Goal: Task Accomplishment & Management: Manage account settings

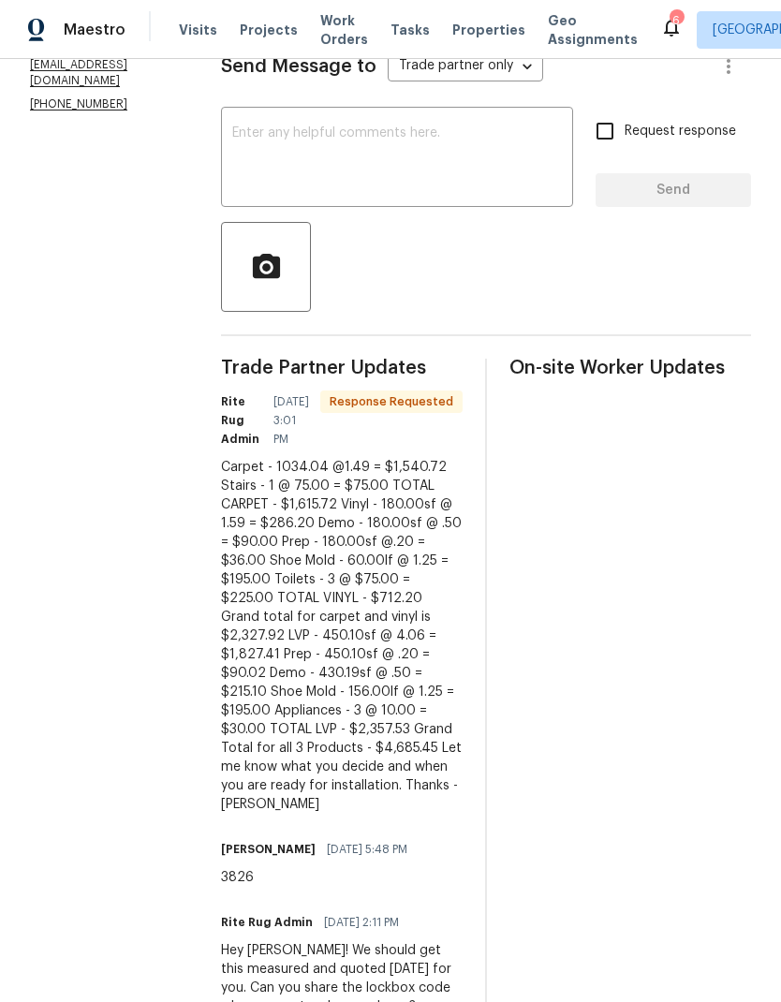
scroll to position [308, 0]
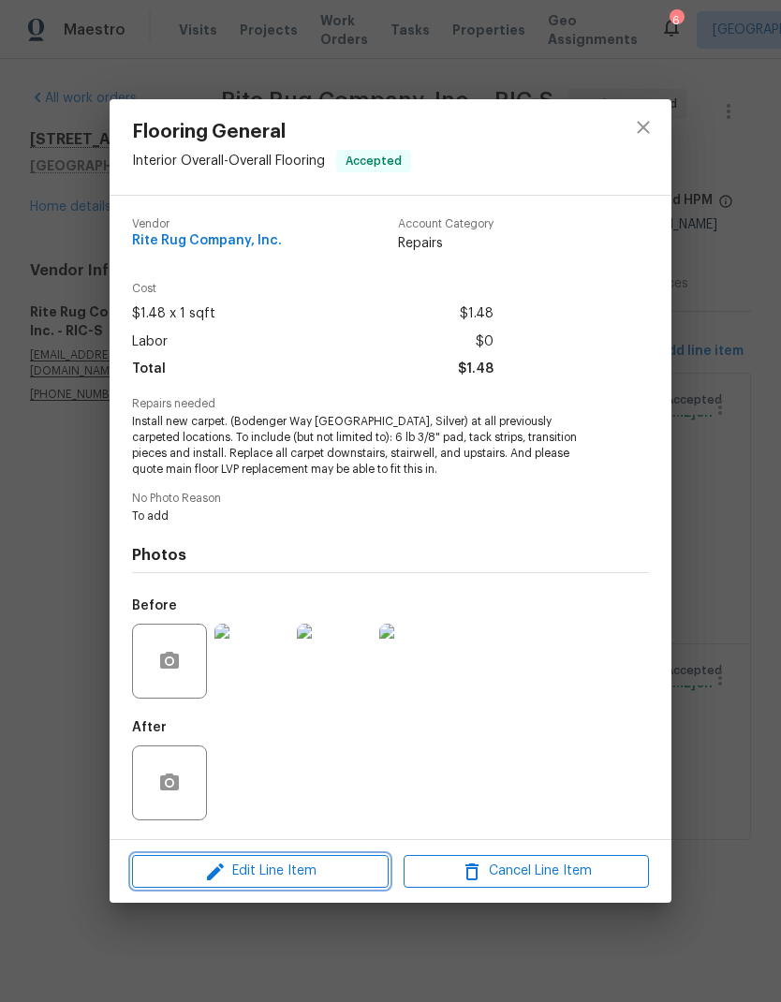
click at [337, 877] on span "Edit Line Item" at bounding box center [260, 870] width 245 height 23
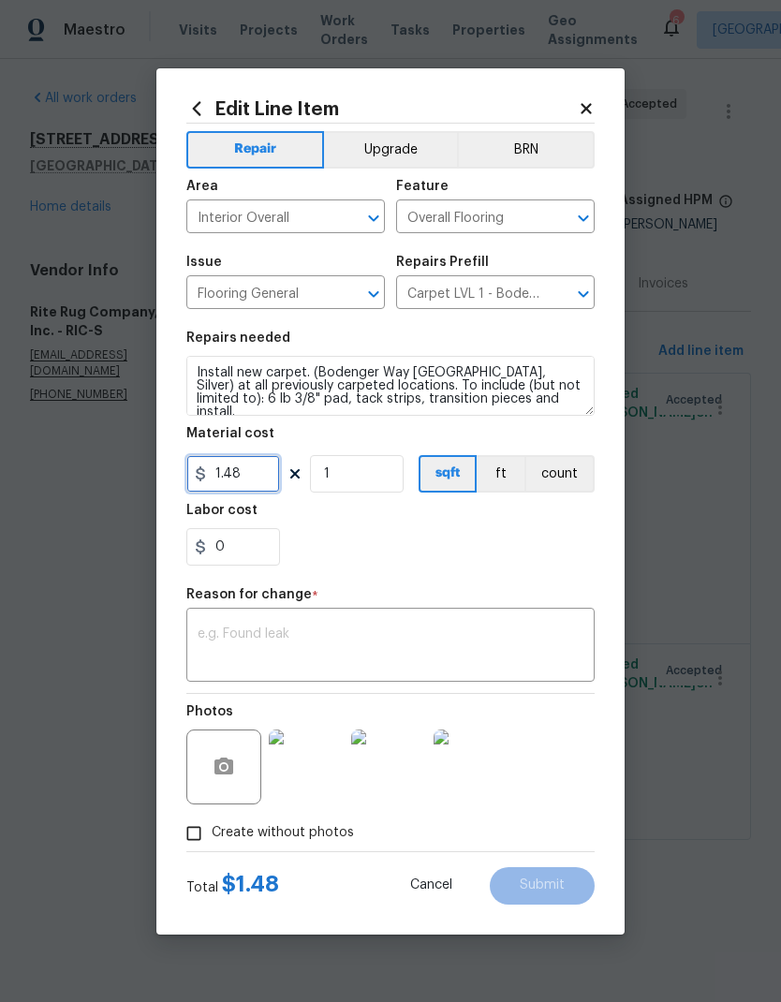
click at [276, 482] on input "1.48" at bounding box center [233, 473] width 94 height 37
type input "1.49"
click at [377, 467] on input "1" at bounding box center [357, 473] width 94 height 37
type input "1034"
click at [490, 552] on div "0" at bounding box center [390, 546] width 408 height 37
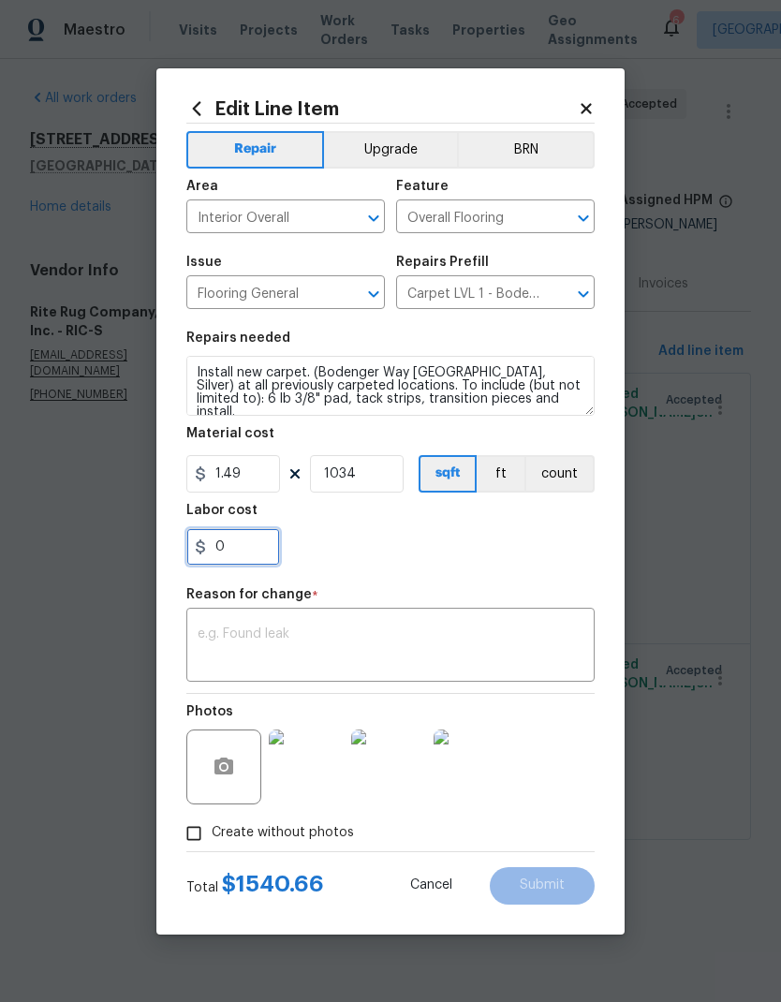
click at [250, 552] on input "0" at bounding box center [233, 546] width 94 height 37
type input "6"
click at [512, 558] on div at bounding box center [390, 546] width 408 height 37
type input "0"
click at [391, 478] on input "1034" at bounding box center [357, 473] width 94 height 37
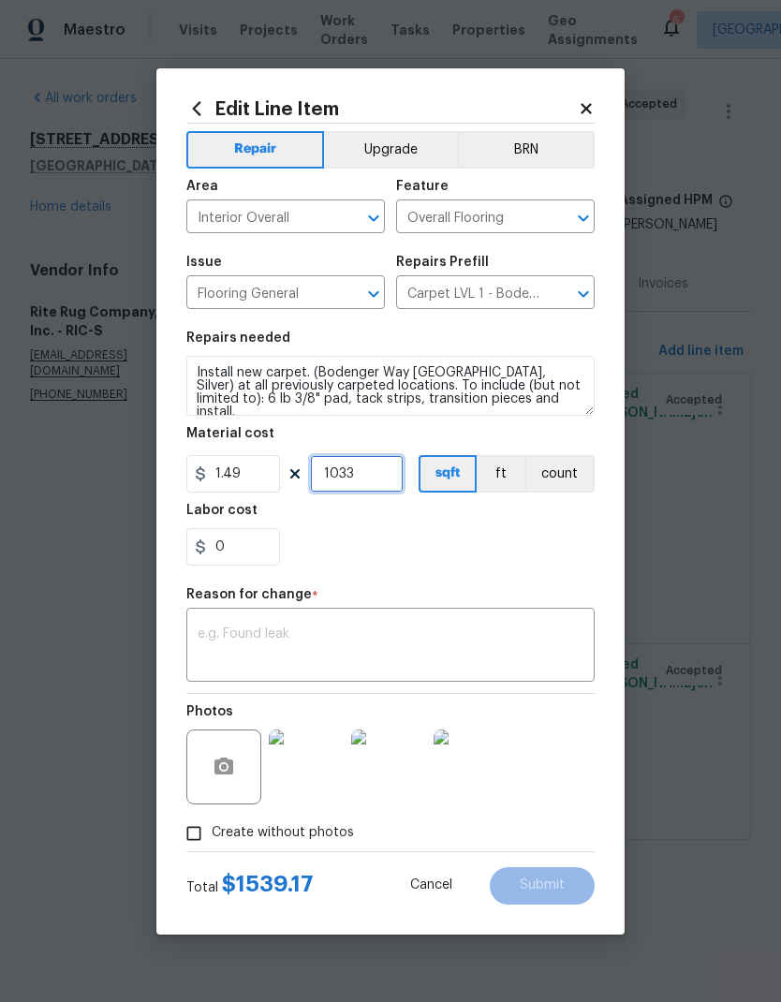
type input "1033"
click at [260, 543] on input "0" at bounding box center [233, 546] width 94 height 37
click at [559, 557] on div "0" at bounding box center [390, 546] width 408 height 37
click at [258, 548] on input "0" at bounding box center [233, 546] width 94 height 37
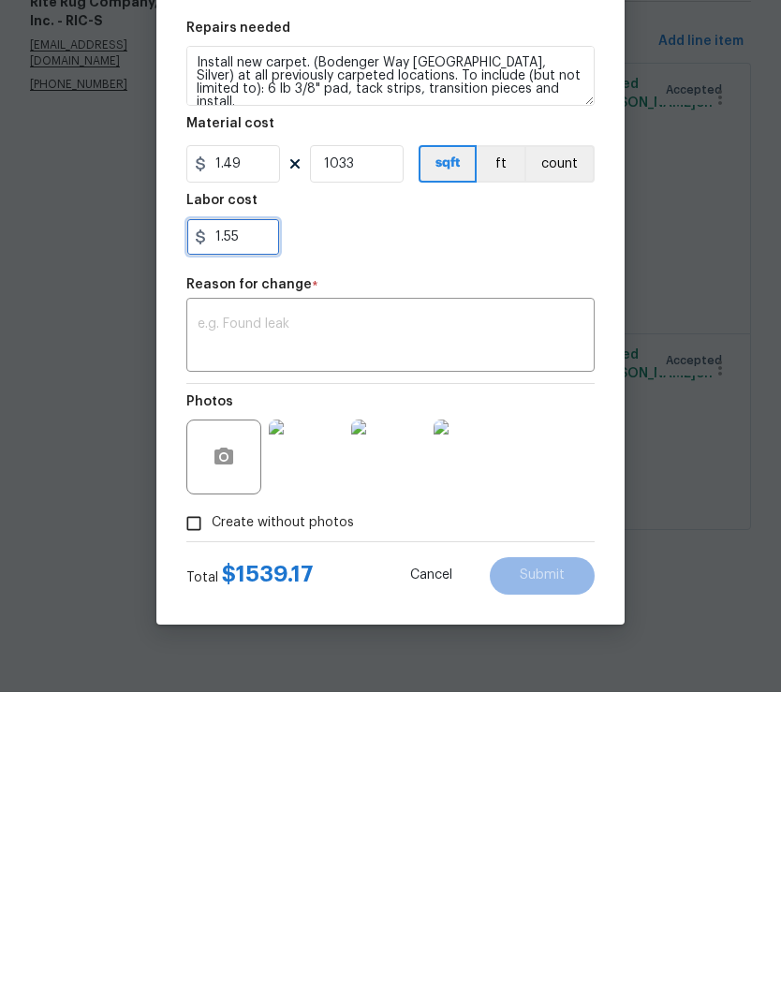
type input "1.55"
click at [552, 320] on section "Repairs needed Install new carpet. (Bodenger Way 945 Winter Ash, Silver) at all…" at bounding box center [390, 448] width 408 height 256
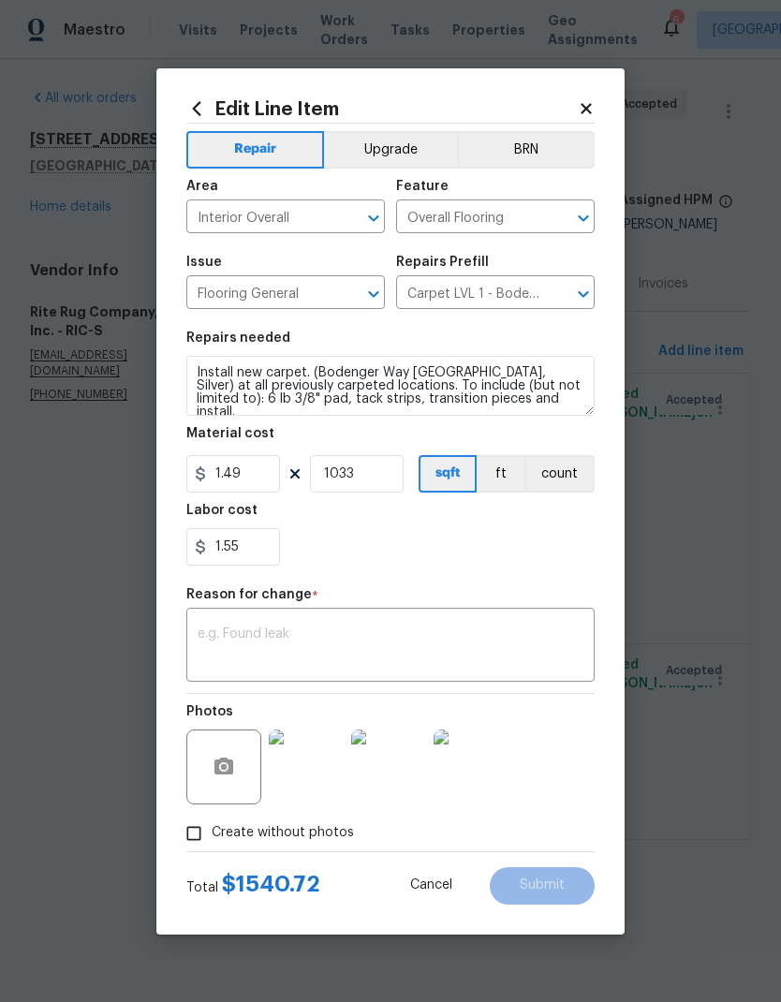
click at [498, 628] on textarea at bounding box center [391, 646] width 386 height 39
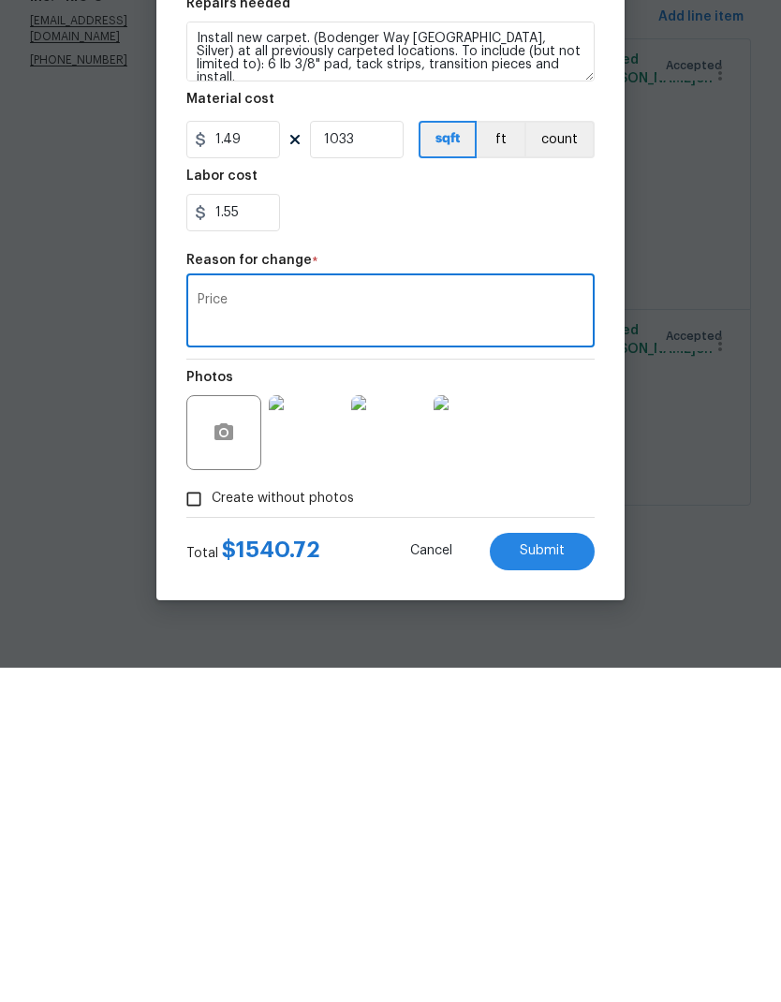
type textarea "Price"
click at [571, 867] on button "Submit" at bounding box center [542, 885] width 105 height 37
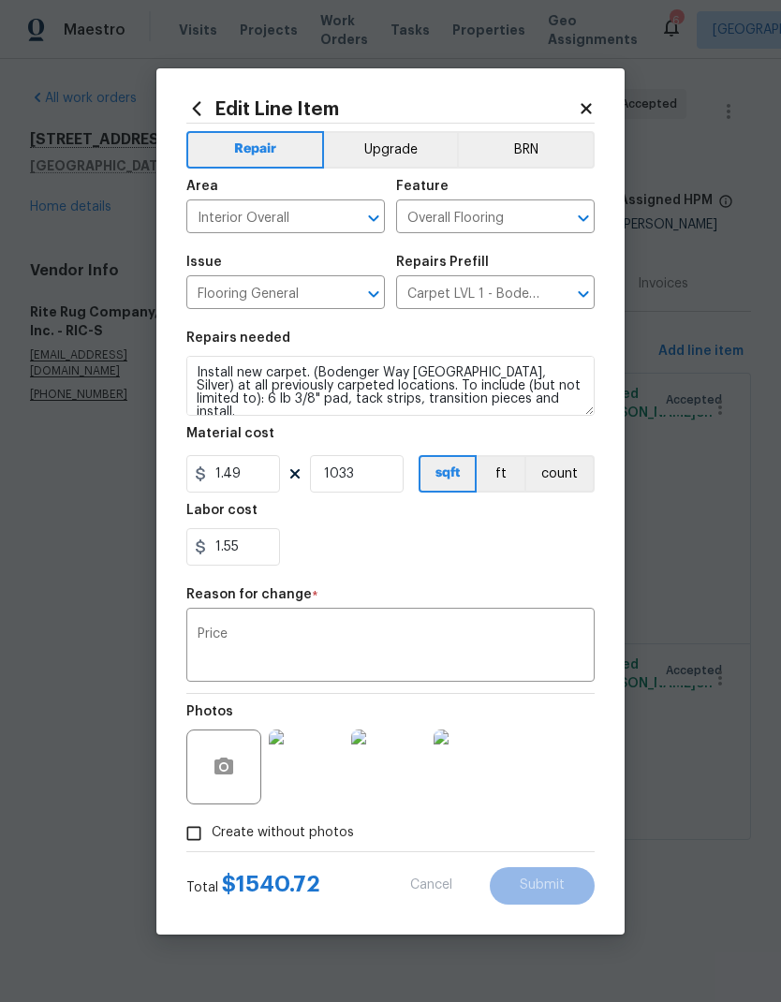
type input "1"
type input "1.48"
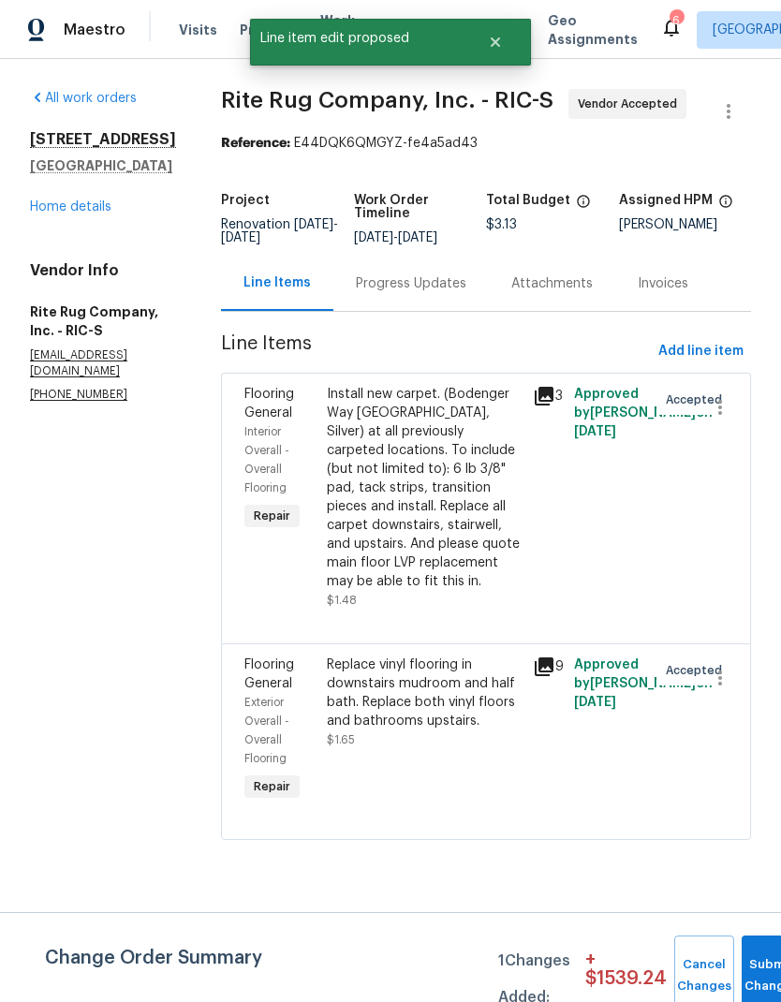
click at [450, 723] on div "Replace vinyl flooring in downstairs mudroom and half bath. Replace both vinyl …" at bounding box center [424, 692] width 195 height 75
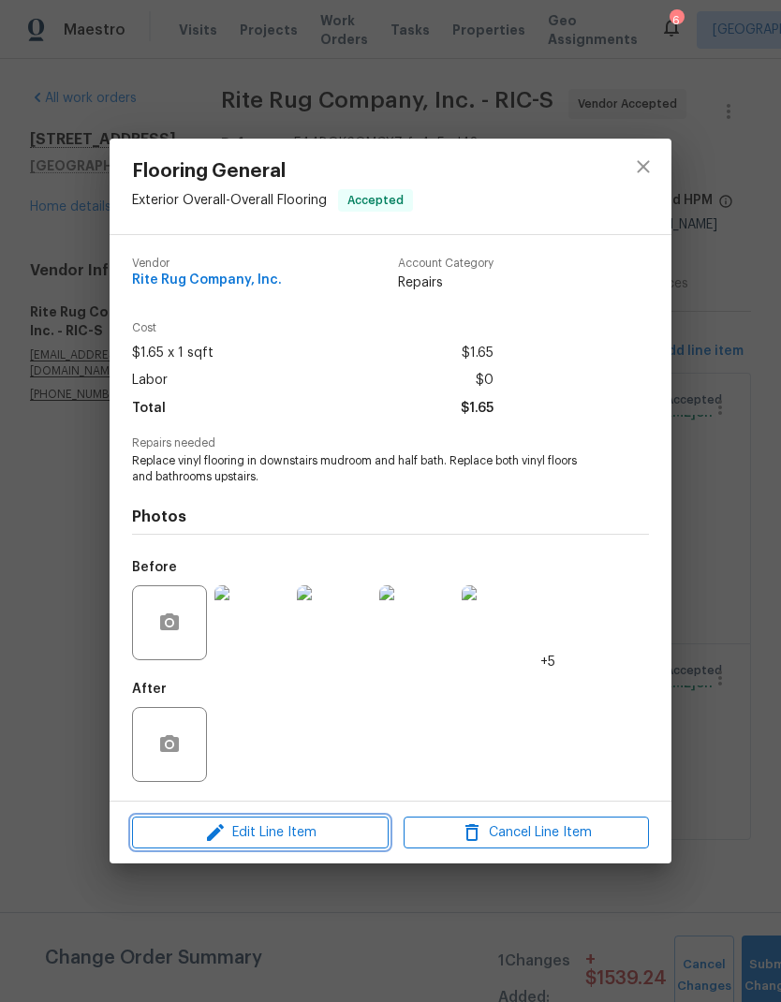
click at [347, 834] on span "Edit Line Item" at bounding box center [260, 832] width 245 height 23
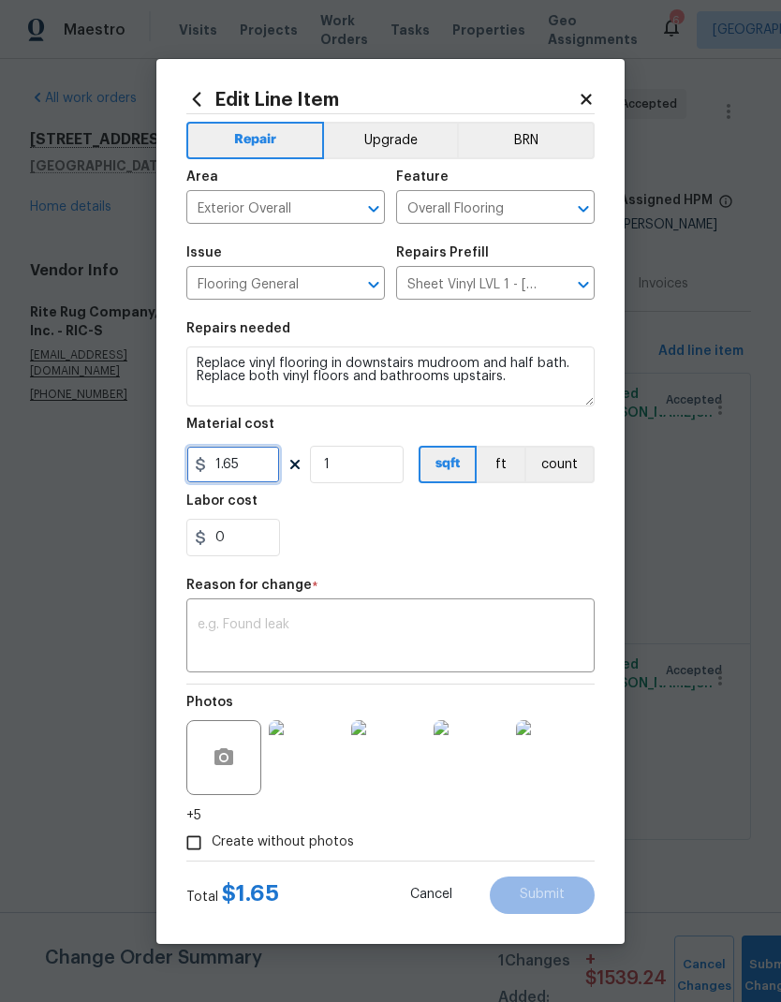
click at [253, 465] on input "1.65" at bounding box center [233, 464] width 94 height 37
click at [367, 462] on input "1" at bounding box center [357, 464] width 94 height 37
click at [264, 461] on input "180" at bounding box center [233, 464] width 94 height 37
type input "1.59"
click at [381, 462] on input "1" at bounding box center [357, 464] width 94 height 37
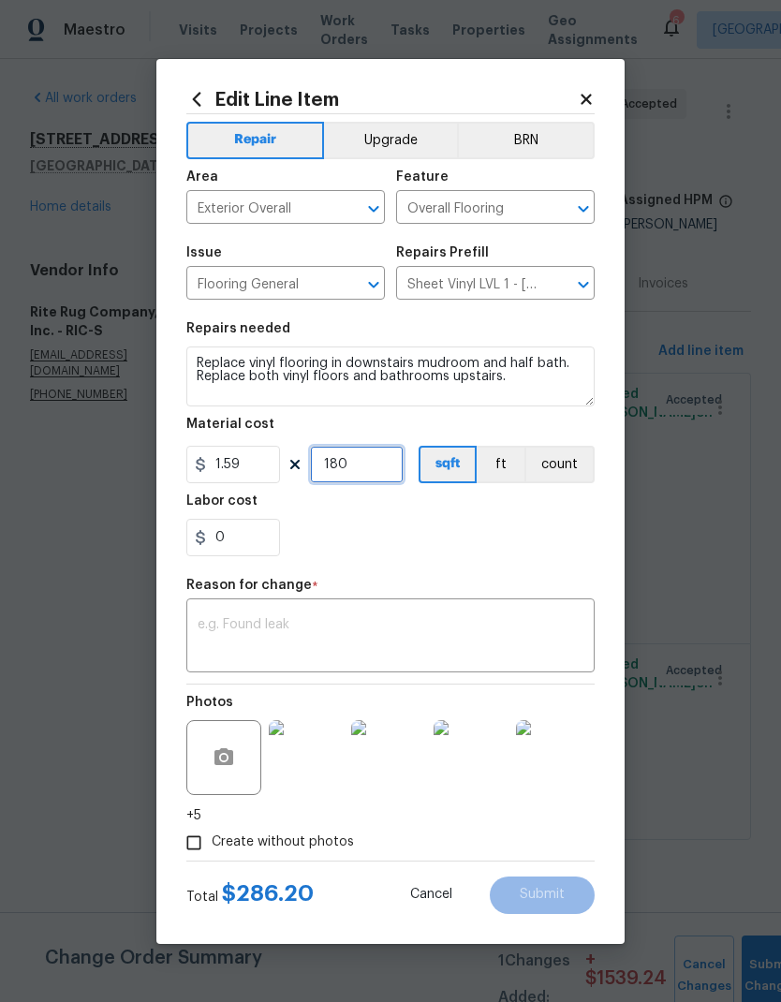
type input "180"
click at [348, 612] on div "x ​" at bounding box center [390, 637] width 408 height 69
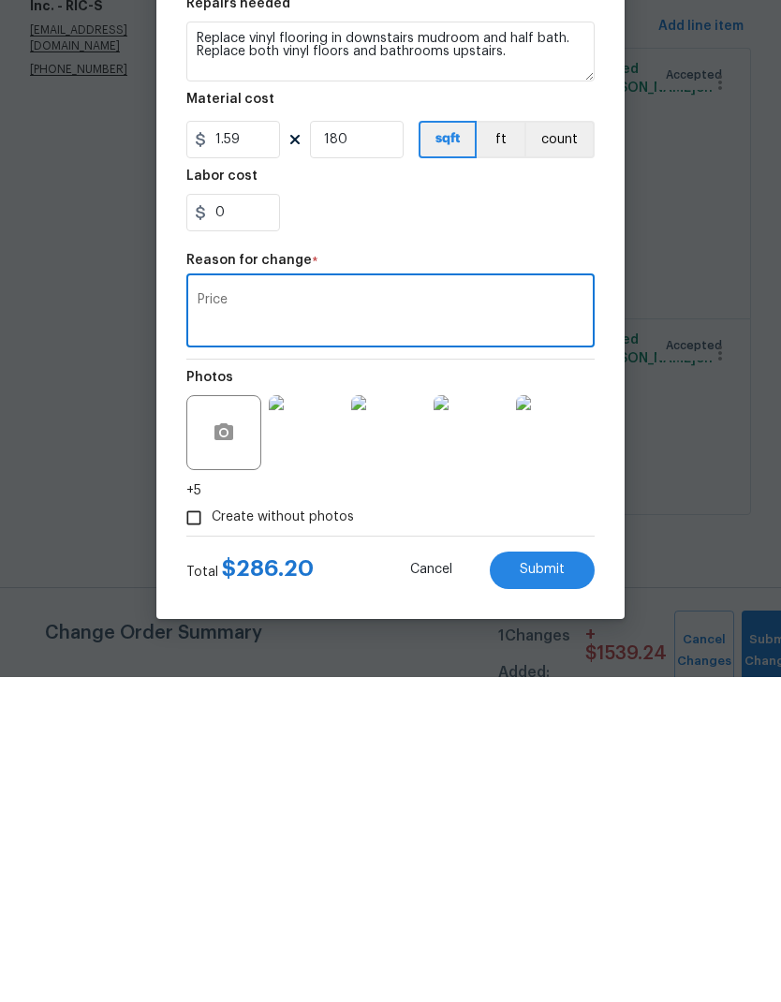
type textarea "Price"
click at [556, 887] on span "Submit" at bounding box center [542, 894] width 45 height 14
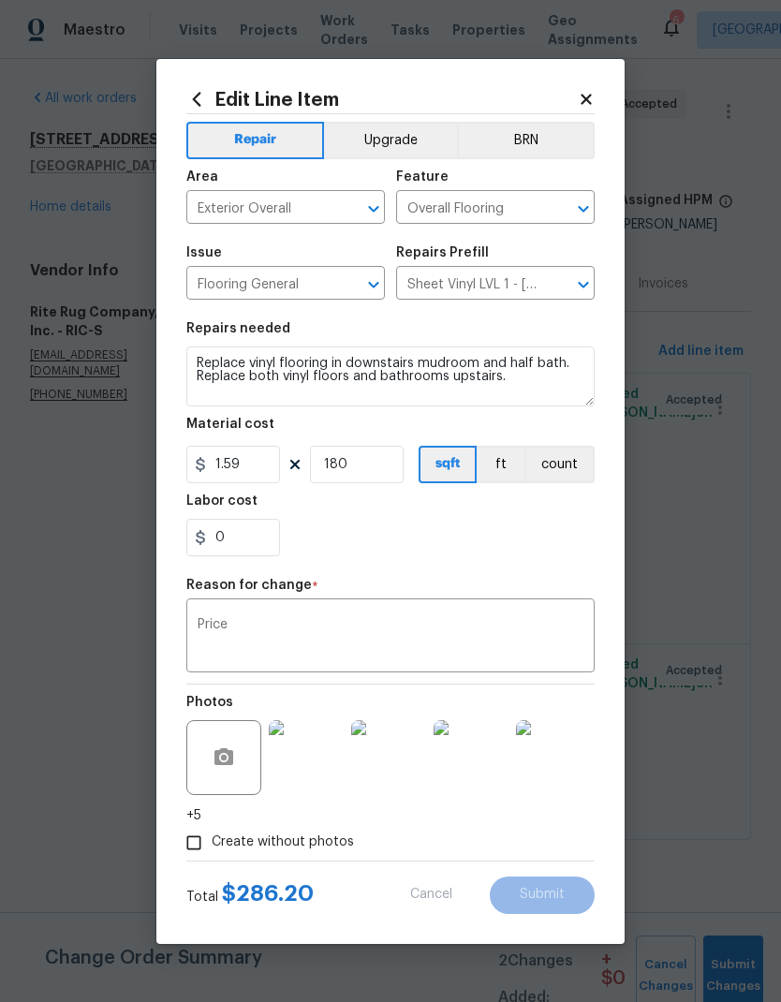
type input "1.65"
type input "1"
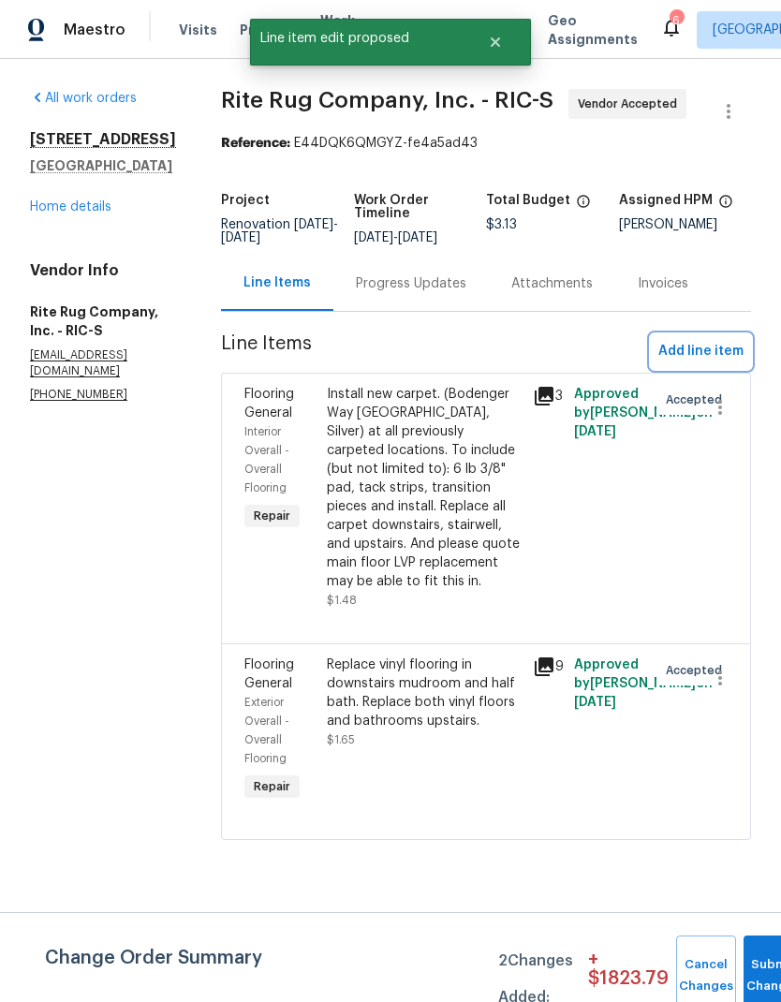
click at [710, 344] on span "Add line item" at bounding box center [700, 351] width 85 height 23
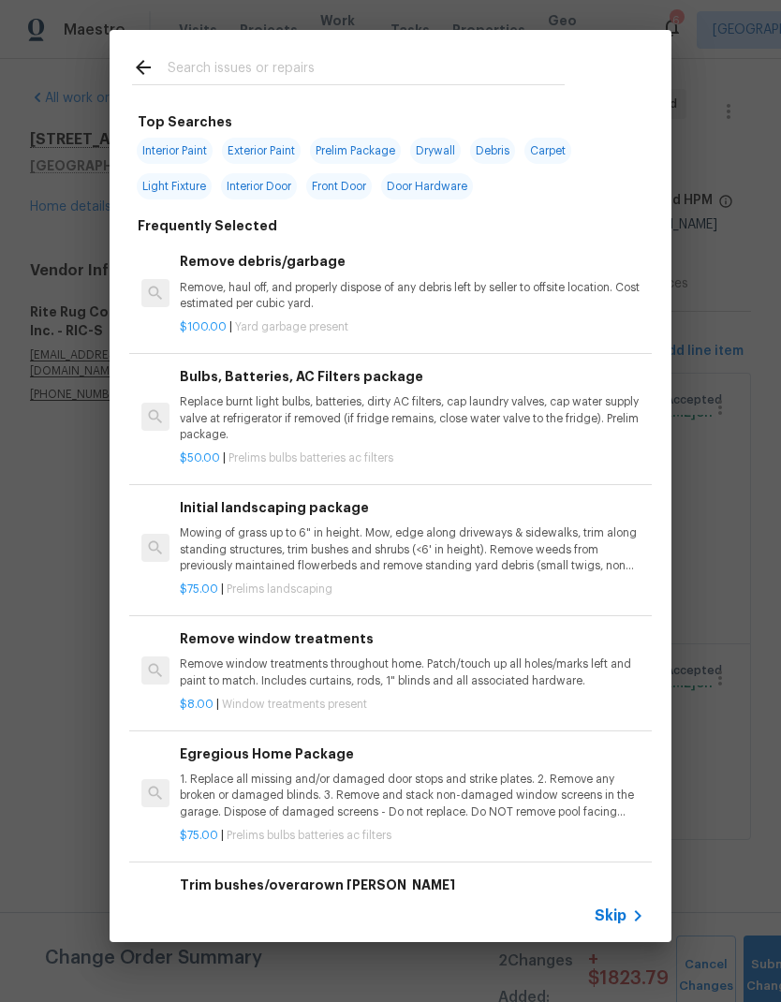
click at [477, 61] on input "text" at bounding box center [366, 70] width 397 height 28
type input "Floo"
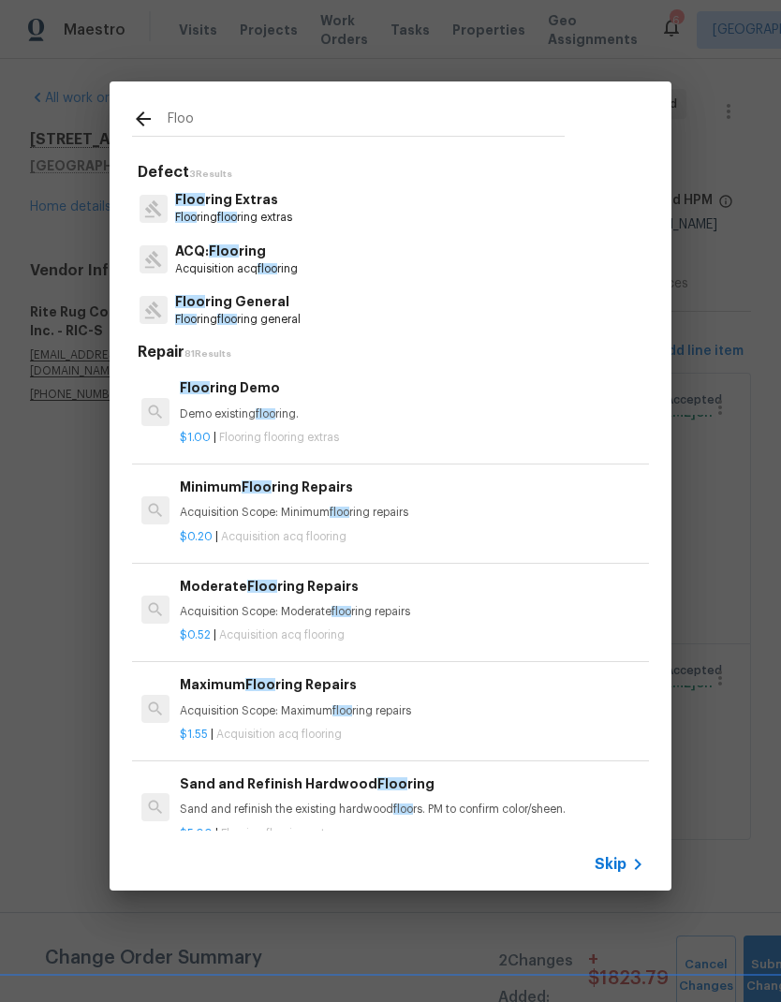
click at [279, 318] on p "Floo ring floo ring general" at bounding box center [237, 320] width 125 height 16
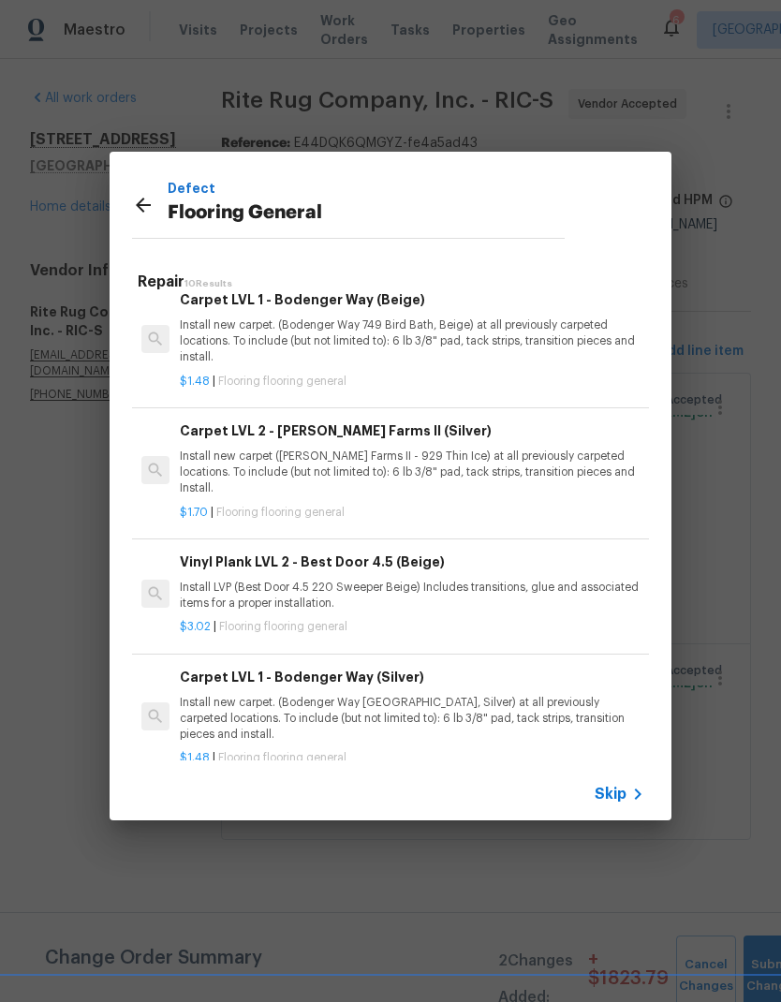
scroll to position [725, 0]
click at [152, 196] on icon at bounding box center [143, 205] width 22 height 22
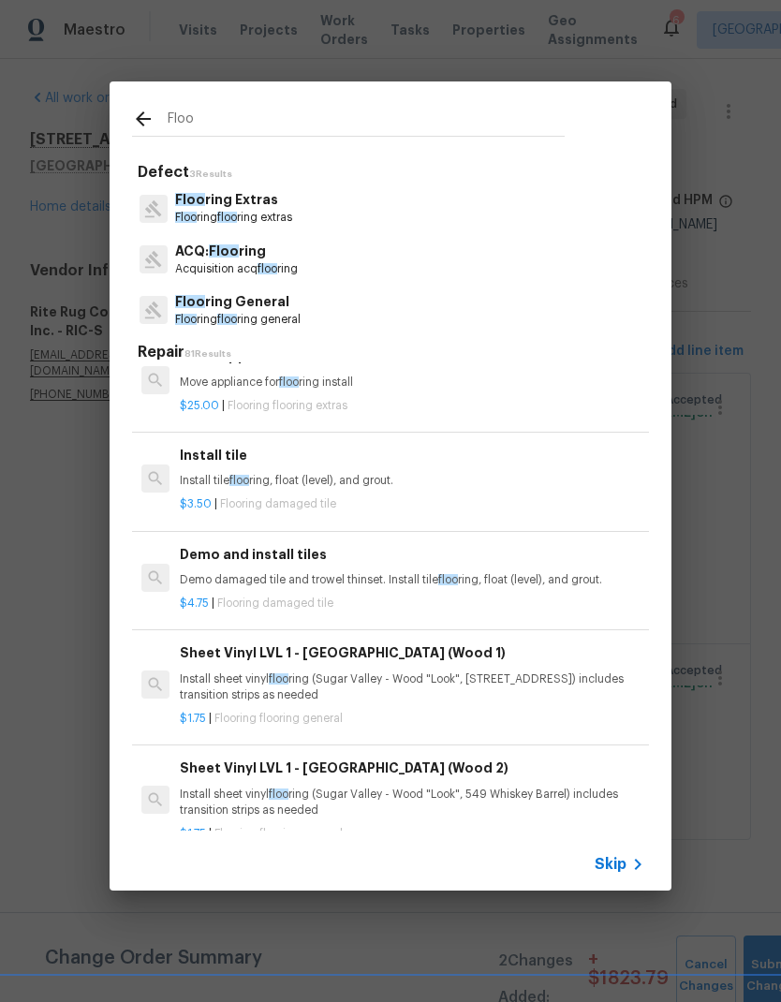
click at [270, 222] on p "Floo ring floo ring extras" at bounding box center [233, 218] width 117 height 16
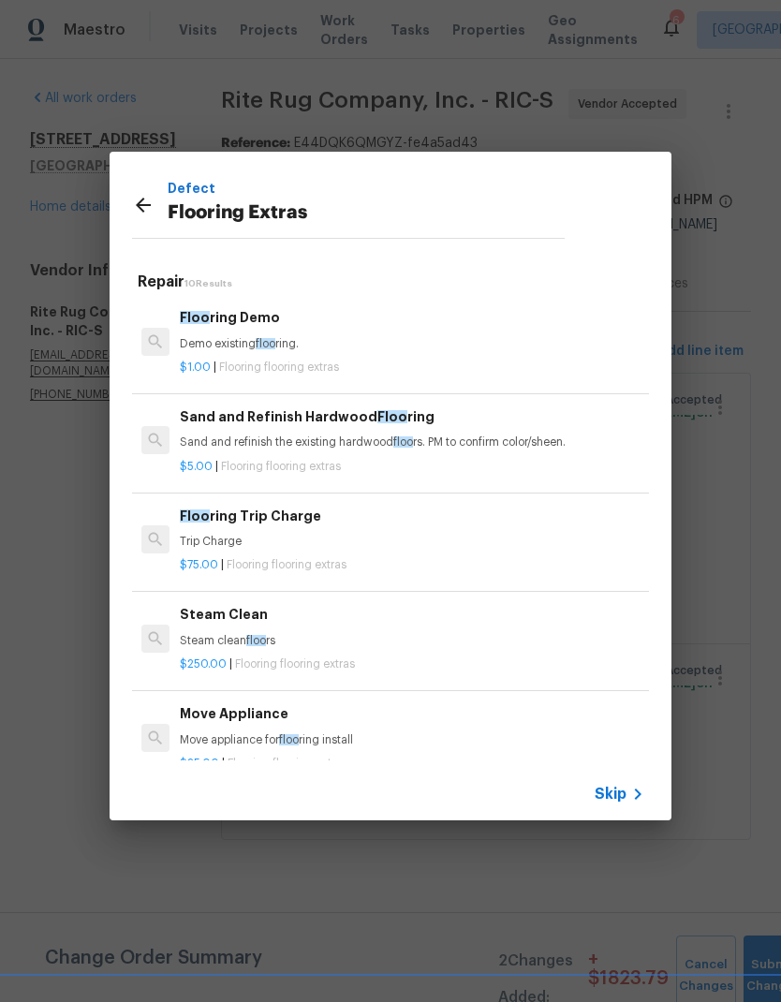
scroll to position [0, 0]
click at [285, 343] on p "Demo existing floo ring." at bounding box center [412, 344] width 464 height 16
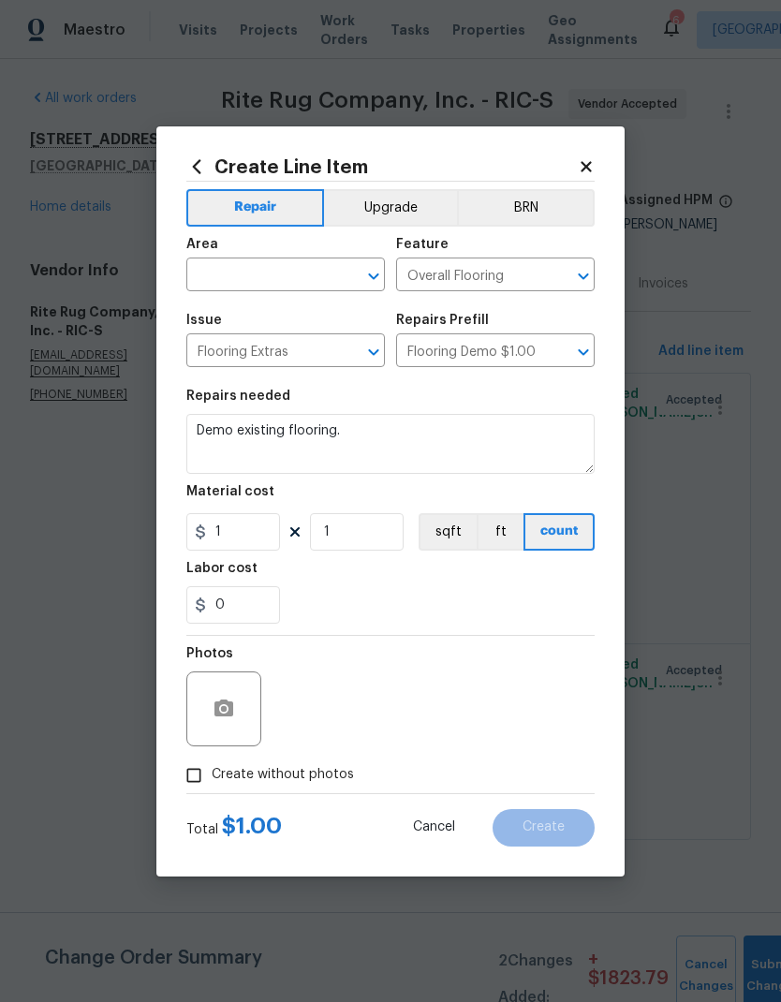
click at [378, 281] on icon "Open" at bounding box center [373, 276] width 22 height 22
click at [293, 348] on li "Interior Overall" at bounding box center [285, 348] width 198 height 31
type input "Interior Overall"
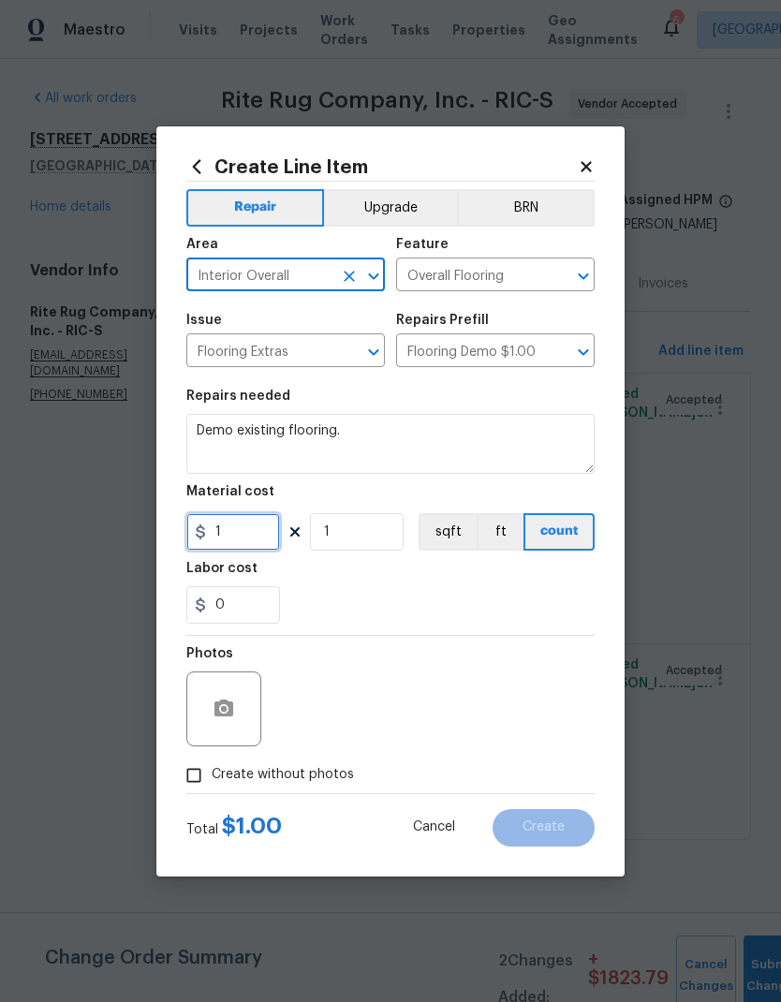
click at [257, 539] on input "1" at bounding box center [233, 531] width 94 height 37
type input "0.5"
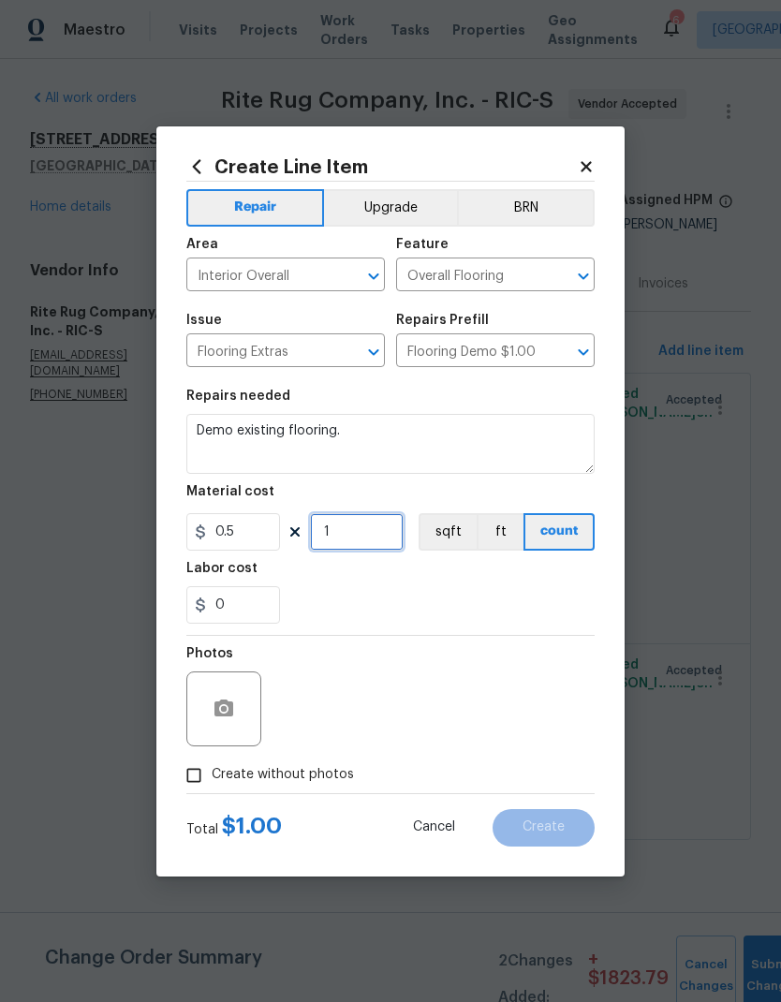
click at [370, 542] on input "1" at bounding box center [357, 531] width 94 height 37
type input "180"
click at [486, 596] on div "0" at bounding box center [390, 604] width 408 height 37
click at [438, 697] on div "Photos" at bounding box center [390, 697] width 408 height 122
click at [275, 784] on span "Create without photos" at bounding box center [283, 775] width 142 height 20
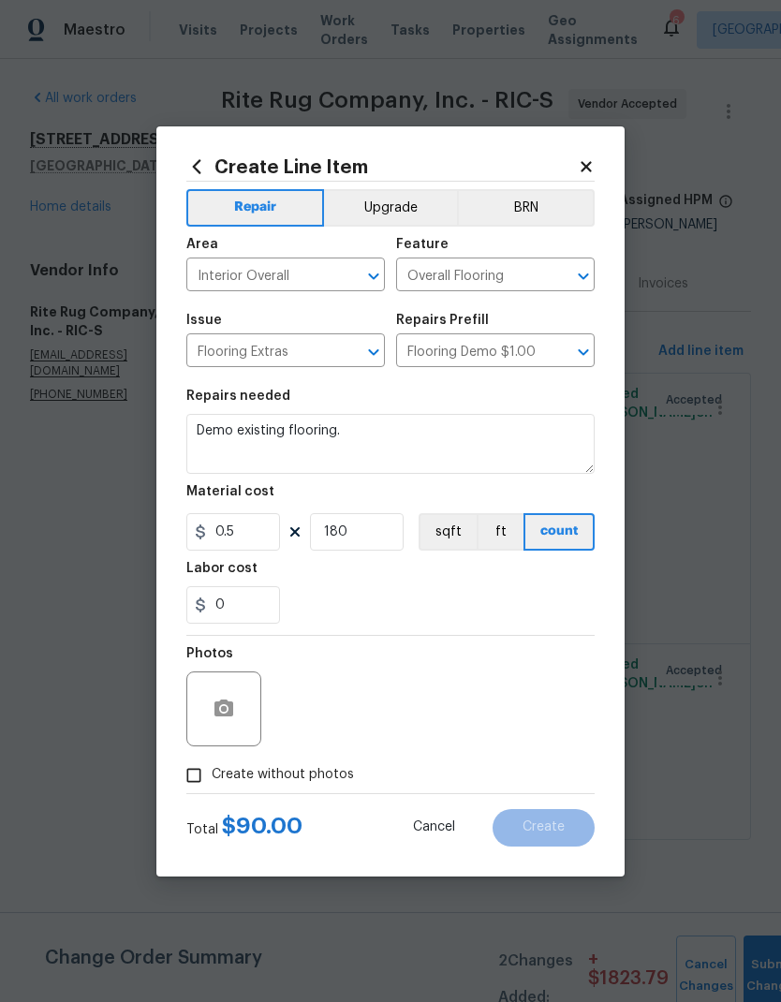
click at [212, 784] on input "Create without photos" at bounding box center [194, 775] width 36 height 36
checkbox input "true"
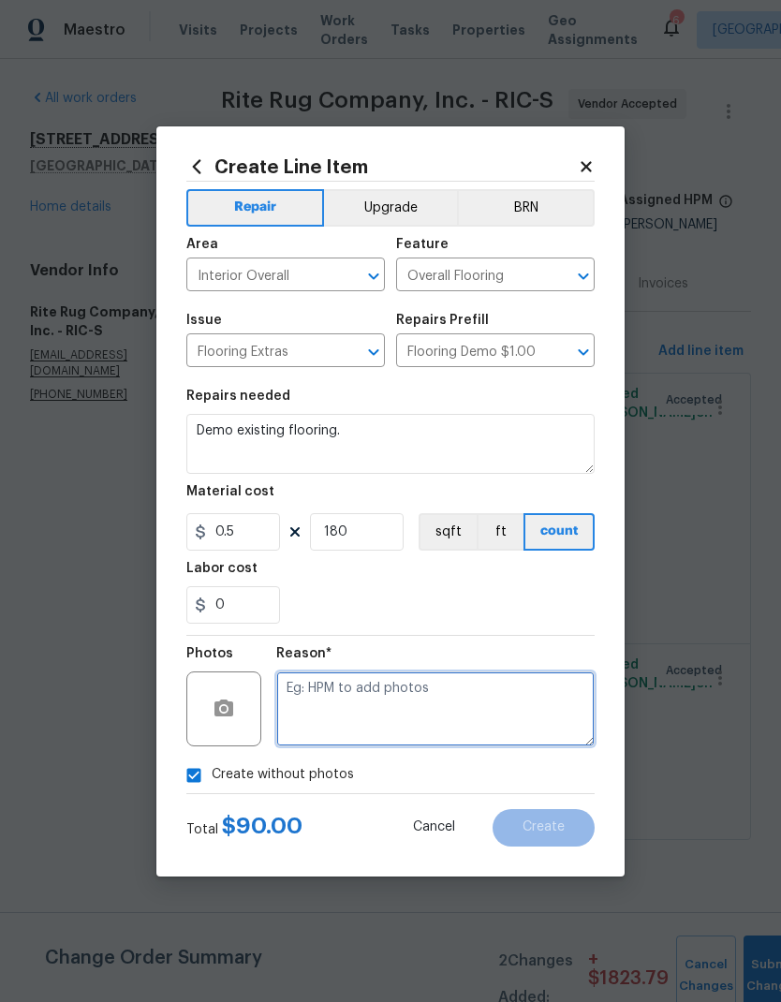
click at [410, 680] on textarea at bounding box center [435, 708] width 318 height 75
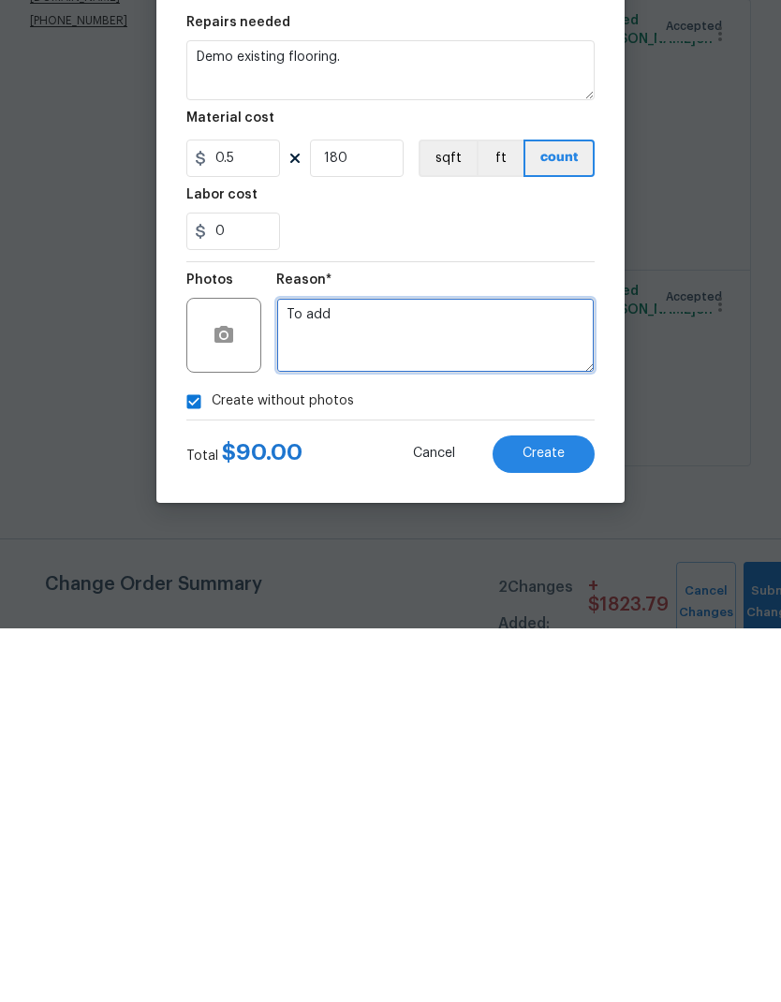
type textarea "To add"
click at [563, 820] on span "Create" at bounding box center [543, 827] width 42 height 14
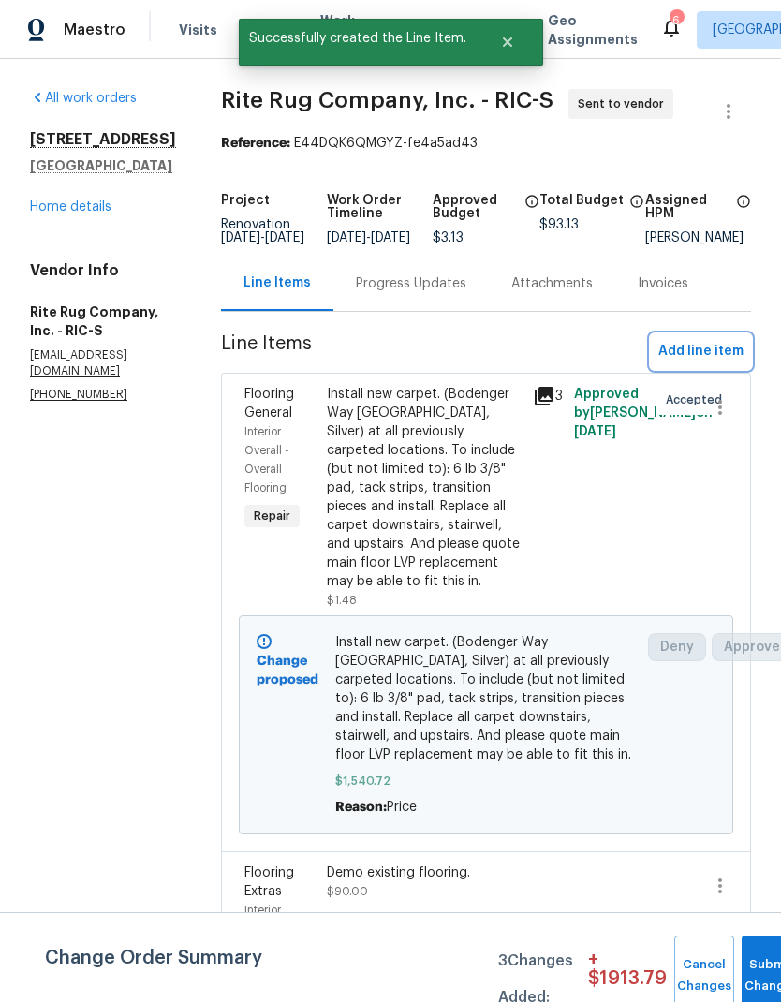
click at [715, 359] on span "Add line item" at bounding box center [700, 351] width 85 height 23
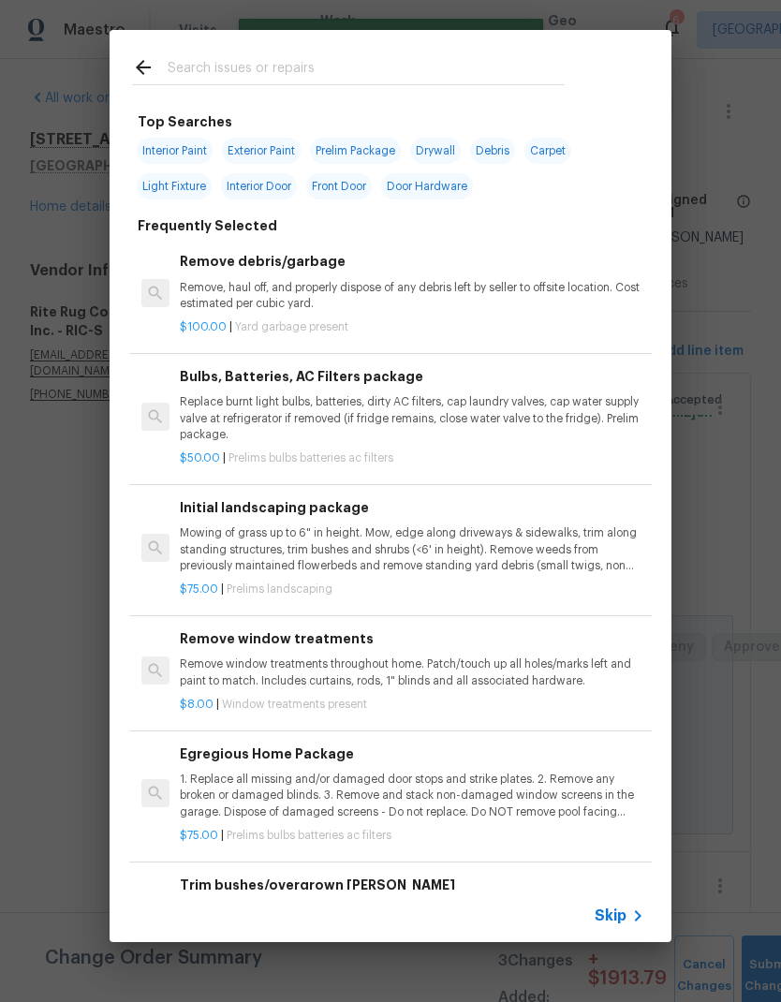
click at [387, 56] on input "text" at bounding box center [366, 70] width 397 height 28
type input "Floo"
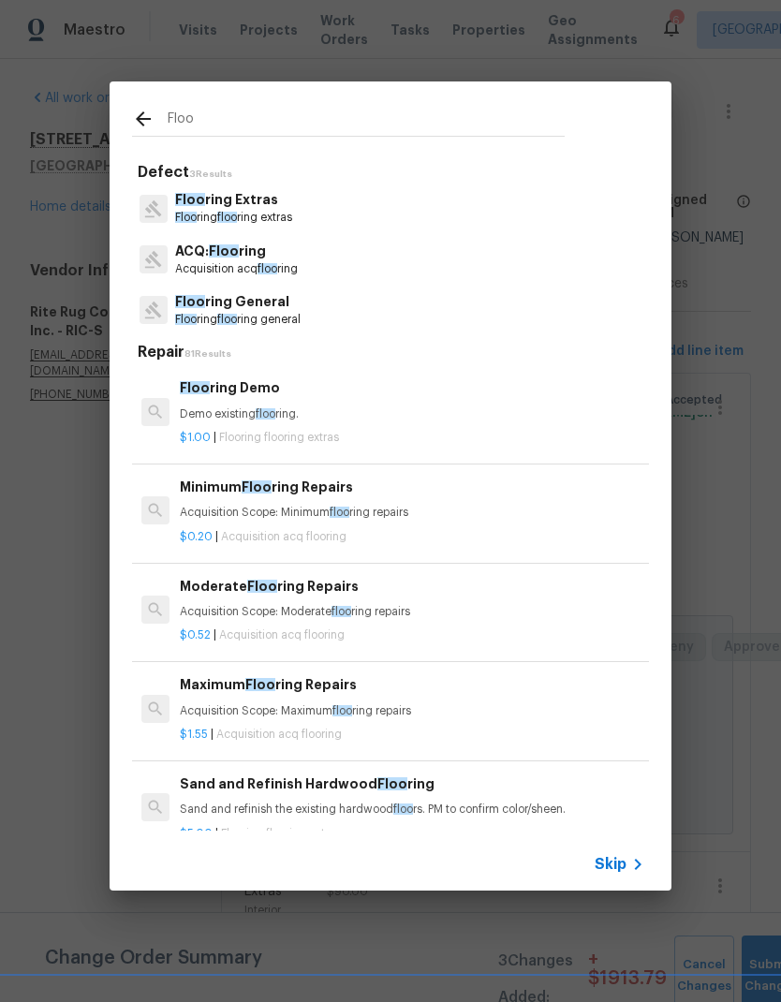
click at [268, 217] on p "Floo ring floo ring extras" at bounding box center [233, 218] width 117 height 16
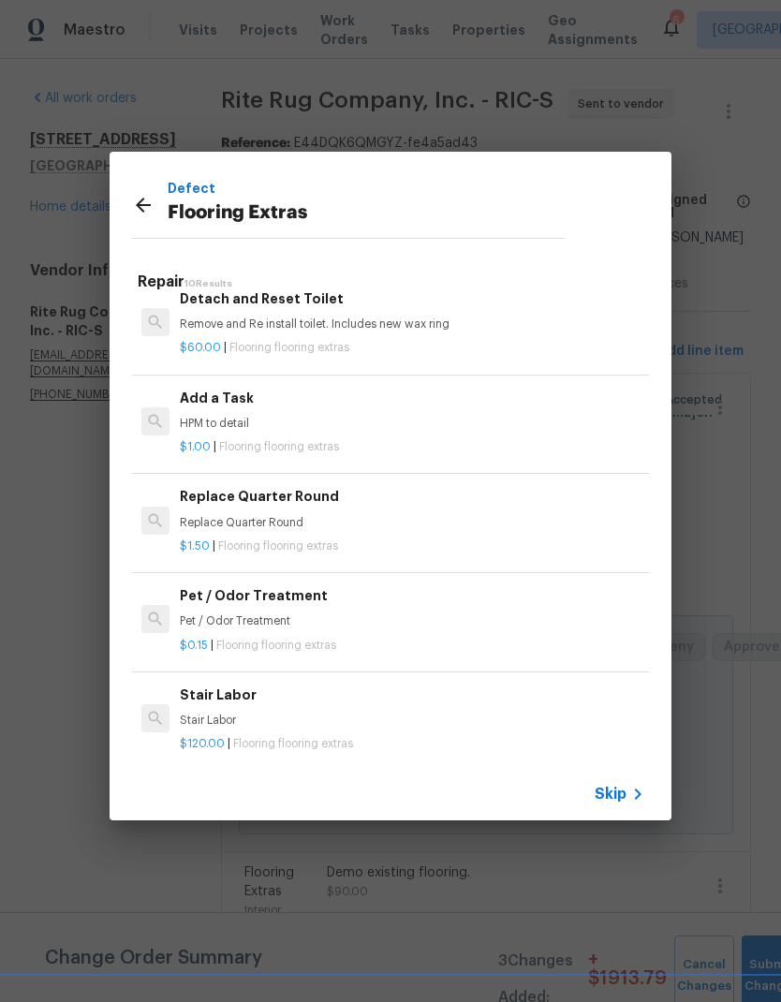
scroll to position [516, 0]
click at [244, 504] on div "Replace Quarter Round Replace Quarter Round" at bounding box center [412, 506] width 464 height 45
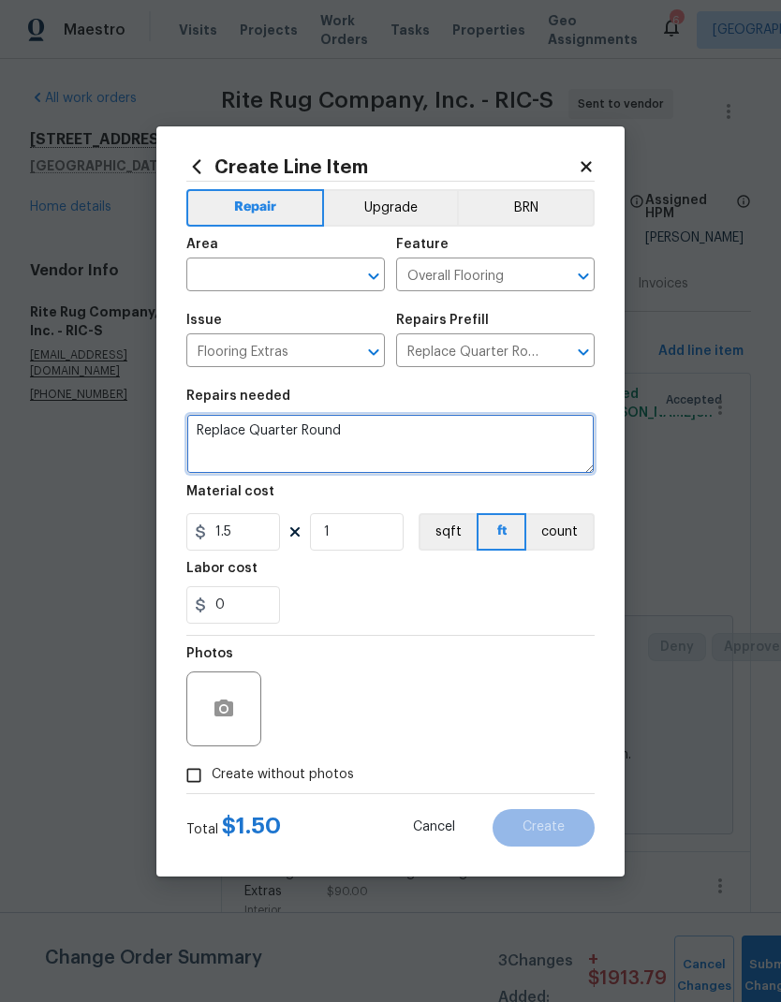
click at [261, 427] on textarea "Replace Quarter Round" at bounding box center [390, 444] width 408 height 60
click at [195, 166] on icon at bounding box center [197, 166] width 8 height 14
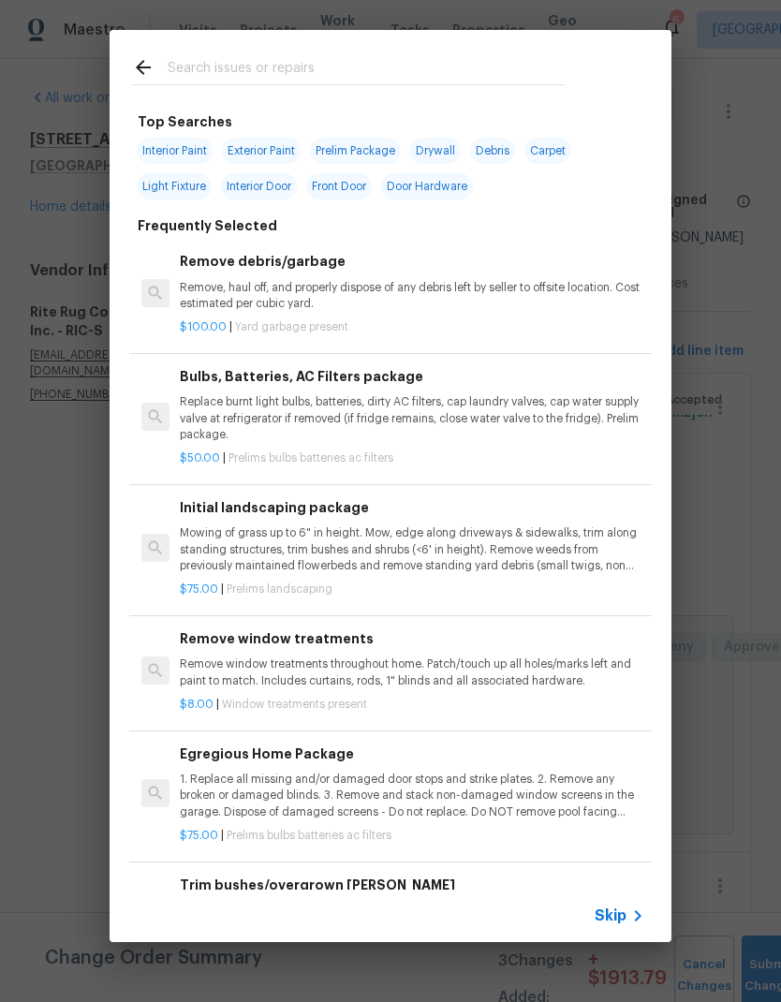
click at [418, 59] on input "text" at bounding box center [366, 70] width 397 height 28
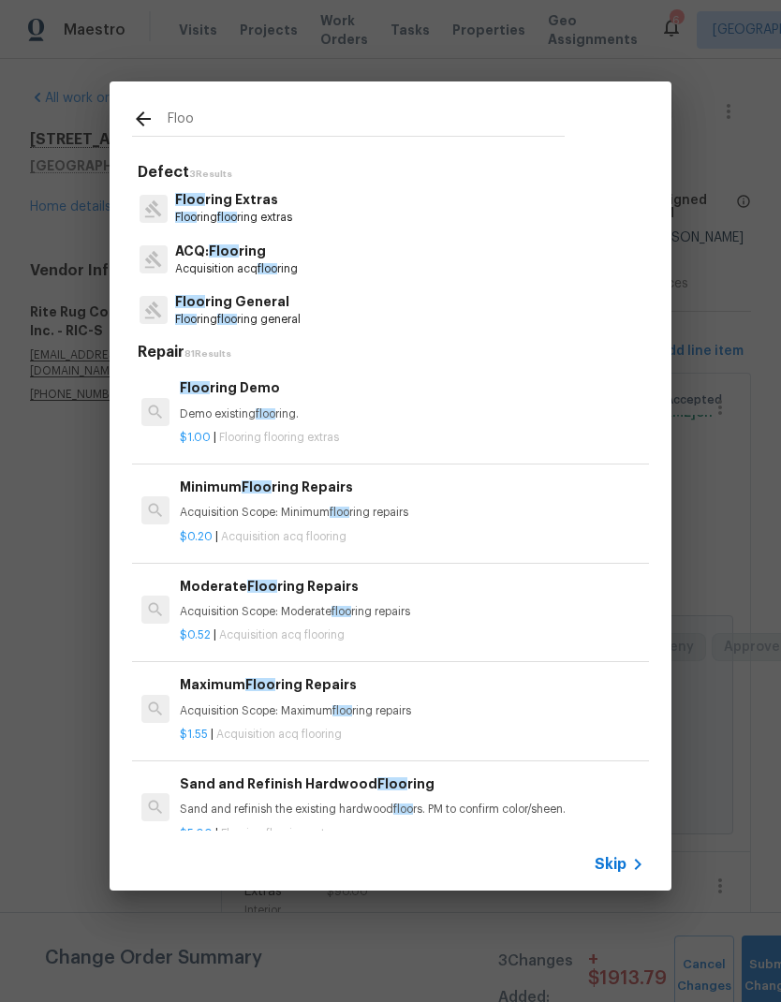
type input "Floor"
click at [197, 208] on p "Floor ing Extras" at bounding box center [233, 200] width 117 height 20
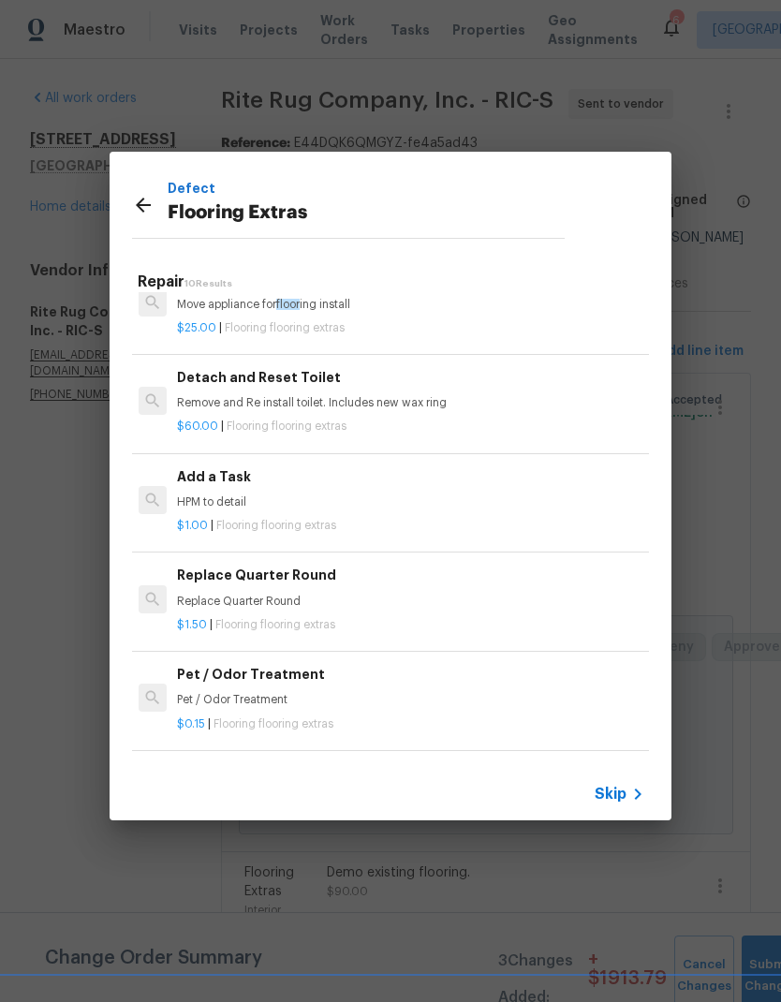
scroll to position [435, 3]
click at [183, 510] on div "$1.00 | Flooring flooring extras" at bounding box center [409, 521] width 464 height 23
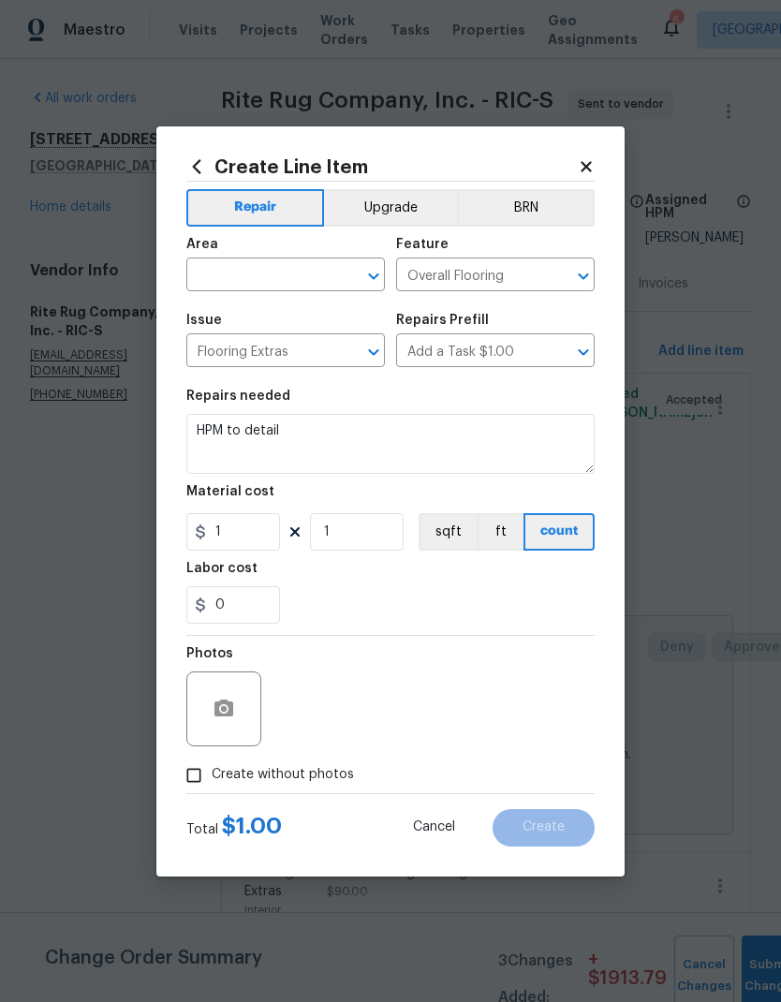
click at [182, 509] on div "Create Line Item Repair Upgrade BRN Area ​ Feature Overall Flooring ​ Issue Flo…" at bounding box center [390, 501] width 468 height 750
click at [202, 262] on input "text" at bounding box center [259, 276] width 146 height 29
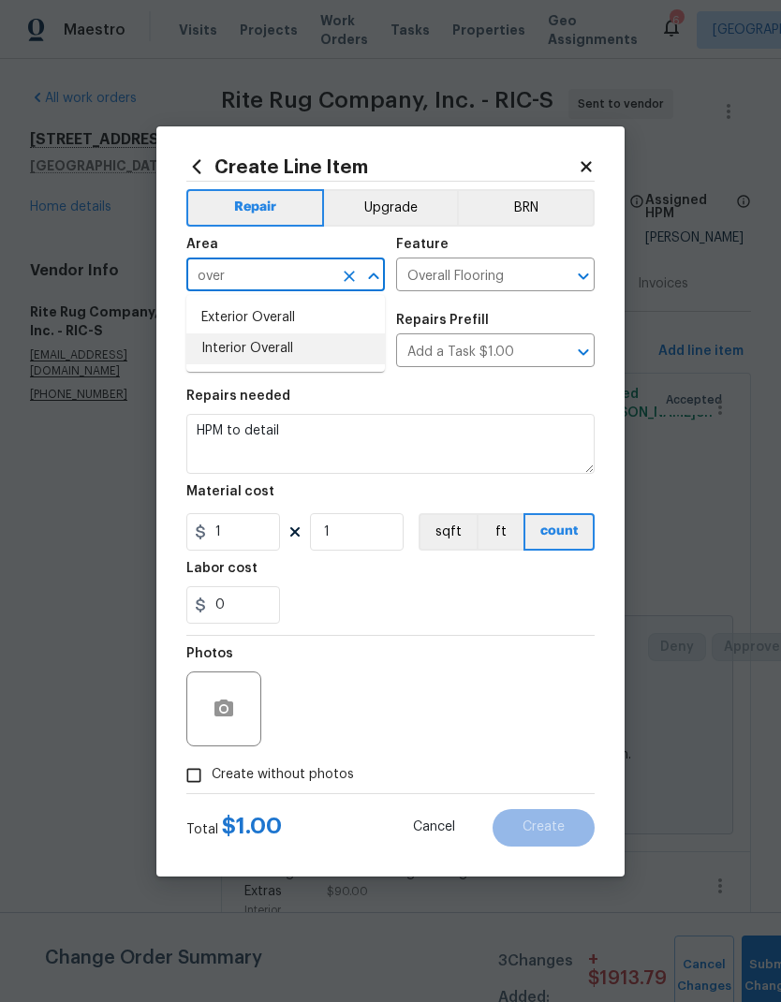
click at [217, 352] on li "Interior Overall" at bounding box center [285, 348] width 198 height 31
type input "Interior Overall"
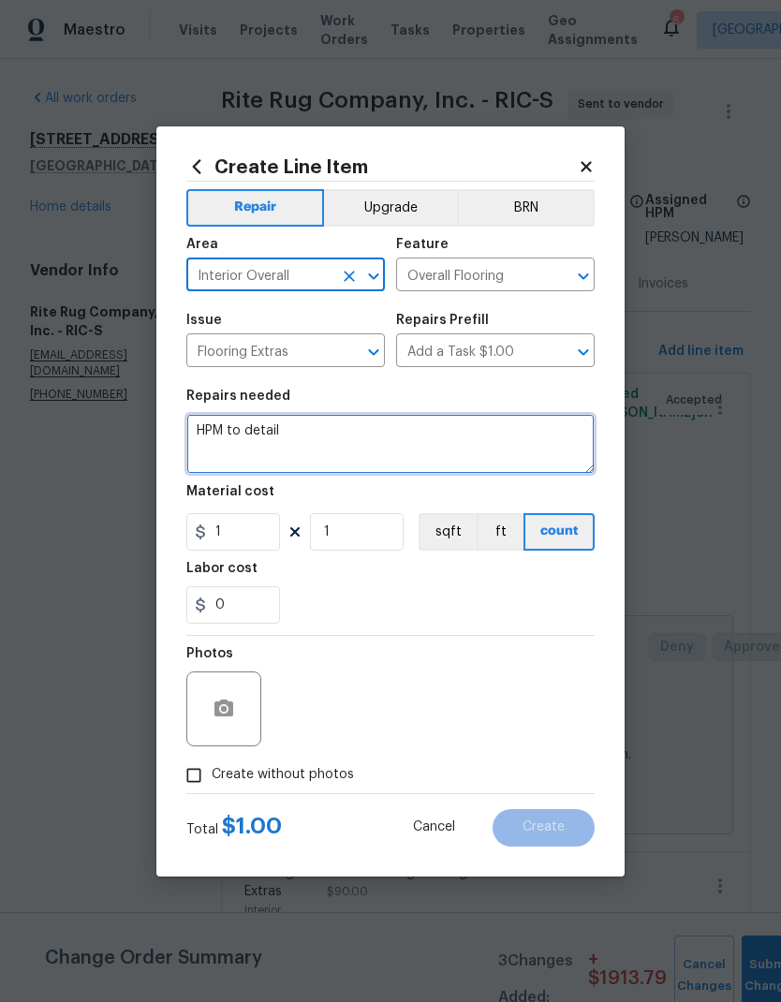
click at [213, 432] on textarea "HPM to detail" at bounding box center [390, 444] width 408 height 60
click at [205, 428] on textarea "HPM to detail" at bounding box center [390, 444] width 408 height 60
type textarea "Floor prep"
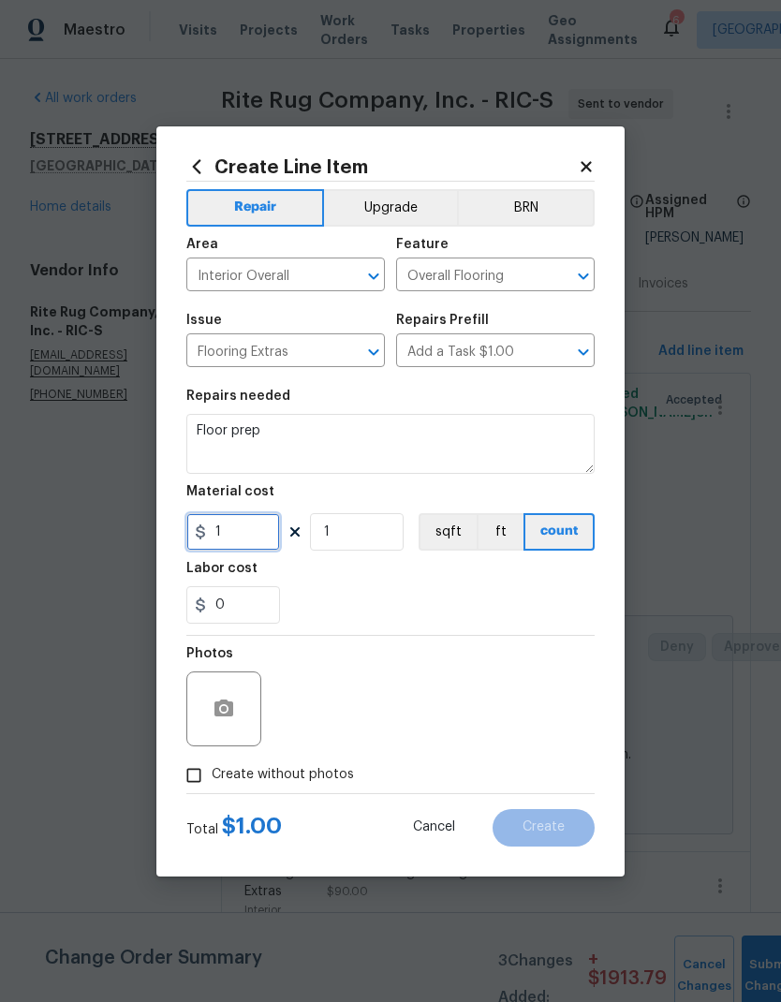
click at [241, 543] on input "1" at bounding box center [233, 531] width 94 height 37
type input "0.5"
click at [370, 525] on input "1" at bounding box center [357, 531] width 94 height 37
type input "180"
click at [563, 588] on div "0" at bounding box center [390, 604] width 408 height 37
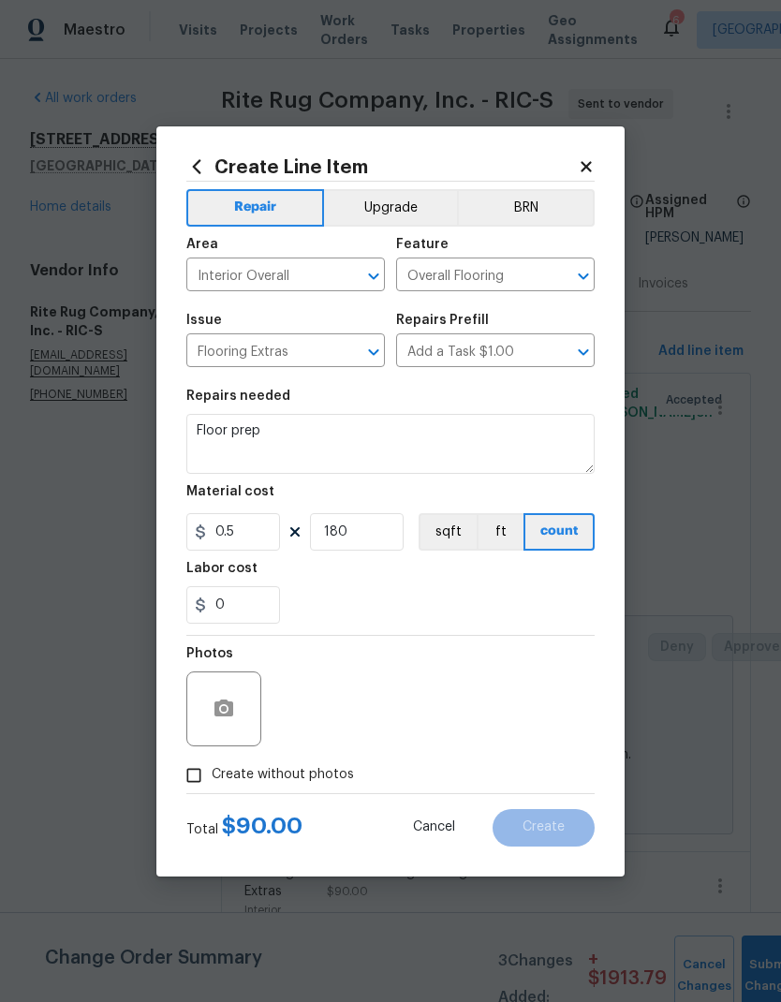
click at [194, 774] on input "Create without photos" at bounding box center [194, 775] width 36 height 36
checkbox input "true"
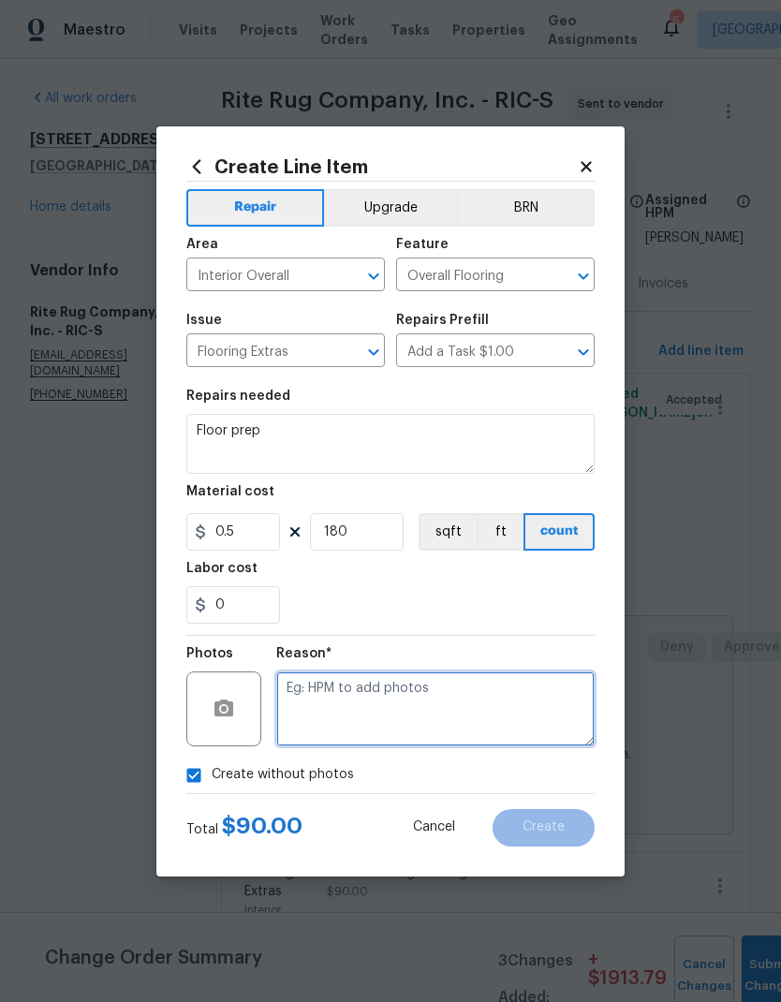
click at [563, 713] on textarea at bounding box center [435, 708] width 318 height 75
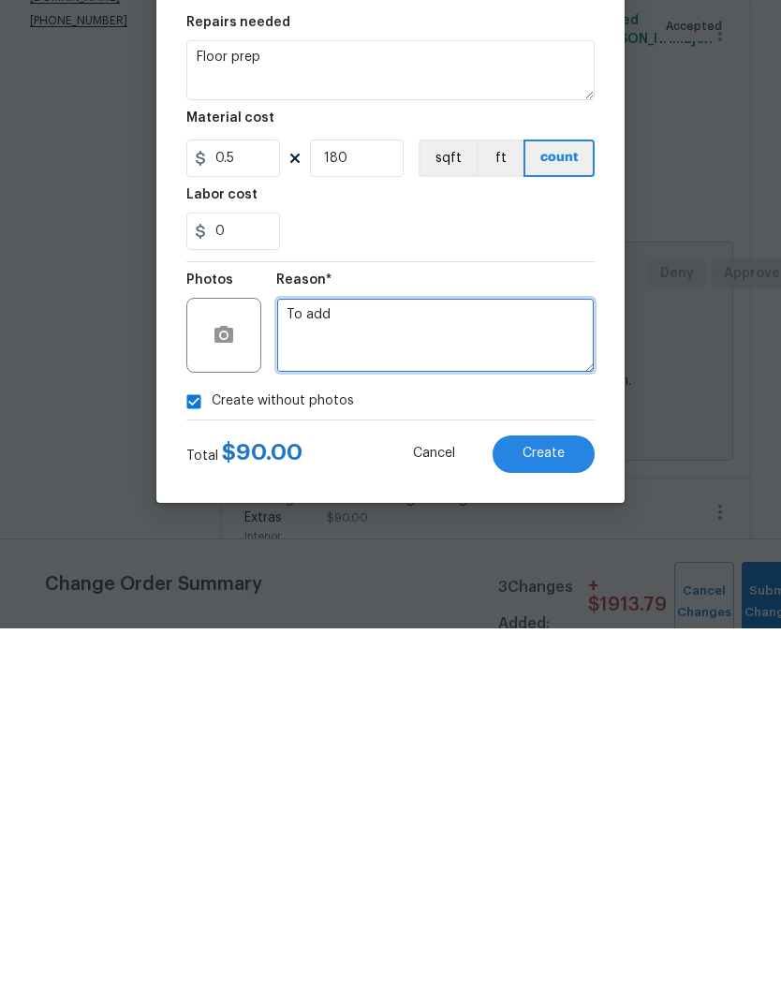
type textarea "To add"
click at [566, 809] on button "Create" at bounding box center [543, 827] width 102 height 37
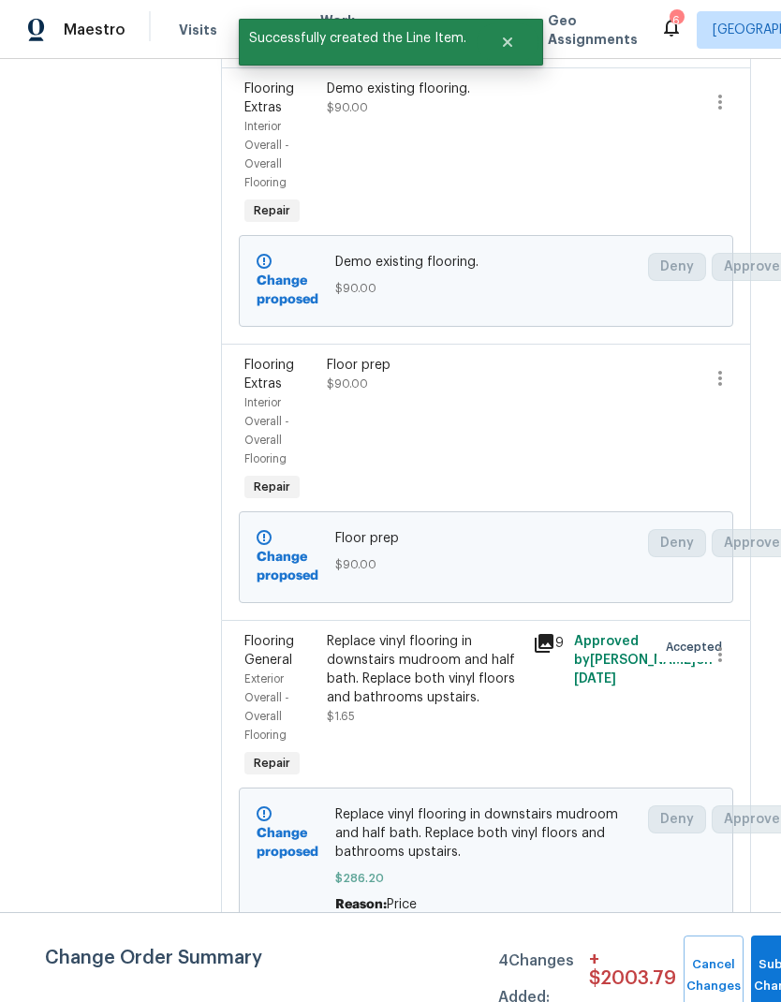
scroll to position [814, 0]
click at [545, 463] on div at bounding box center [547, 430] width 41 height 161
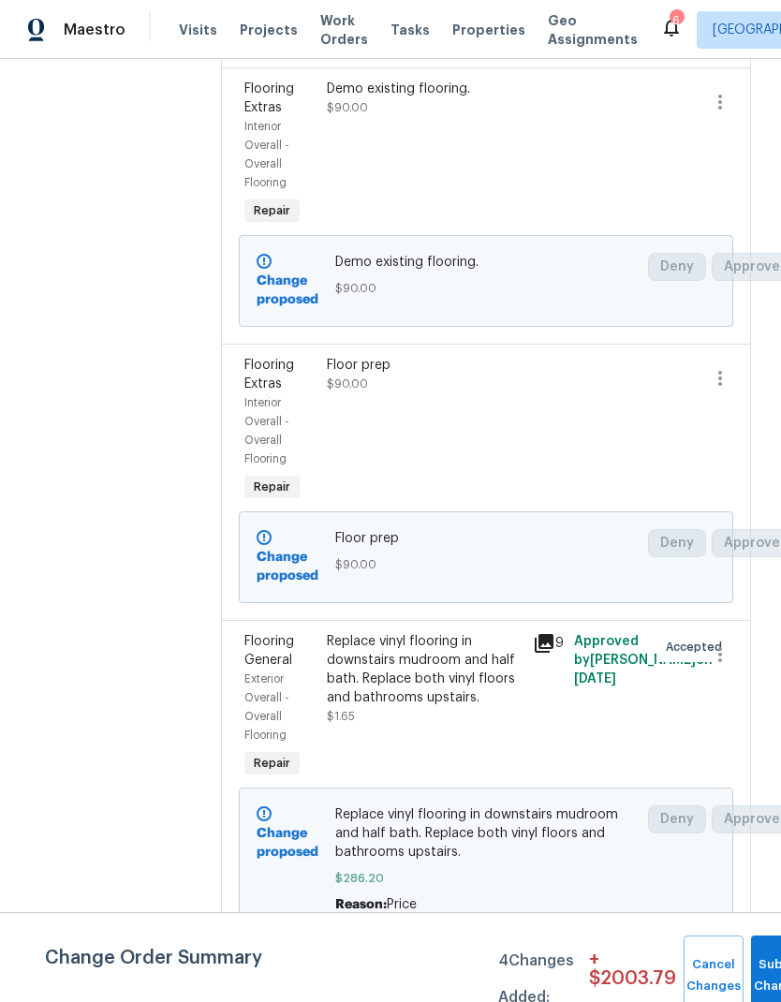
click at [421, 451] on div "Floor prep $90.00" at bounding box center [424, 430] width 206 height 161
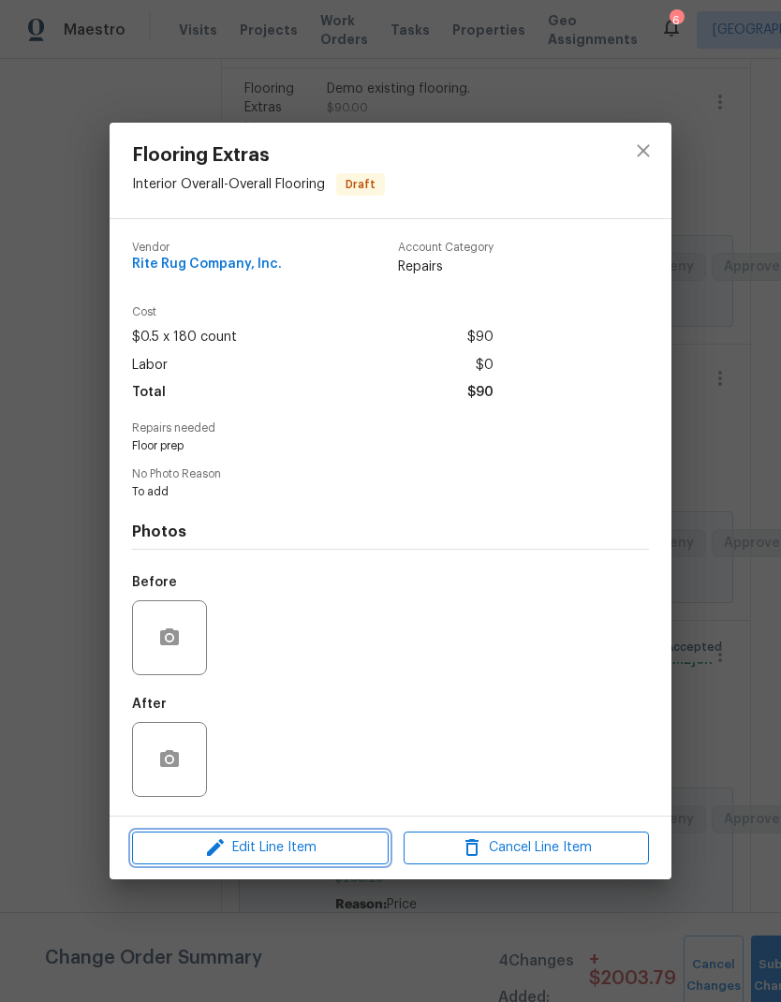
click at [359, 854] on span "Edit Line Item" at bounding box center [260, 847] width 245 height 23
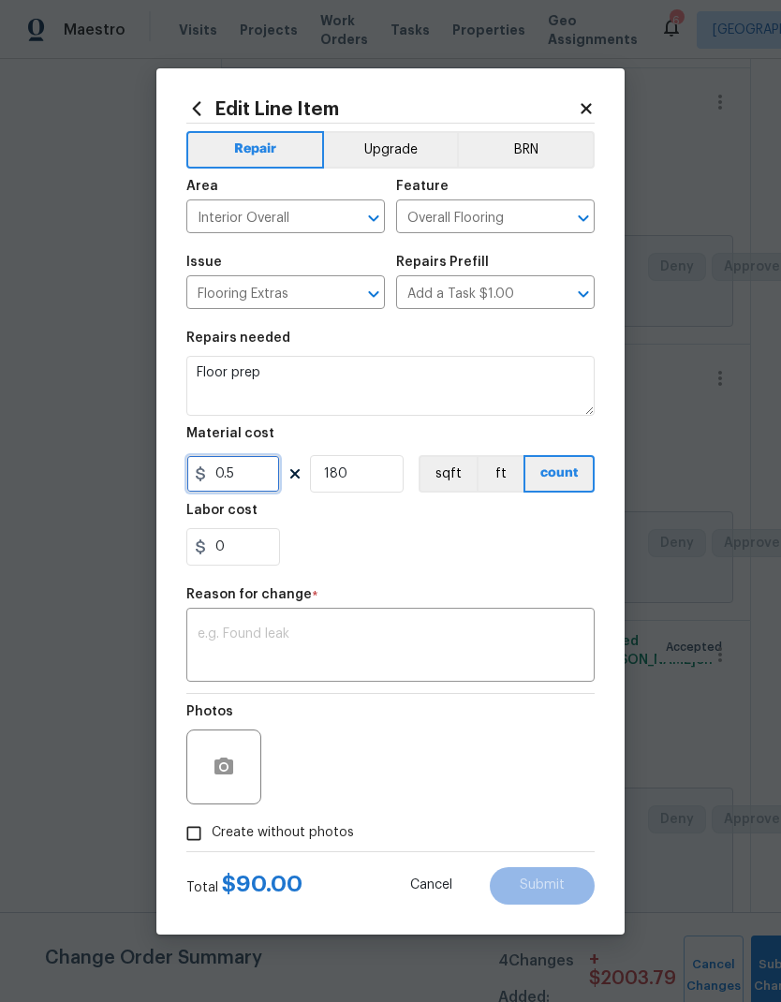
click at [268, 471] on input "0.5" at bounding box center [233, 473] width 94 height 37
type input "0.2"
click at [589, 547] on div "0" at bounding box center [390, 546] width 408 height 37
click at [551, 652] on textarea at bounding box center [391, 646] width 386 height 39
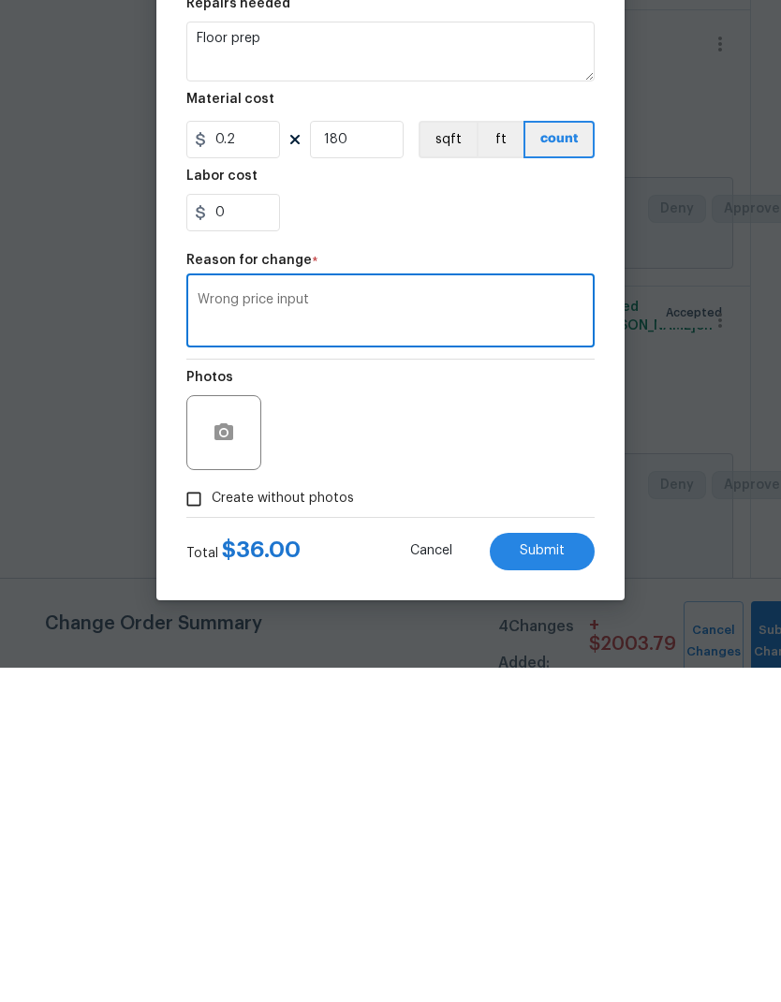
type textarea "Wrong price input"
click at [567, 867] on button "Submit" at bounding box center [542, 885] width 105 height 37
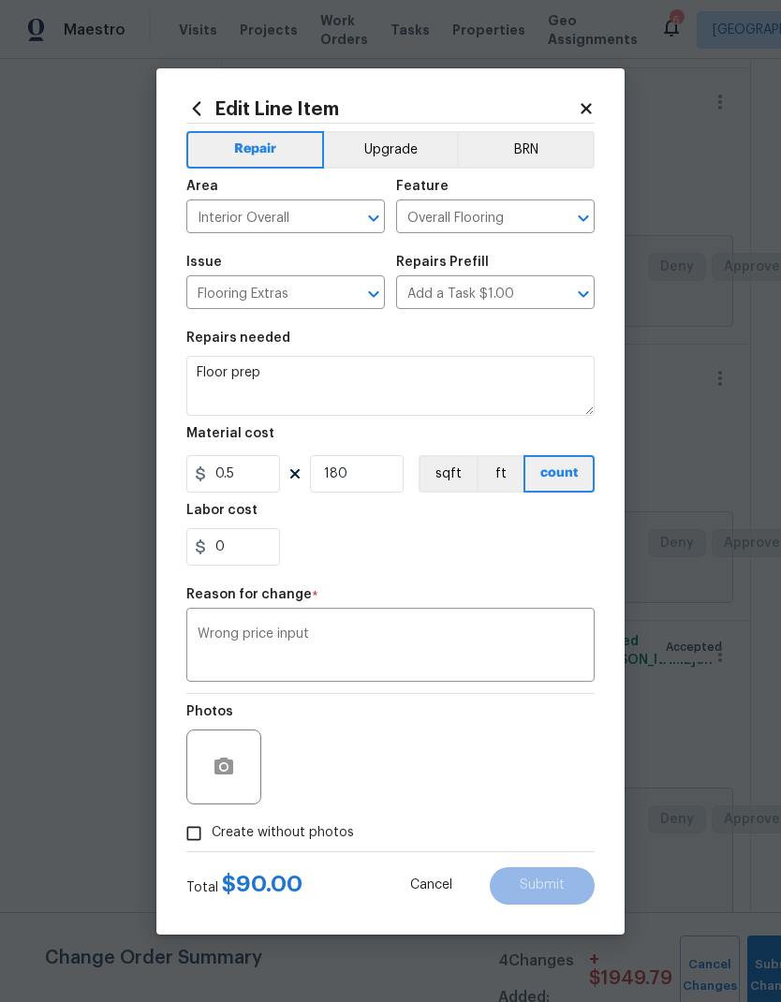
type input "0.2"
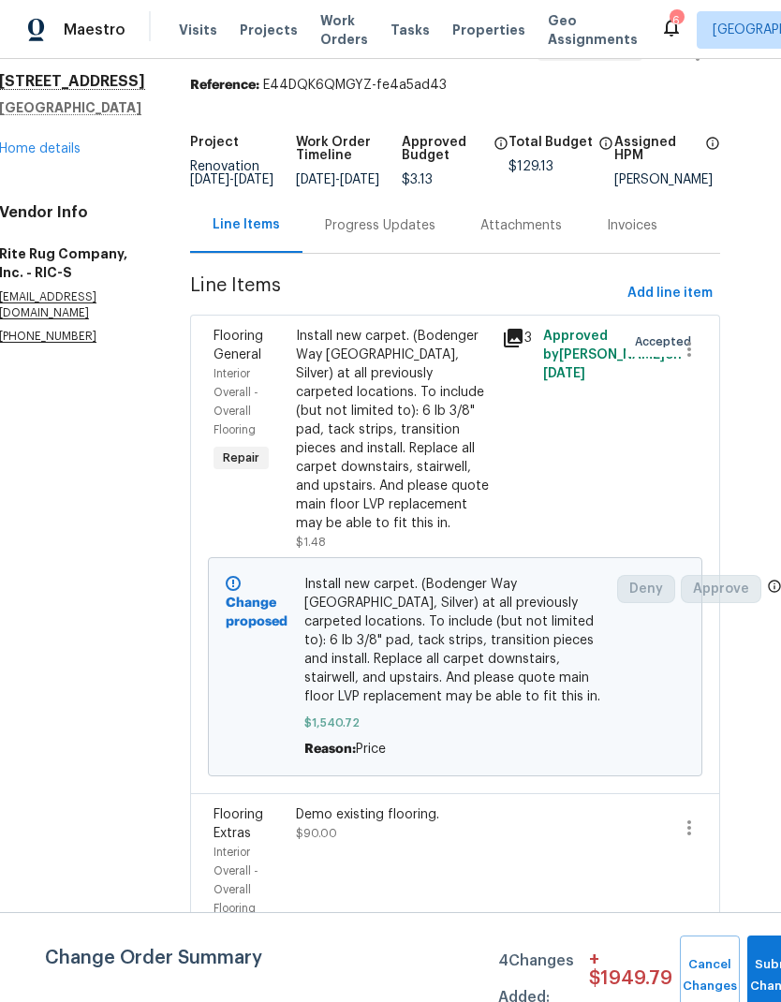
scroll to position [58, 28]
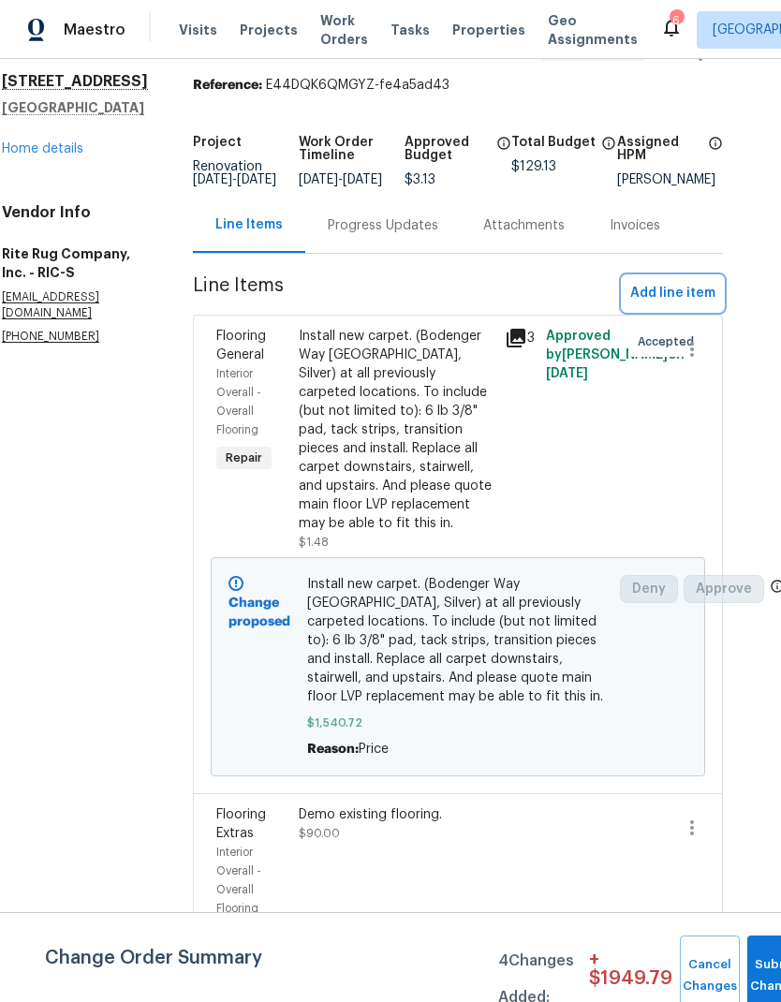
click at [693, 305] on span "Add line item" at bounding box center [672, 293] width 85 height 23
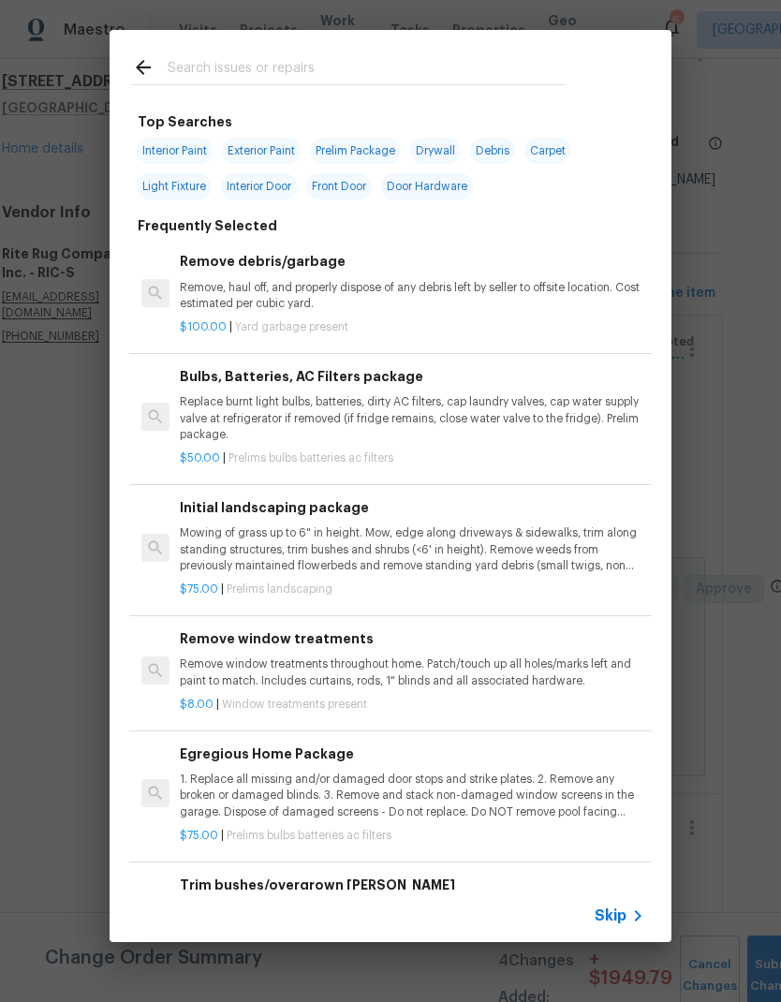
click at [486, 61] on input "text" at bounding box center [366, 70] width 397 height 28
type input "Floor"
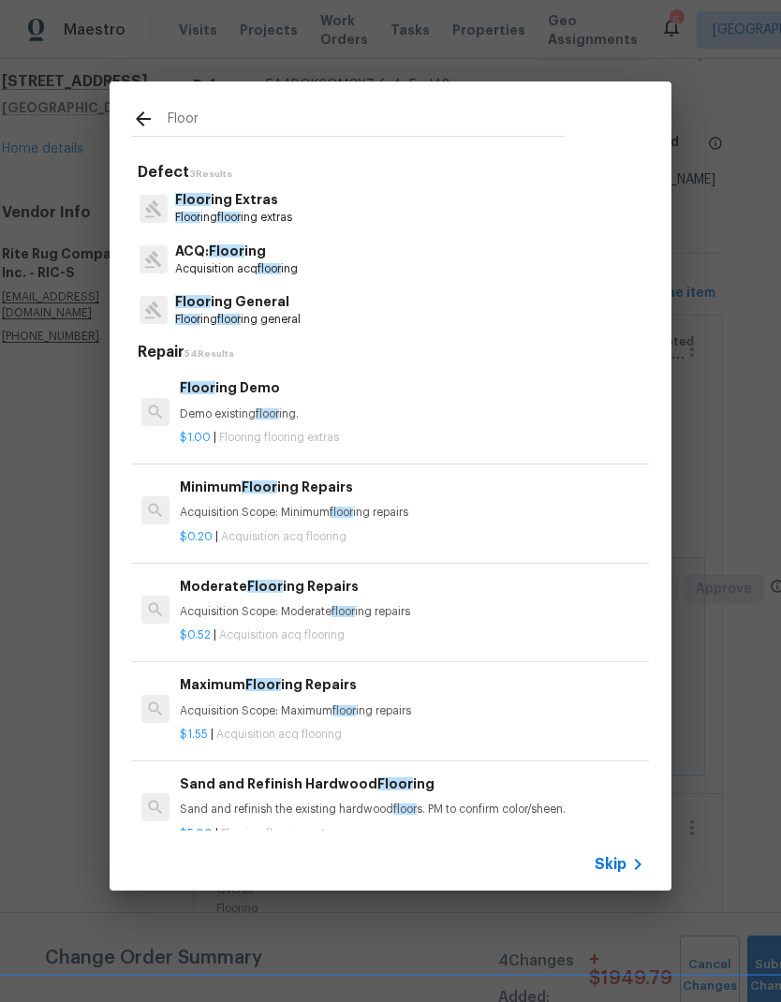
click at [183, 214] on span "Floor" at bounding box center [187, 217] width 25 height 11
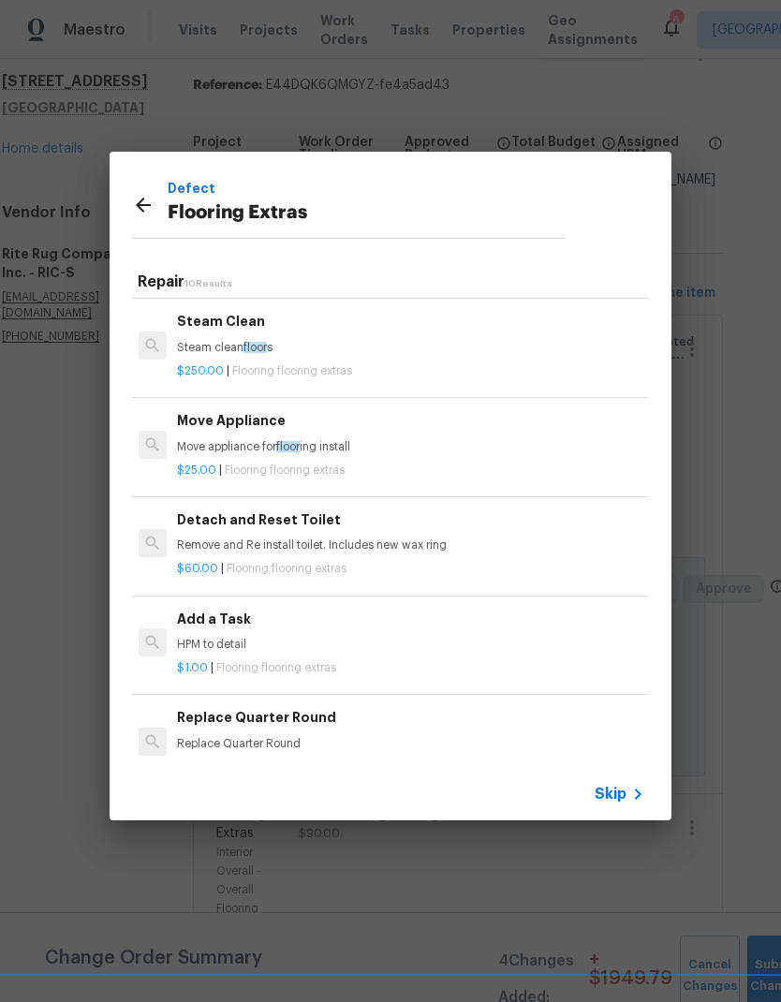
scroll to position [293, 3]
click at [200, 637] on p "HPM to detail" at bounding box center [409, 645] width 464 height 16
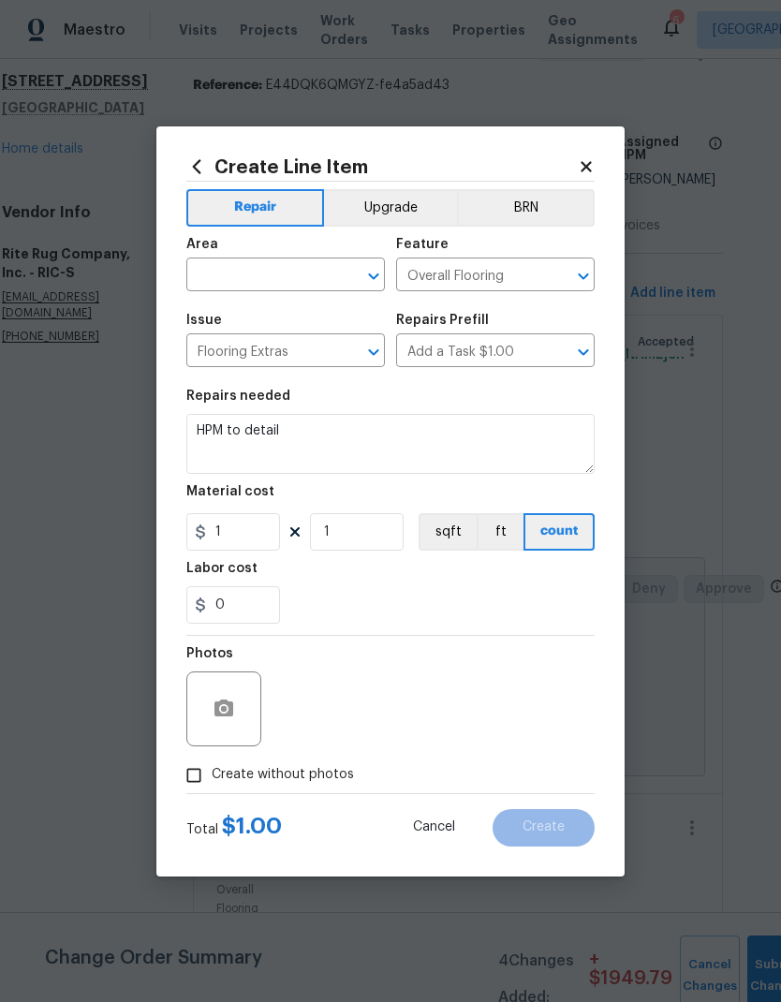
click at [191, 636] on div at bounding box center [390, 635] width 408 height 1
click at [221, 283] on input "text" at bounding box center [259, 276] width 146 height 29
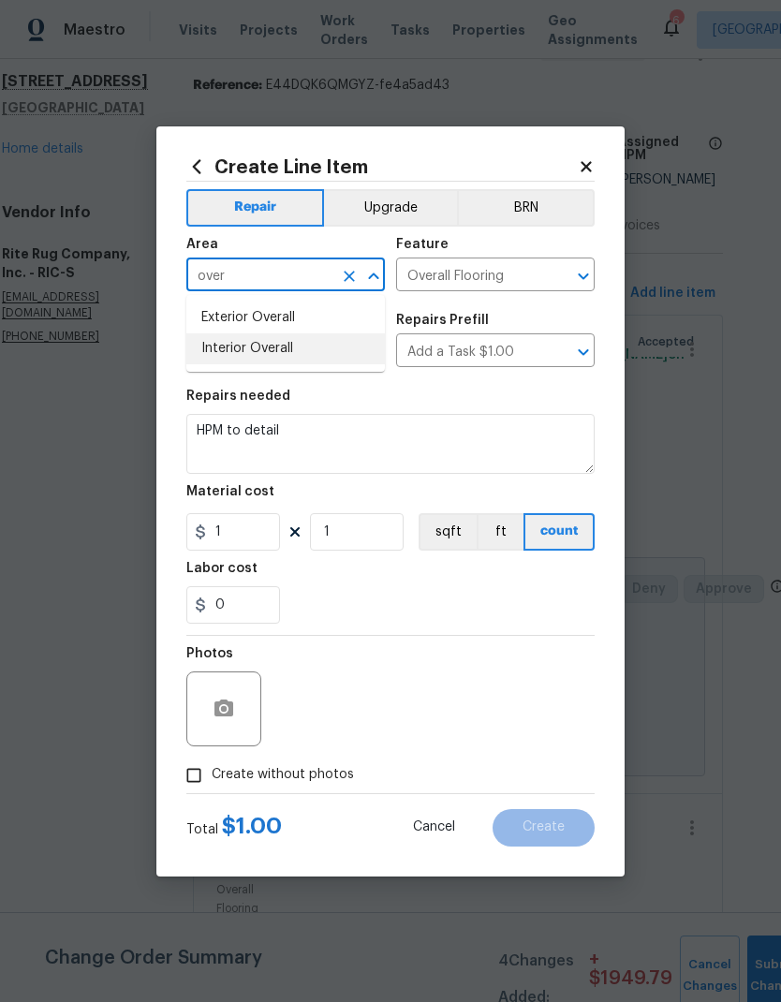
click at [215, 351] on li "Interior Overall" at bounding box center [285, 348] width 198 height 31
type input "Interior Overall"
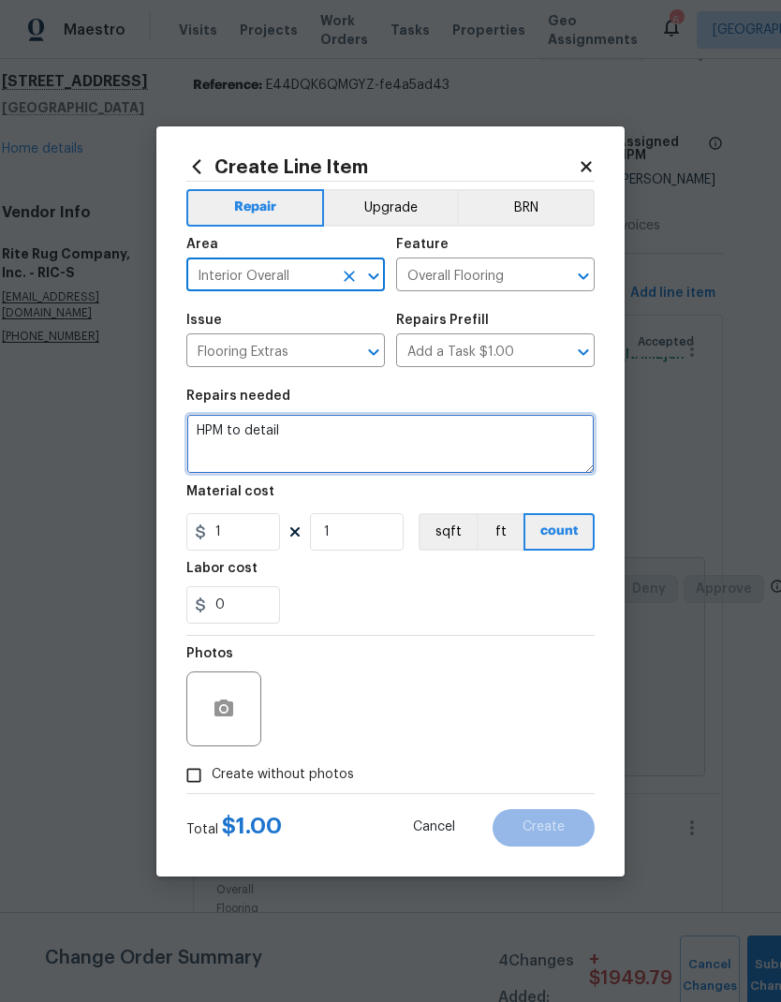
click at [213, 431] on textarea "HPM to detail" at bounding box center [390, 444] width 408 height 60
click at [217, 427] on textarea "HPM to detail" at bounding box center [390, 444] width 408 height 60
type textarea "Shoe mold"
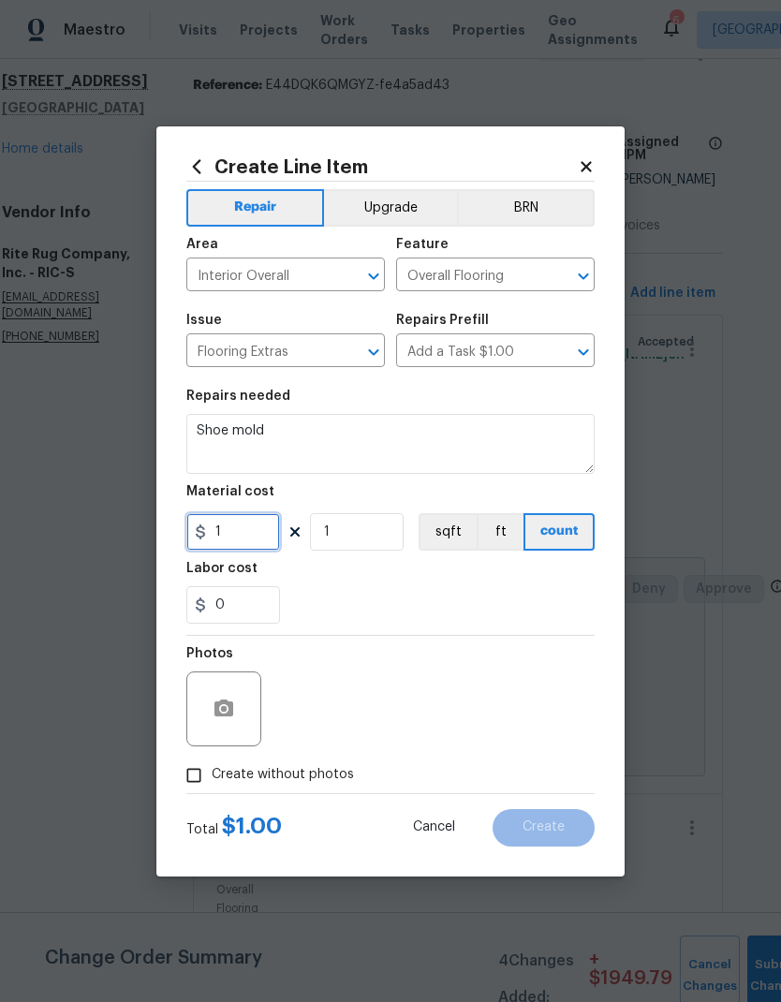
click at [237, 528] on input "1" at bounding box center [233, 531] width 94 height 37
type input "1.25"
click at [354, 538] on input "1" at bounding box center [357, 531] width 94 height 37
type input "60"
click at [566, 580] on div "Labor cost" at bounding box center [390, 574] width 408 height 24
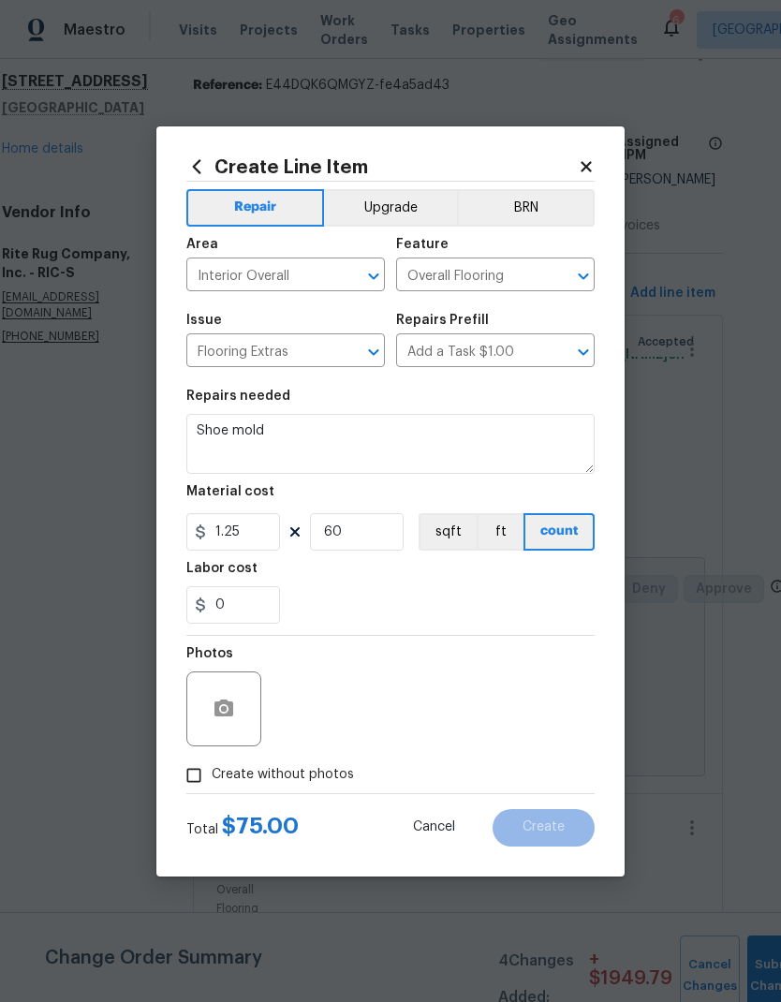
click at [191, 768] on input "Create without photos" at bounding box center [194, 775] width 36 height 36
checkbox input "true"
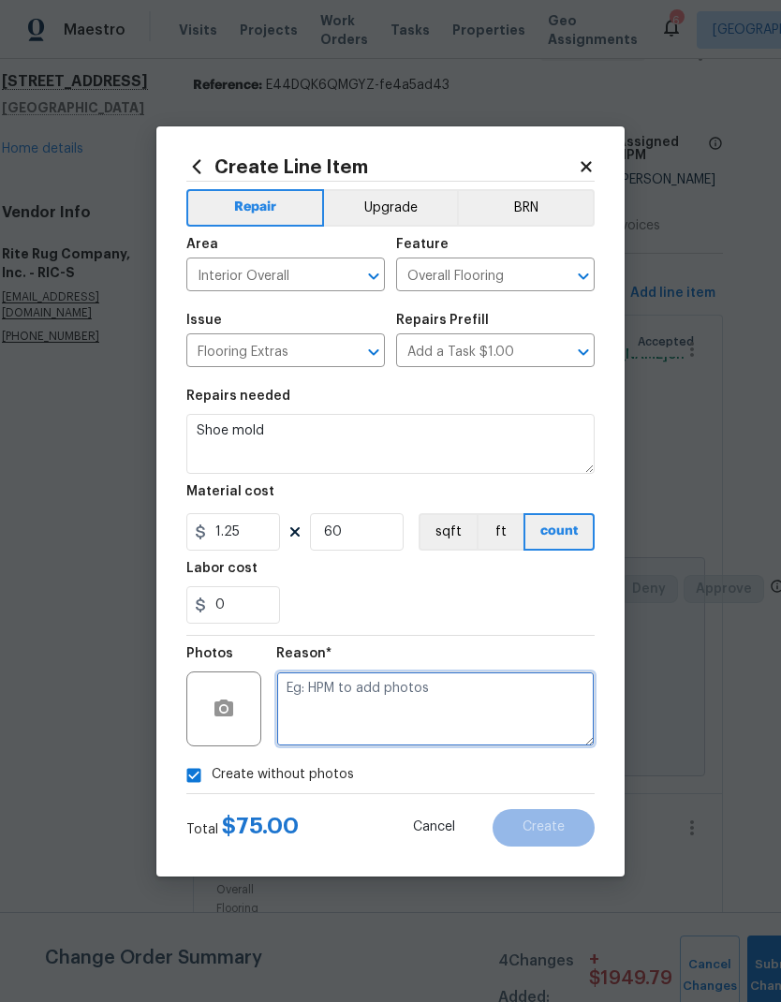
click at [524, 698] on textarea at bounding box center [435, 708] width 318 height 75
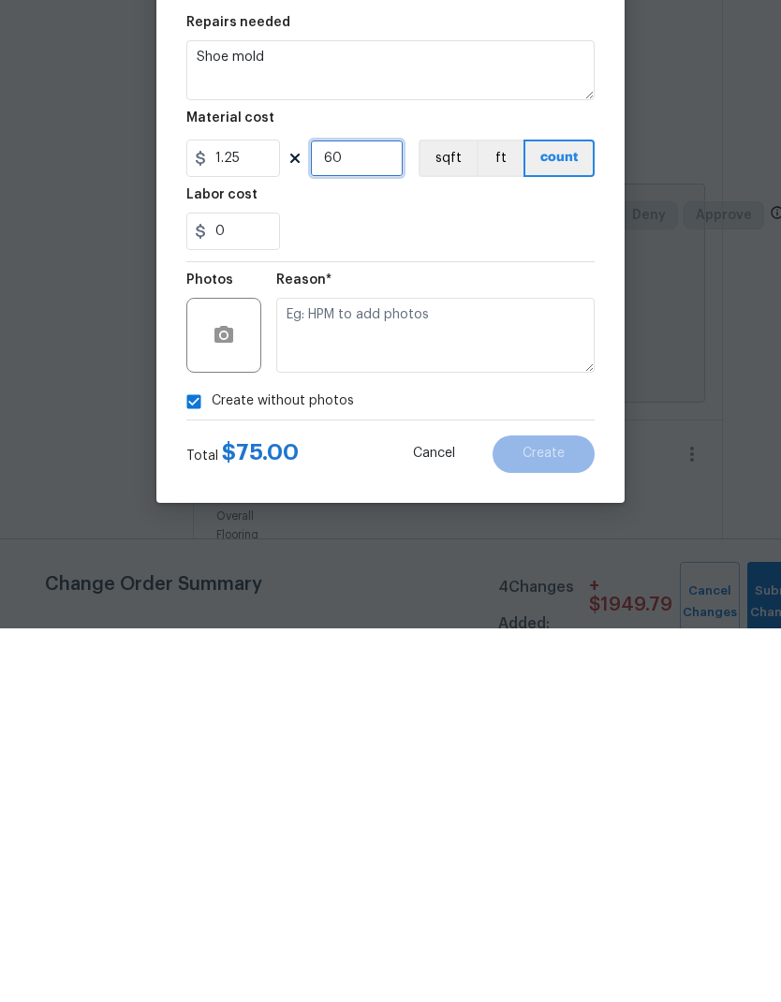
click at [352, 513] on input "60" at bounding box center [357, 531] width 94 height 37
type input "60"
click at [237, 586] on input "0" at bounding box center [233, 604] width 94 height 37
type input "120"
click at [515, 757] on div "Create without photos" at bounding box center [390, 775] width 408 height 36
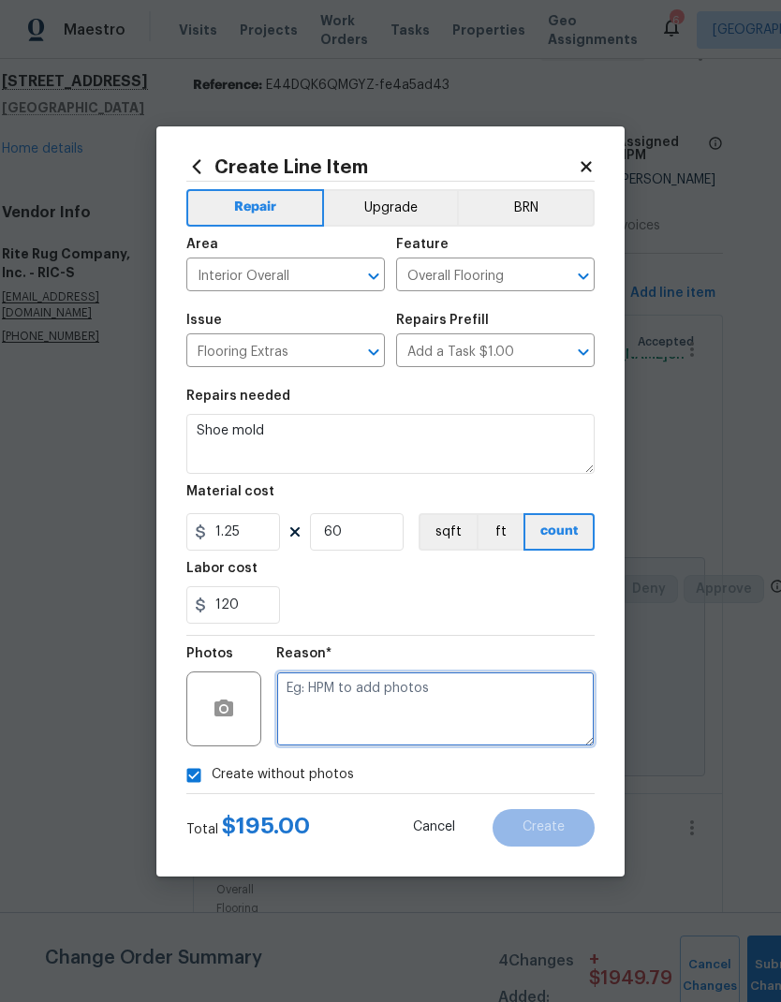
click at [553, 682] on textarea at bounding box center [435, 708] width 318 height 75
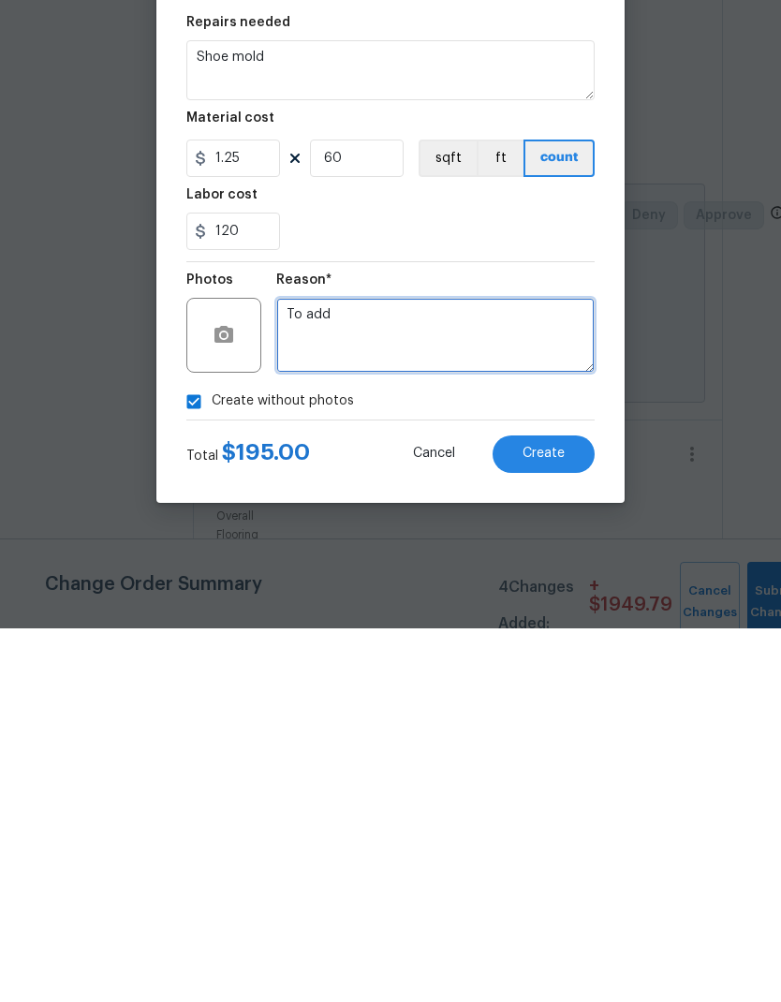
type textarea "To add"
click at [579, 809] on button "Create" at bounding box center [543, 827] width 102 height 37
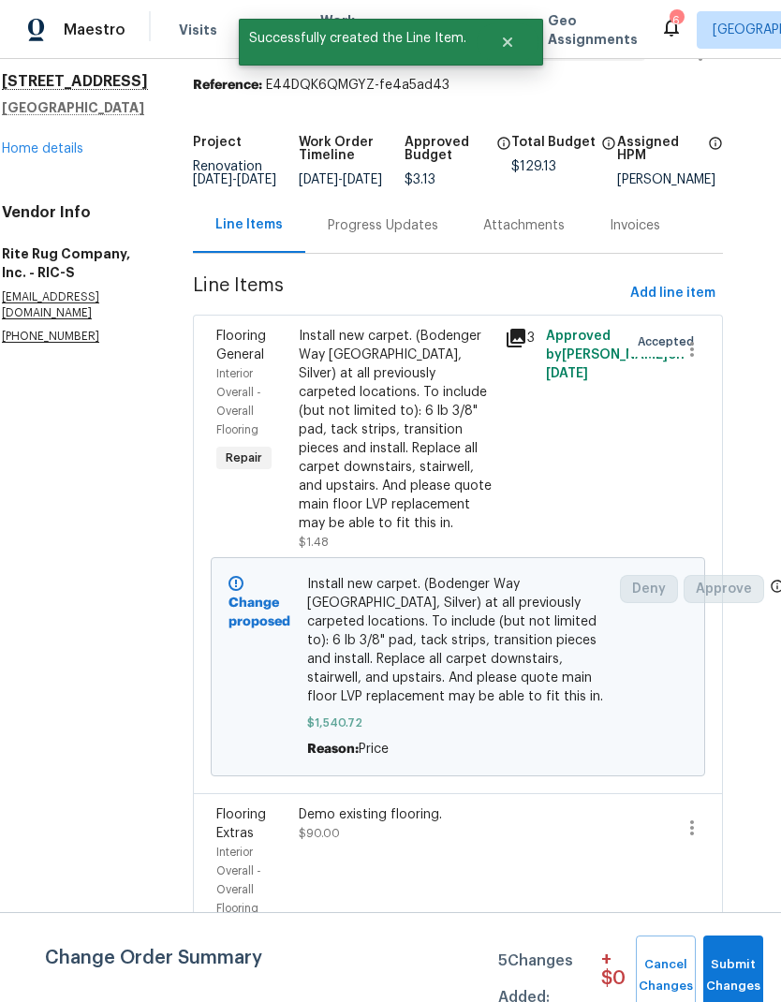
scroll to position [0, 0]
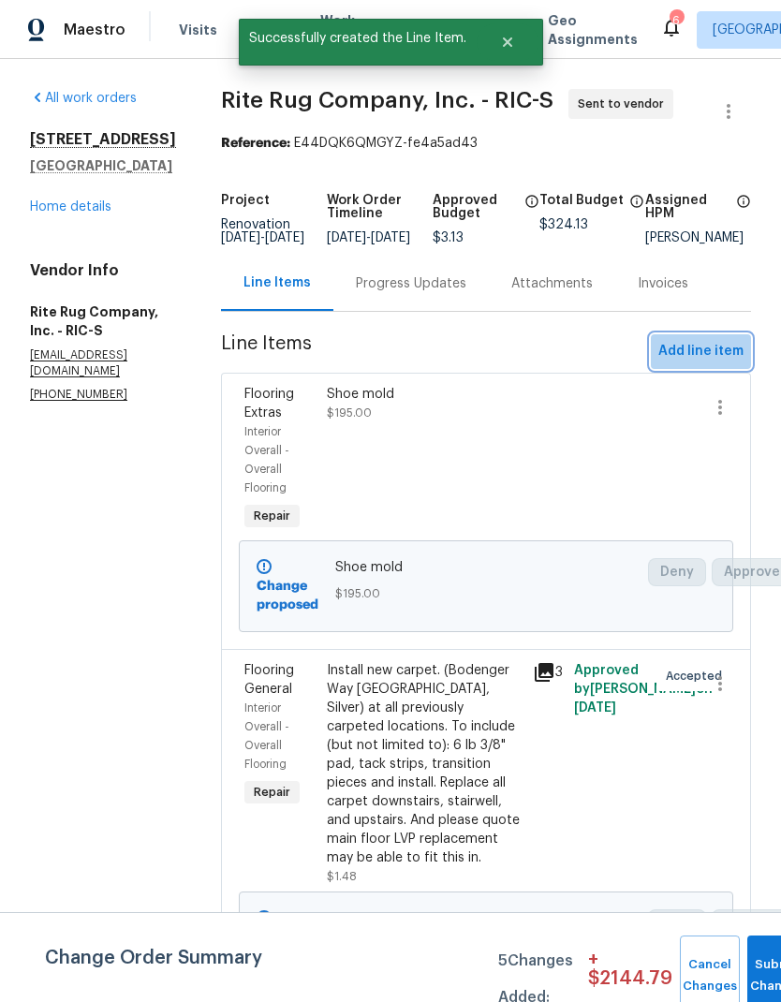
click at [714, 363] on span "Add line item" at bounding box center [700, 351] width 85 height 23
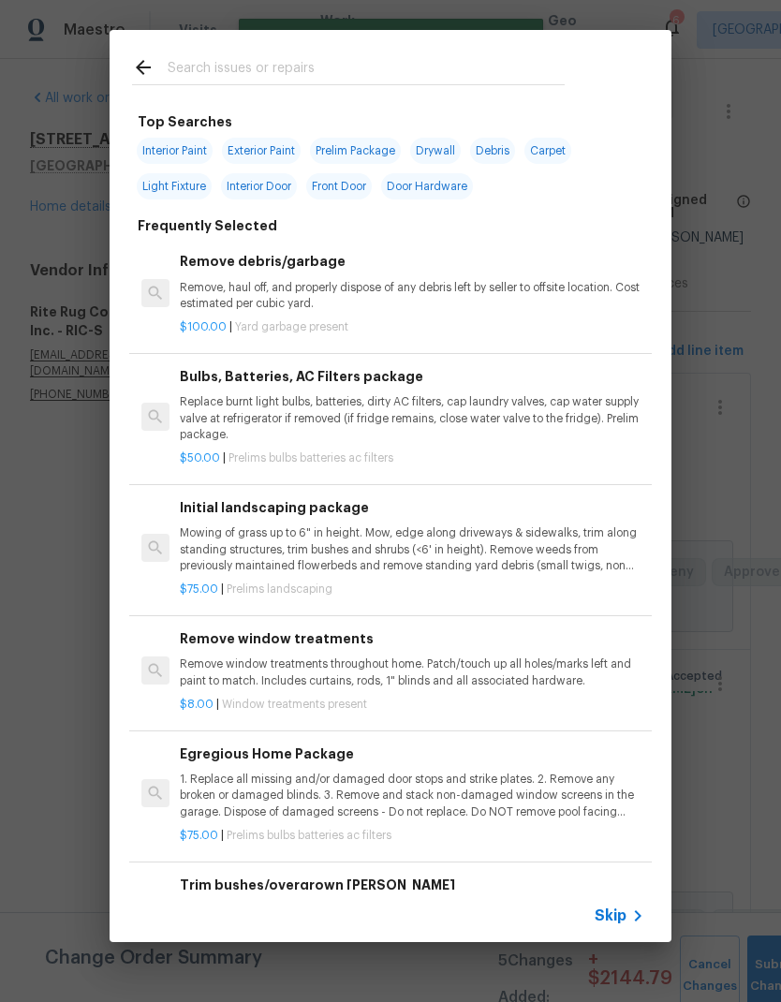
click at [526, 43] on div at bounding box center [348, 67] width 477 height 74
click at [498, 56] on input "text" at bounding box center [366, 70] width 397 height 28
type input "Flooring"
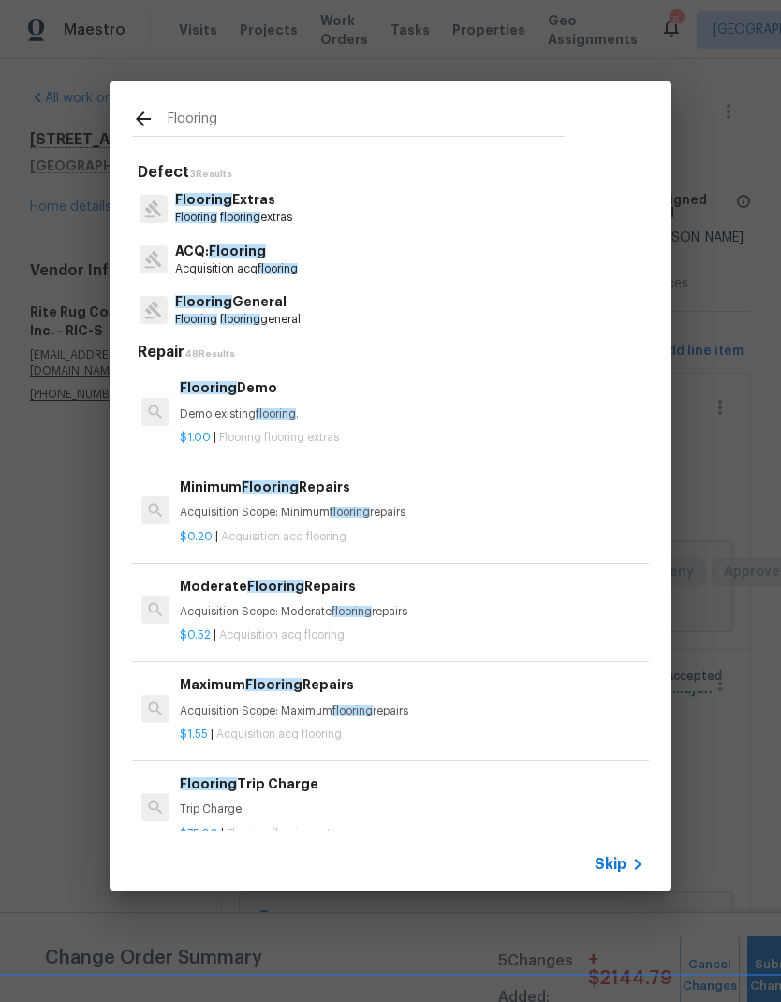
click at [190, 223] on span "Flooring" at bounding box center [196, 217] width 42 height 11
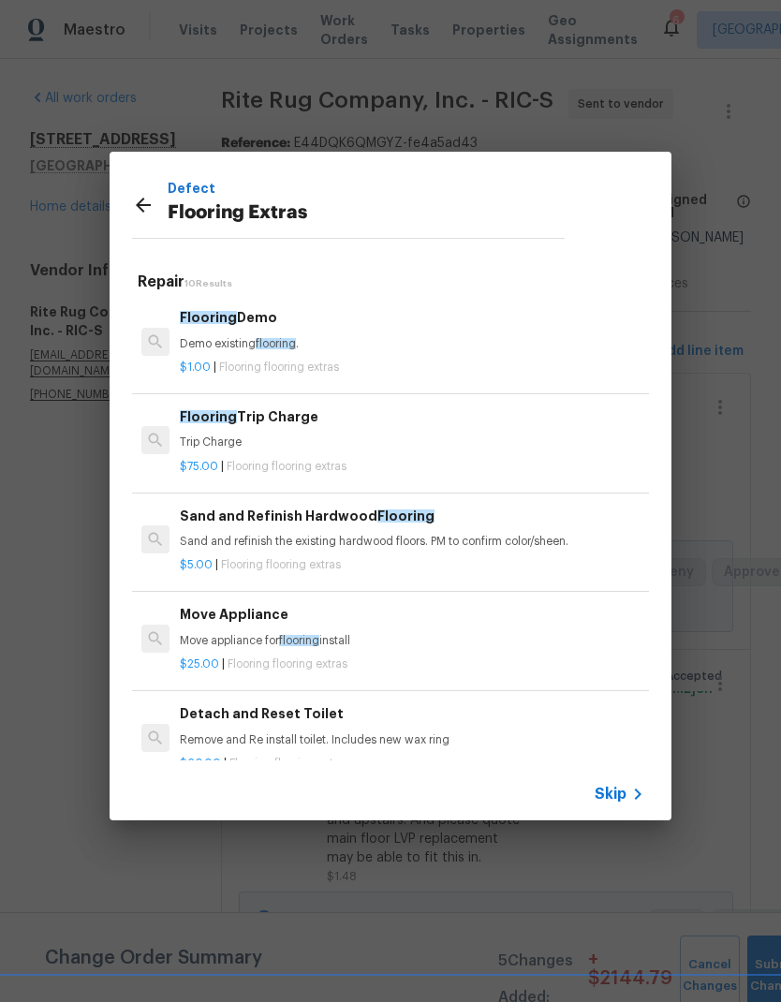
click at [189, 223] on p "Flooring Extras" at bounding box center [366, 213] width 397 height 30
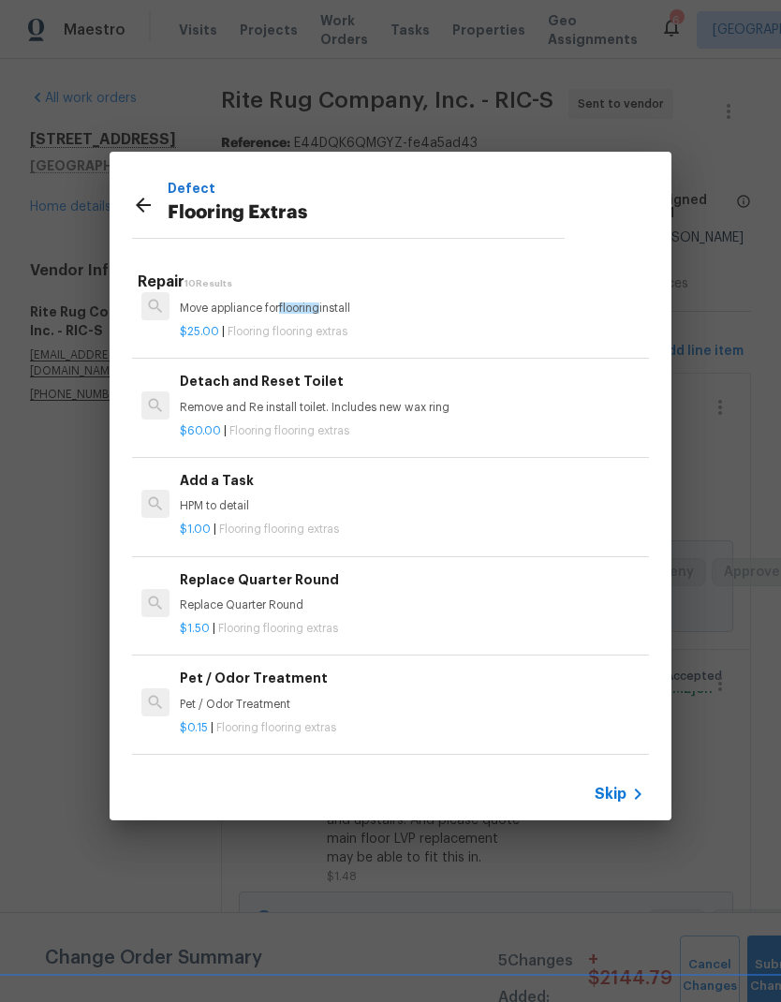
scroll to position [340, 0]
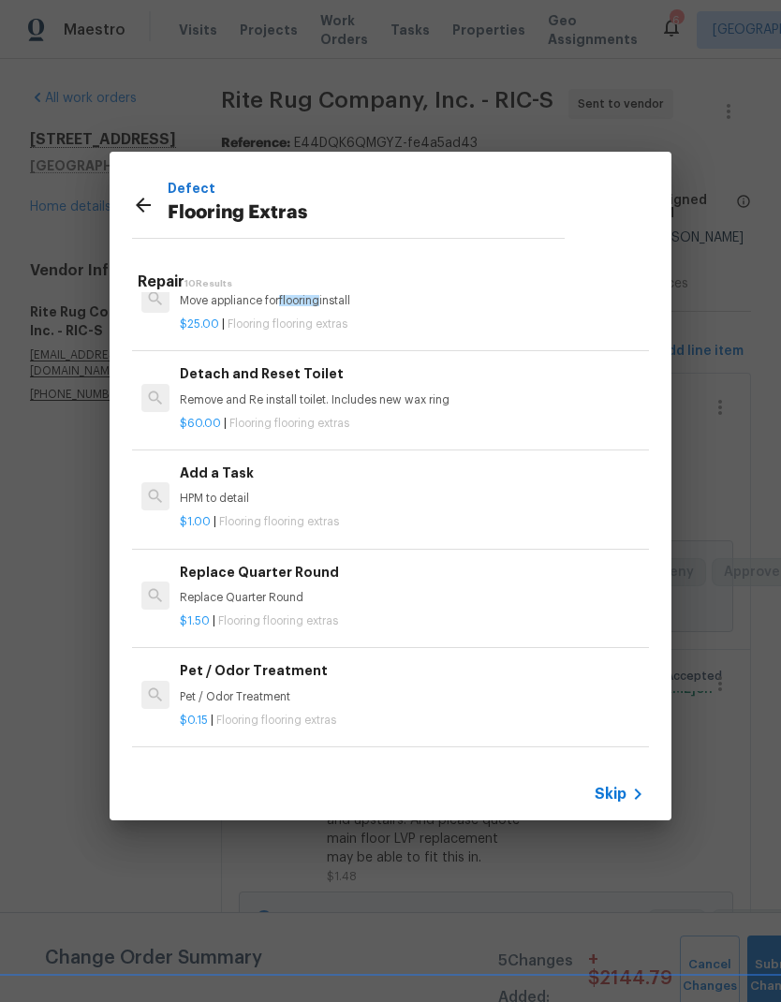
click at [645, 720] on div "Pet / Odor Treatment Pet / Odor Treatment $0.15 | Flooring flooring extras" at bounding box center [390, 694] width 522 height 105
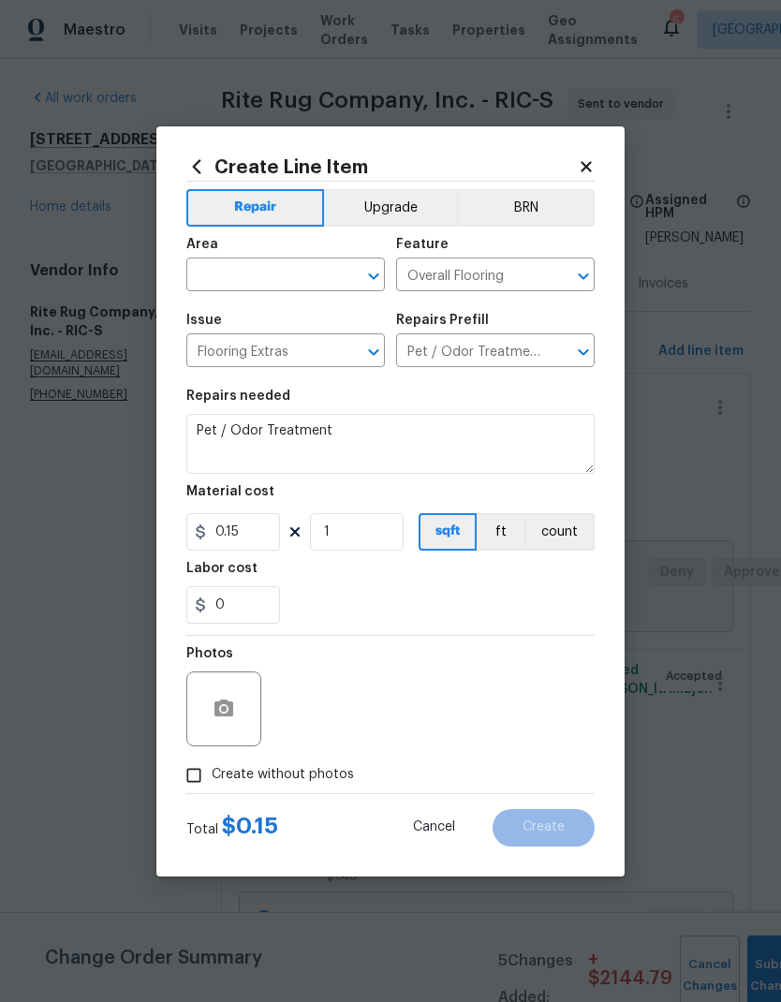
click at [201, 164] on icon at bounding box center [196, 166] width 21 height 21
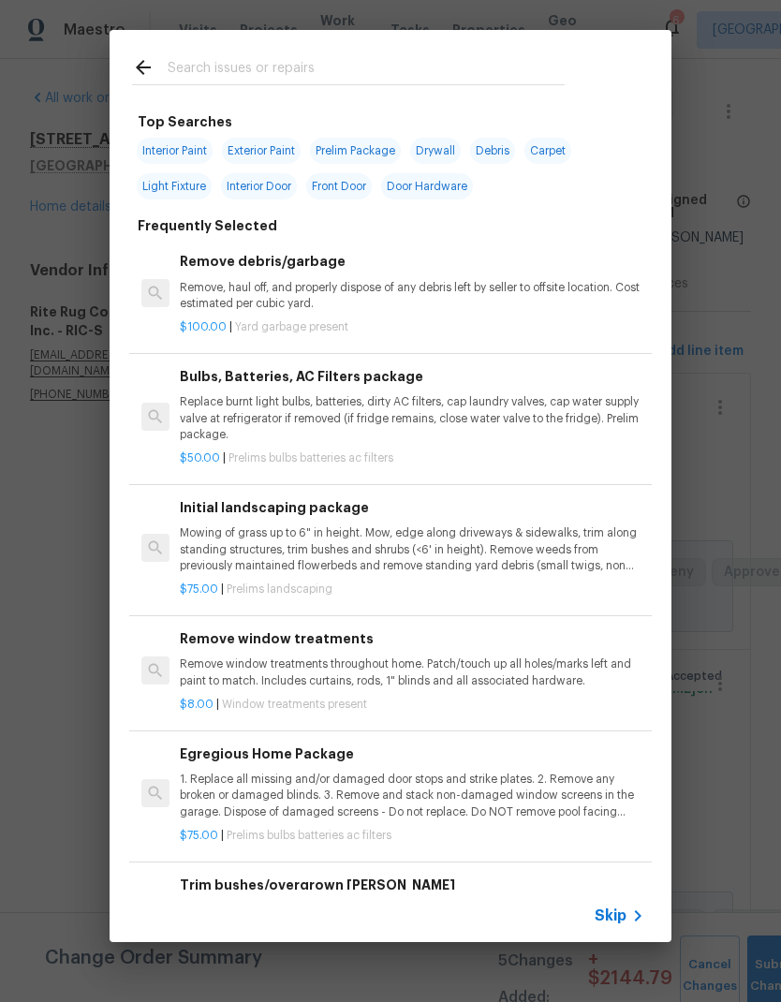
click at [197, 76] on input "text" at bounding box center [366, 70] width 397 height 28
type input "Flooring"
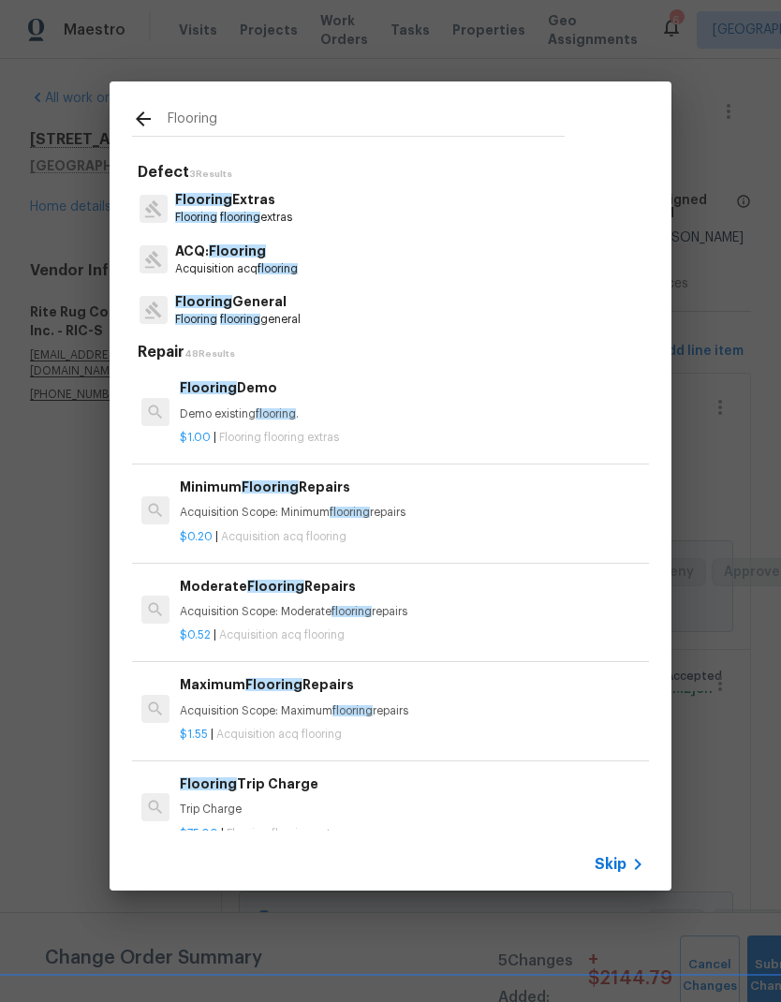
click at [198, 206] on span "Flooring" at bounding box center [203, 199] width 57 height 13
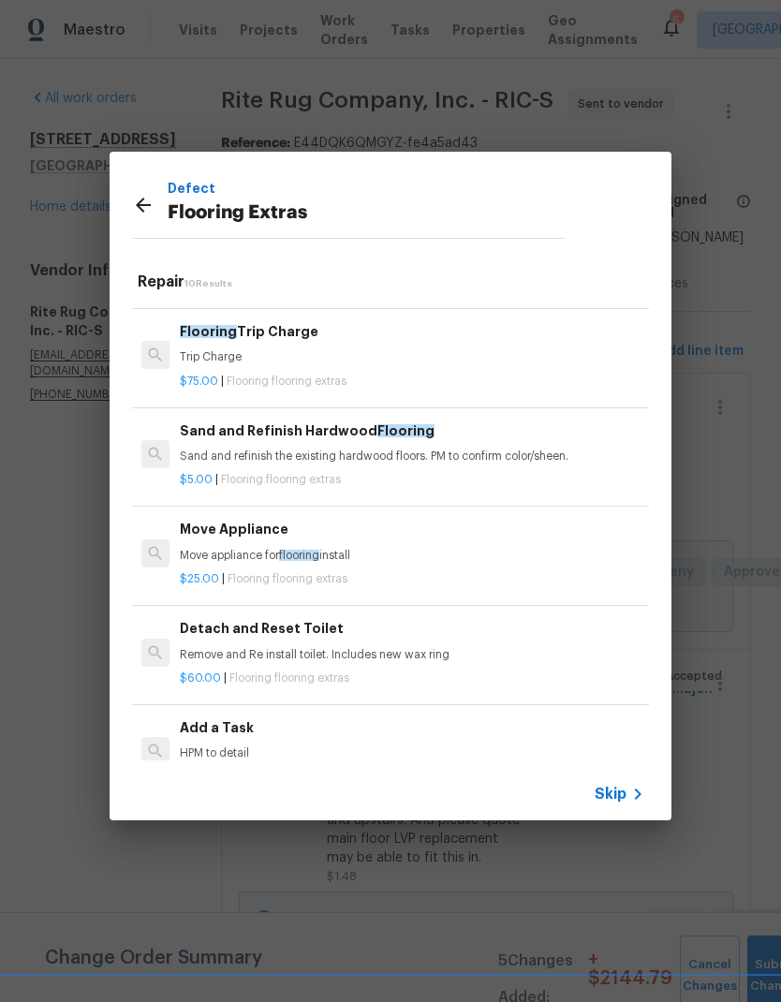
scroll to position [85, 0]
click at [211, 663] on div "$60.00 | Flooring flooring extras" at bounding box center [412, 674] width 464 height 23
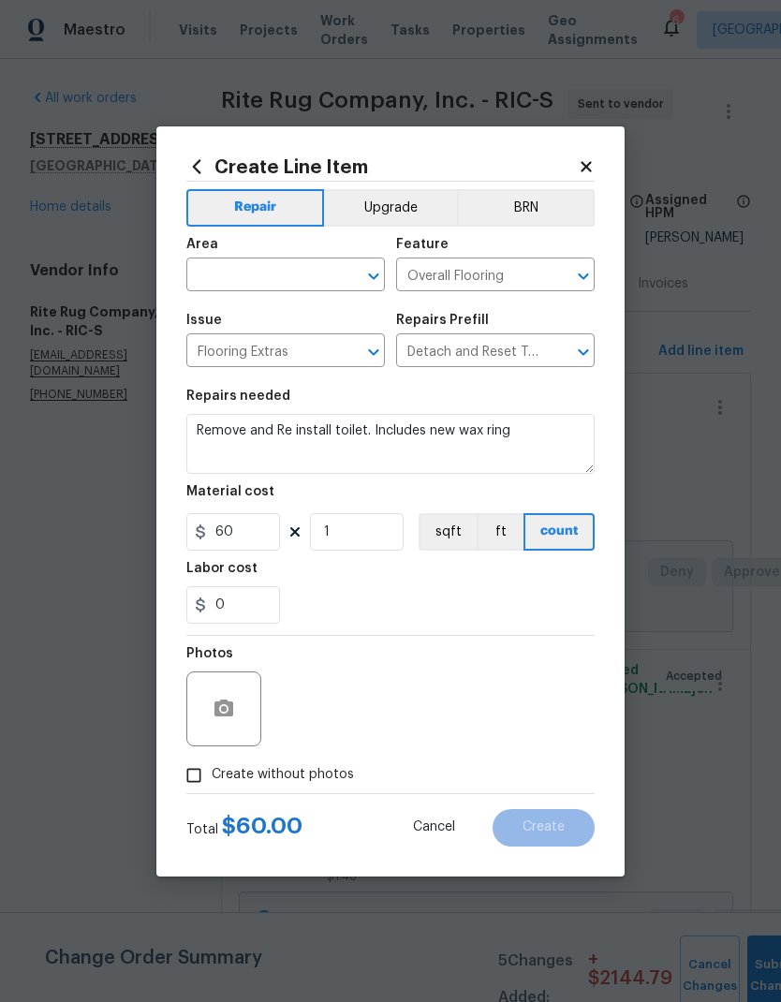
click at [210, 660] on h5 "Photos" at bounding box center [209, 653] width 47 height 13
click at [240, 534] on input "60" at bounding box center [233, 531] width 94 height 37
type input "75"
click at [341, 535] on input "1" at bounding box center [357, 531] width 94 height 37
type input "3"
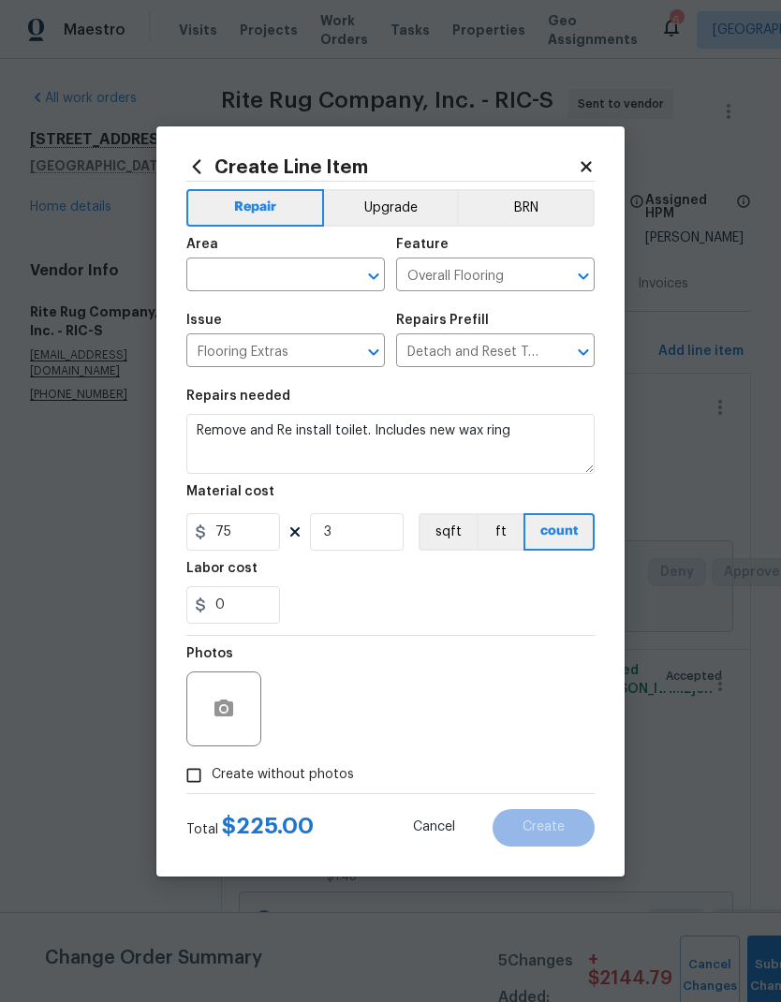
click at [541, 592] on div "0" at bounding box center [390, 604] width 408 height 37
click at [352, 263] on button "Clear" at bounding box center [349, 276] width 26 height 26
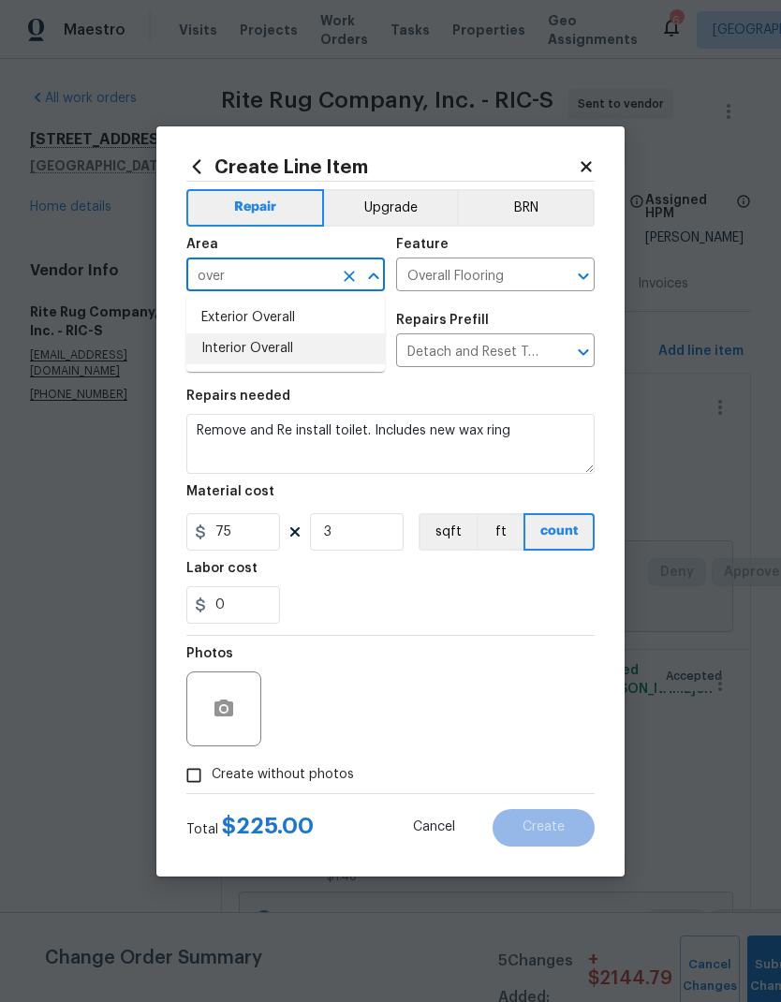
click at [232, 343] on li "Interior Overall" at bounding box center [285, 348] width 198 height 31
type input "Interior Overall"
click at [573, 596] on div "0" at bounding box center [390, 604] width 408 height 37
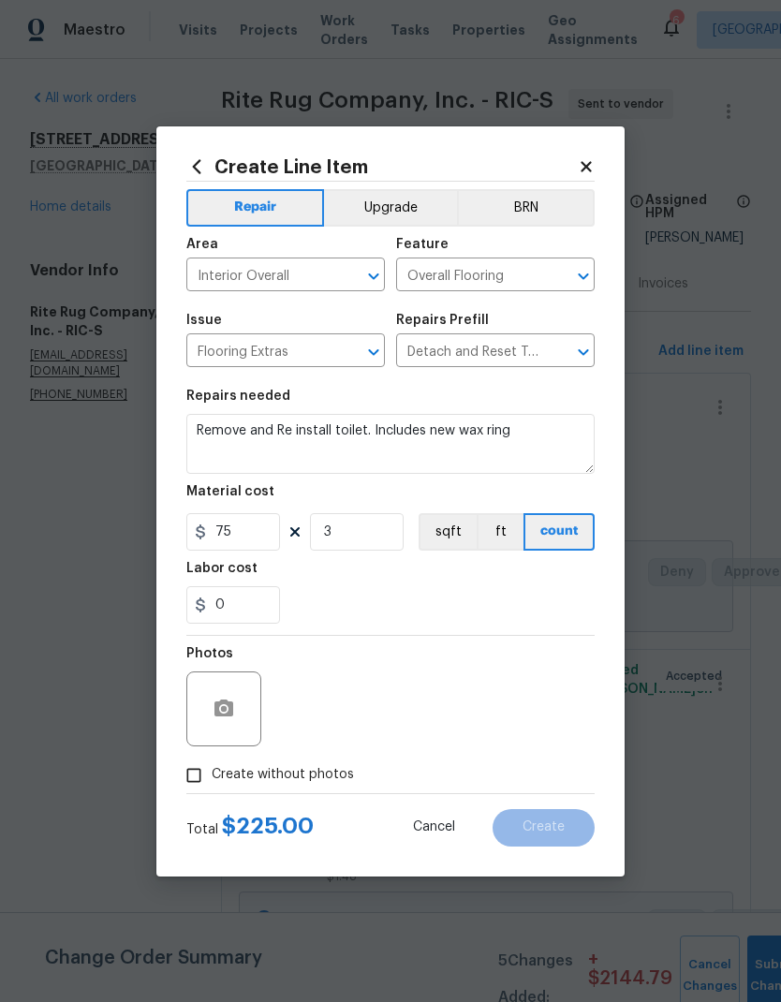
click at [190, 774] on input "Create without photos" at bounding box center [194, 775] width 36 height 36
checkbox input "true"
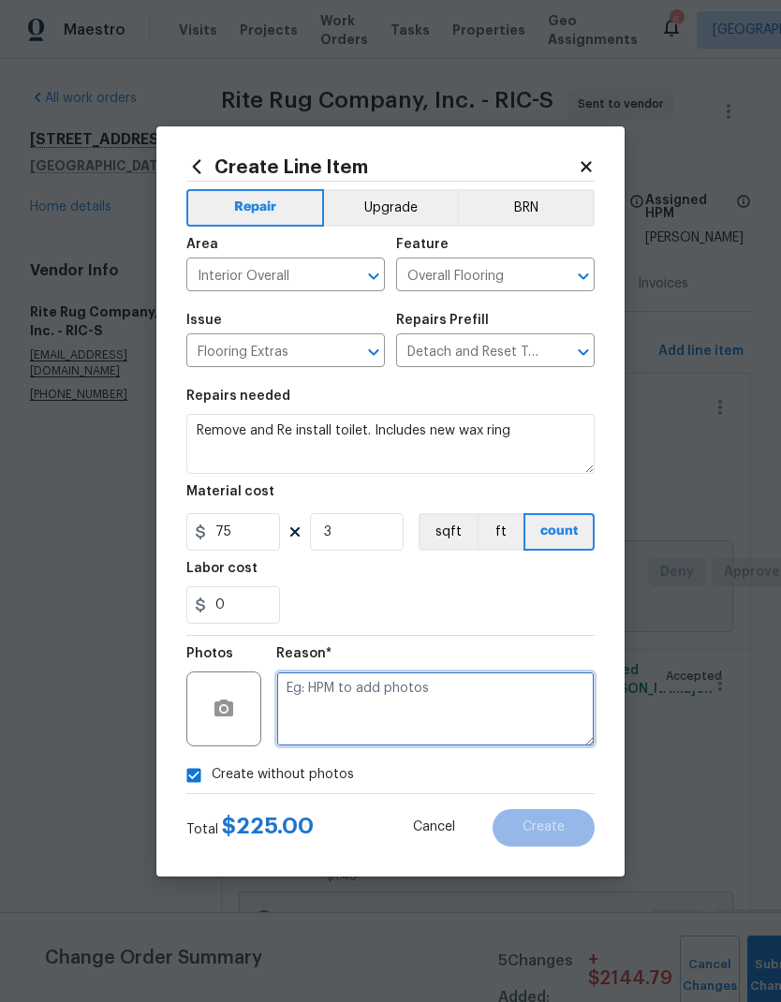
click at [539, 698] on textarea at bounding box center [435, 708] width 318 height 75
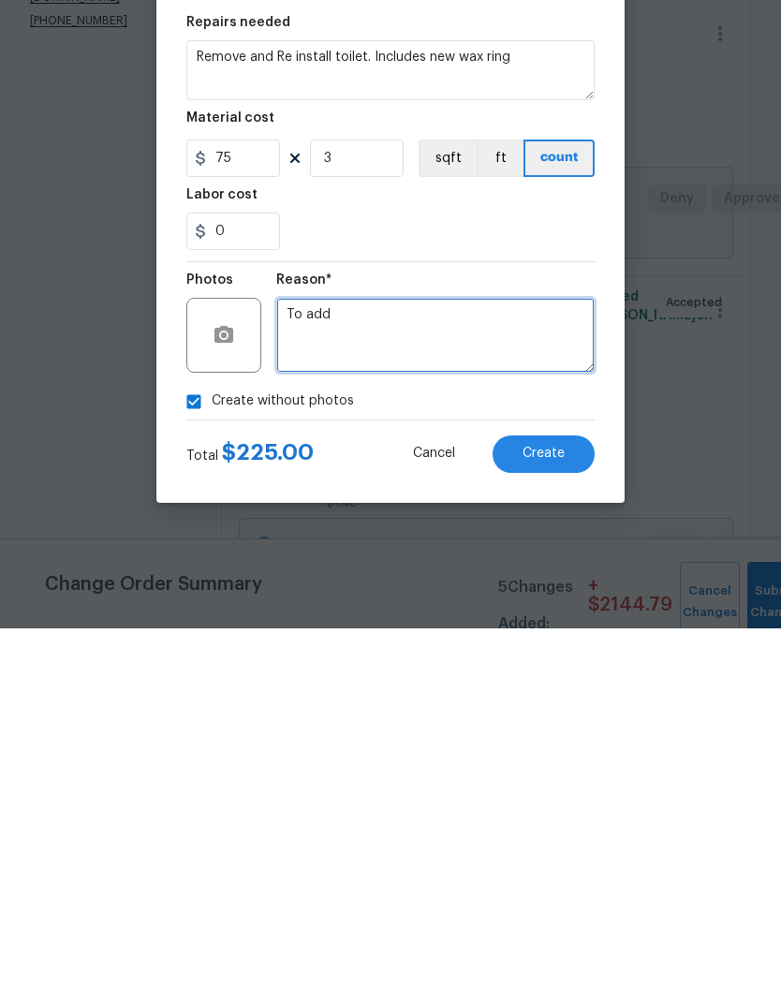
type textarea "To add"
click at [568, 809] on button "Create" at bounding box center [543, 827] width 102 height 37
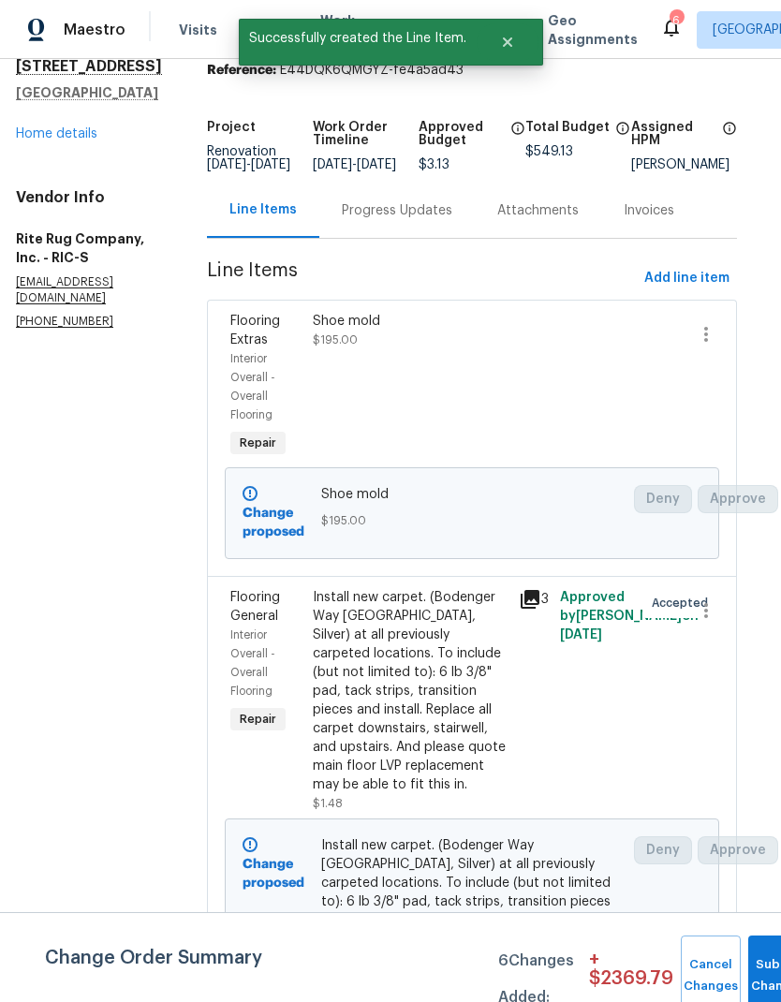
scroll to position [87, 18]
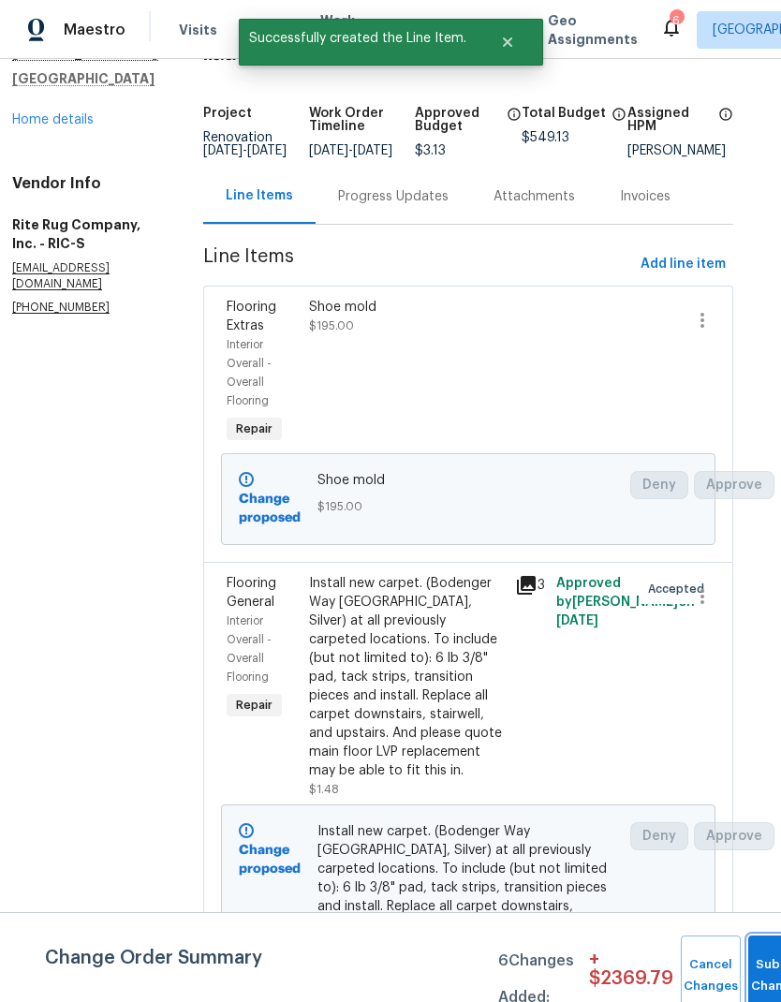
click at [755, 957] on button "Submit Changes" at bounding box center [778, 975] width 60 height 81
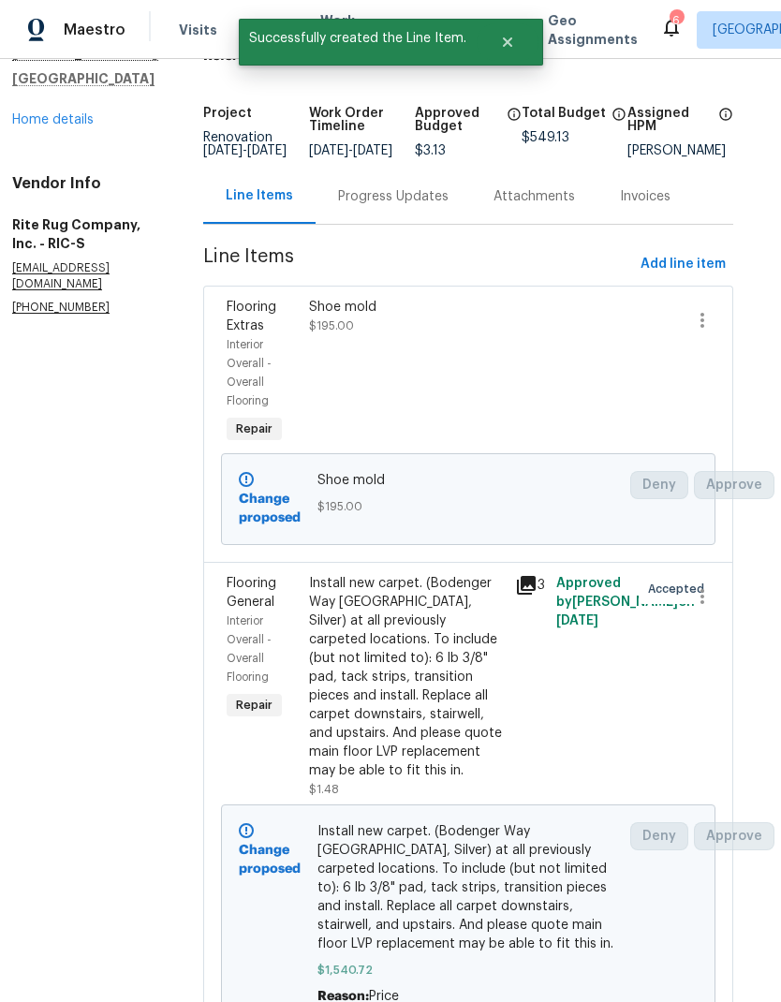
scroll to position [0, 0]
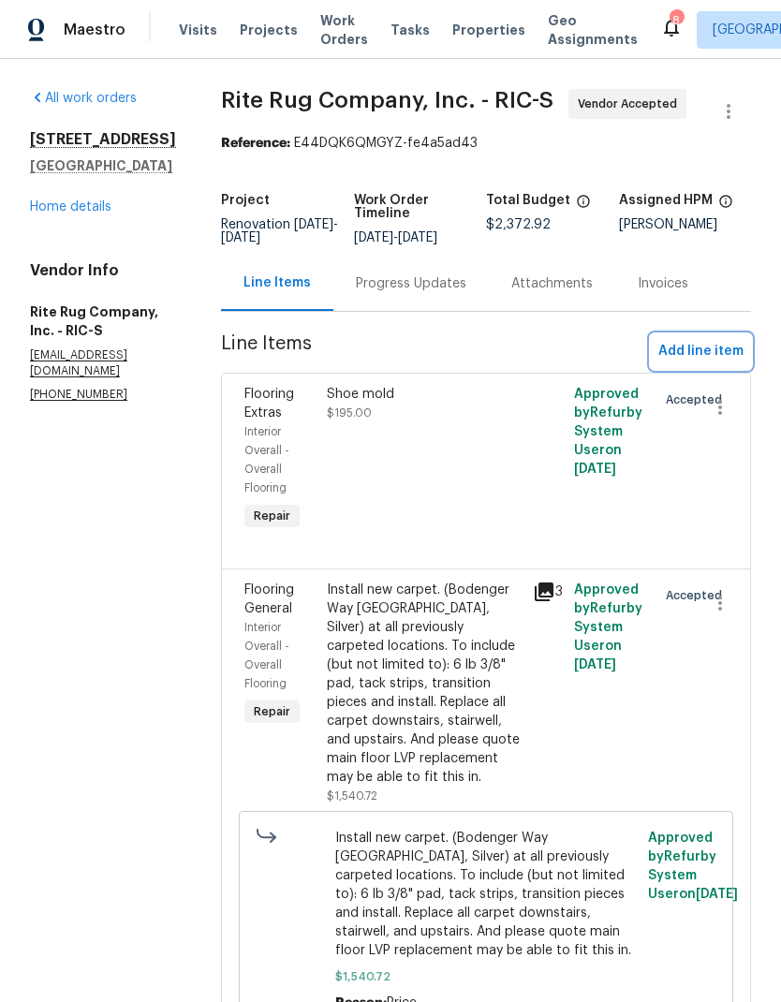
click at [719, 352] on span "Add line item" at bounding box center [700, 351] width 85 height 23
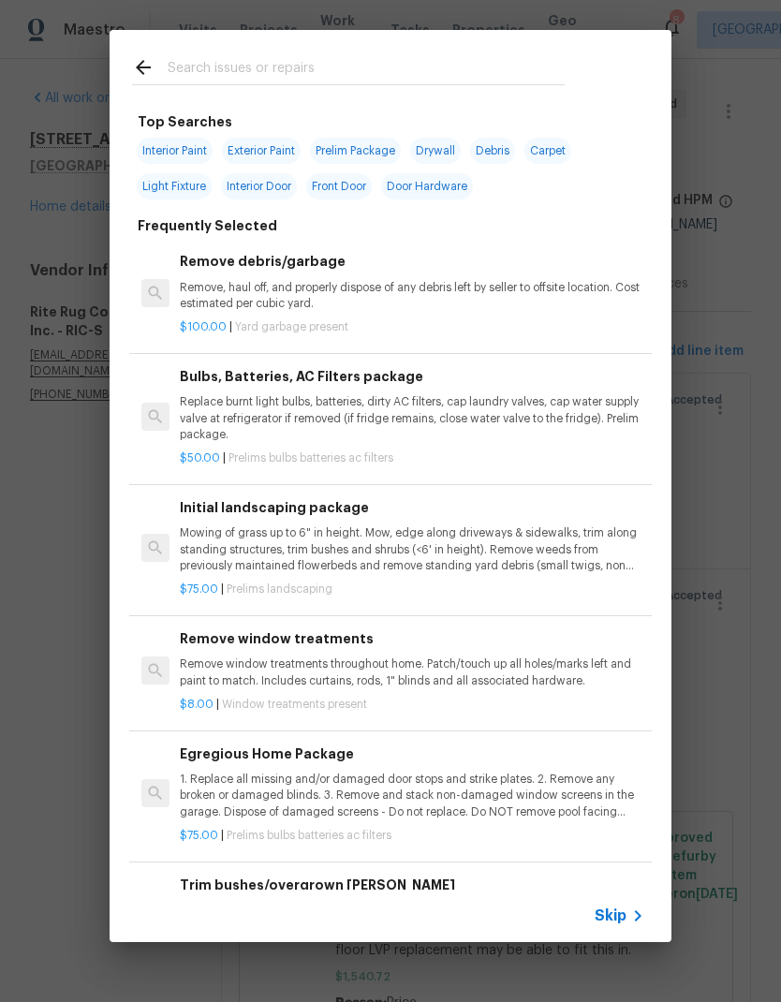
click at [473, 70] on input "text" at bounding box center [366, 70] width 397 height 28
type input "Lvp"
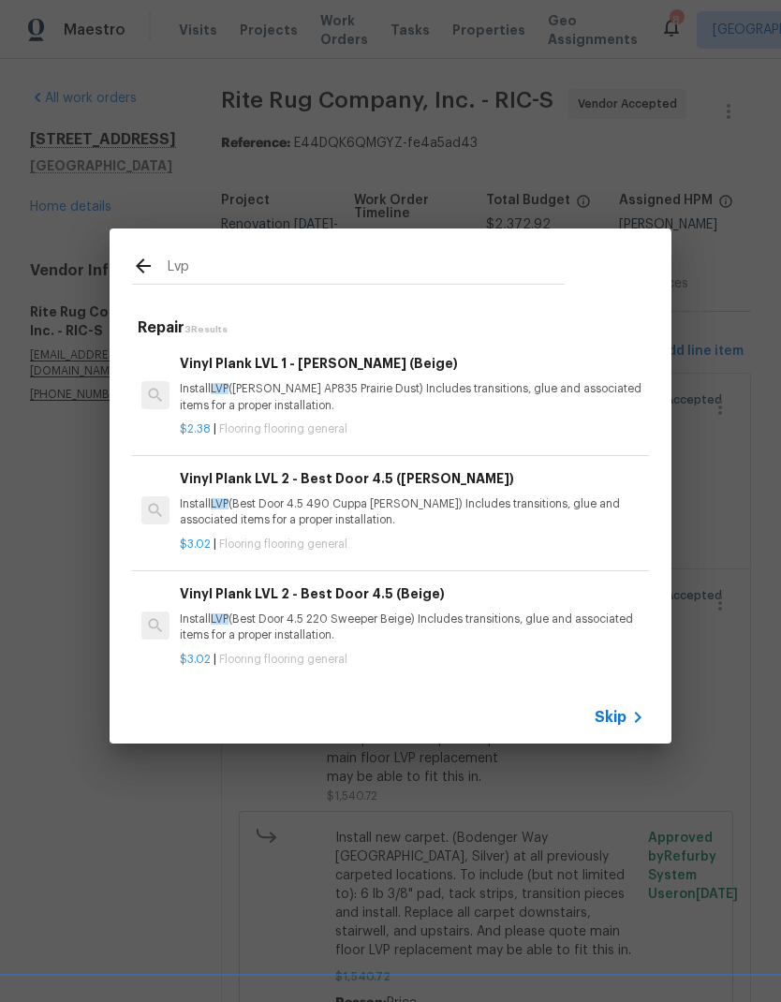
click at [223, 394] on span "LVP" at bounding box center [220, 388] width 18 height 11
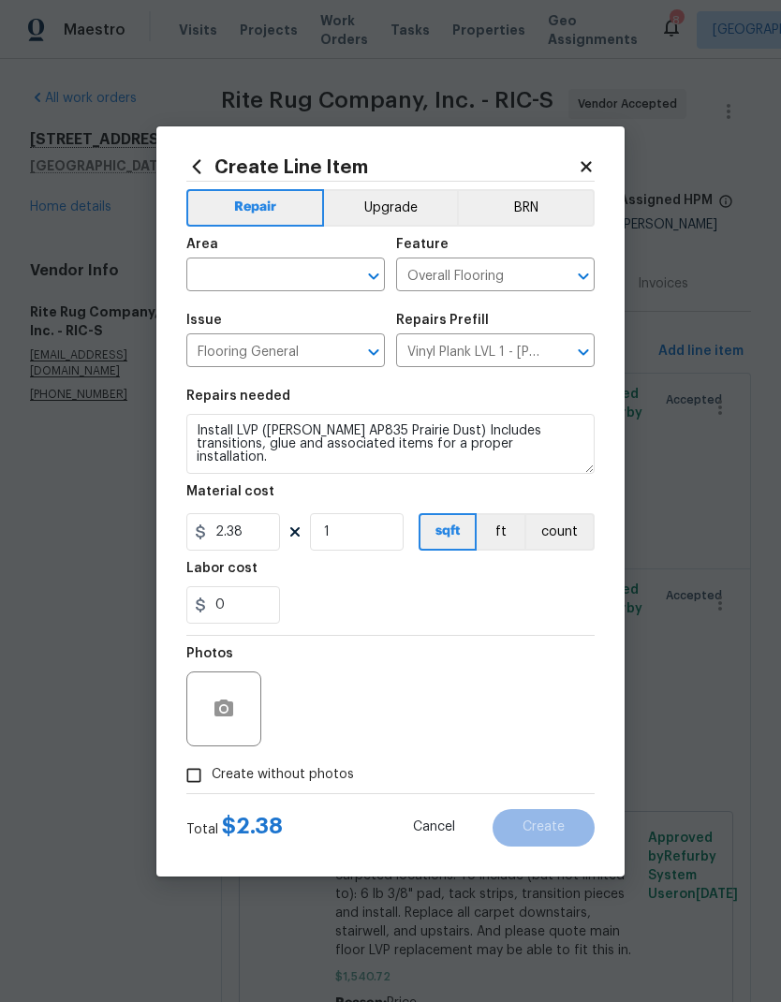
click at [214, 273] on input "text" at bounding box center [259, 276] width 146 height 29
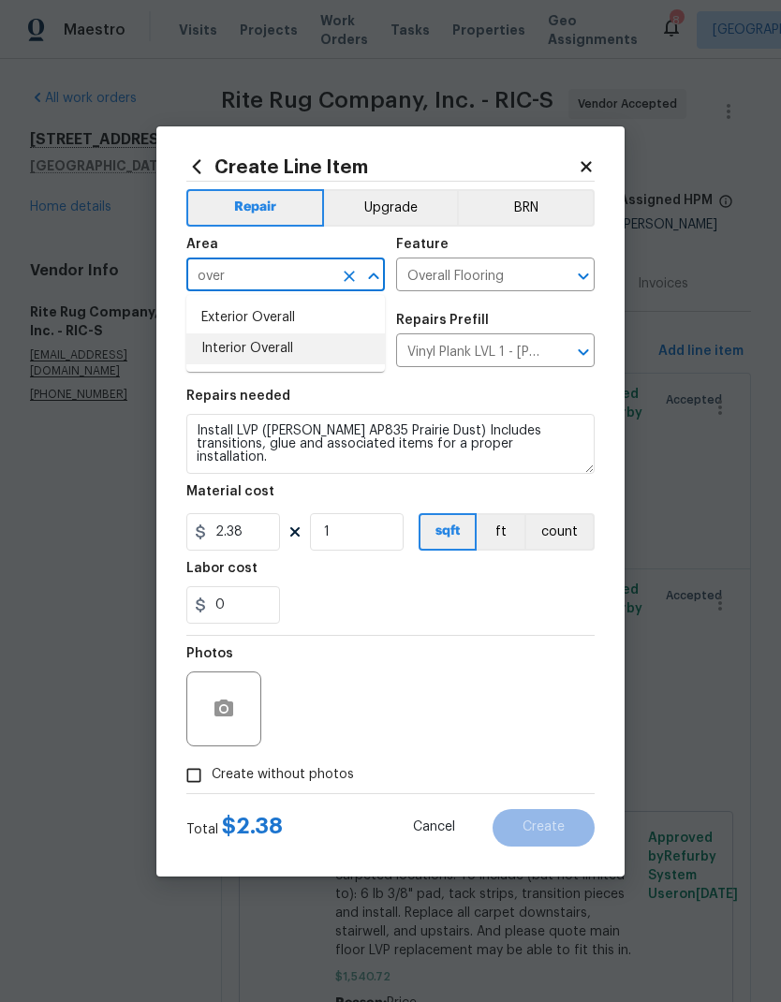
click at [204, 351] on li "Interior Overall" at bounding box center [285, 348] width 198 height 31
type input "Interior Overall"
click at [256, 536] on input "2.38" at bounding box center [233, 531] width 94 height 37
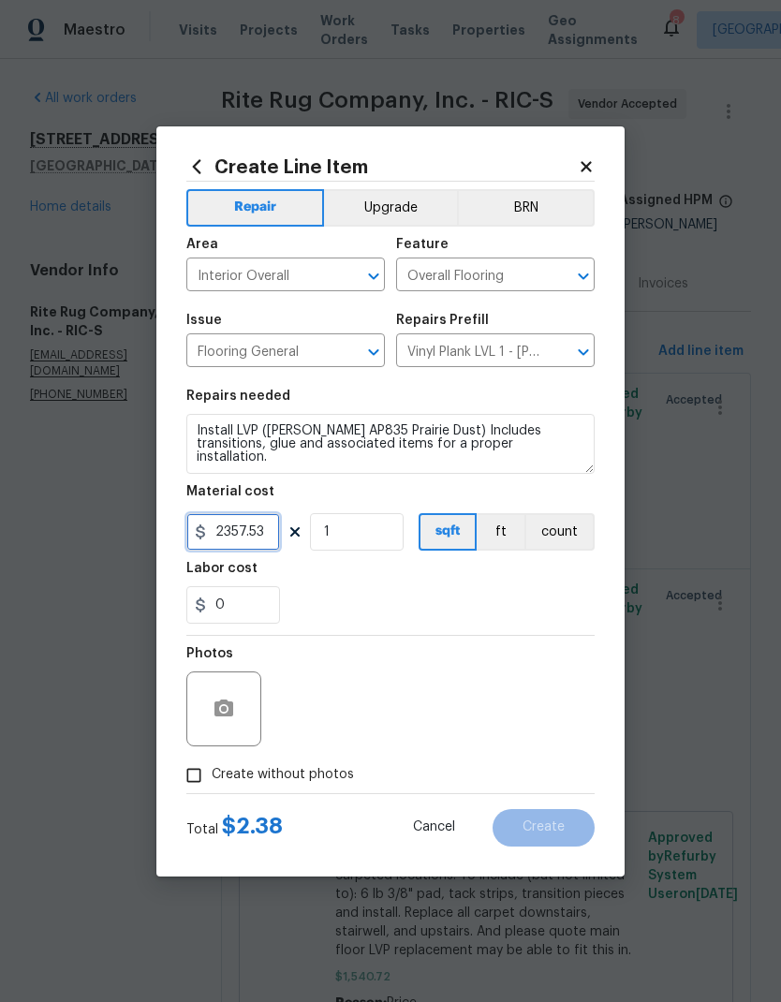
type input "2357.53"
click at [569, 596] on div "0" at bounding box center [390, 604] width 408 height 37
click at [197, 780] on input "Create without photos" at bounding box center [194, 775] width 36 height 36
checkbox input "true"
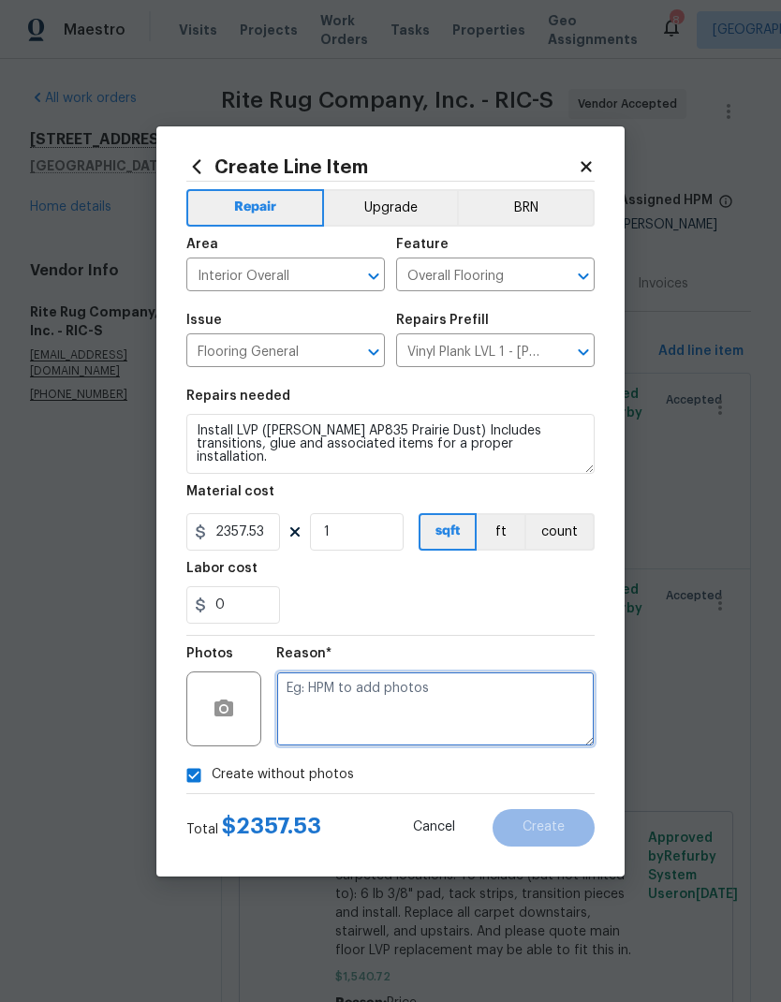
click at [554, 712] on textarea at bounding box center [435, 708] width 318 height 75
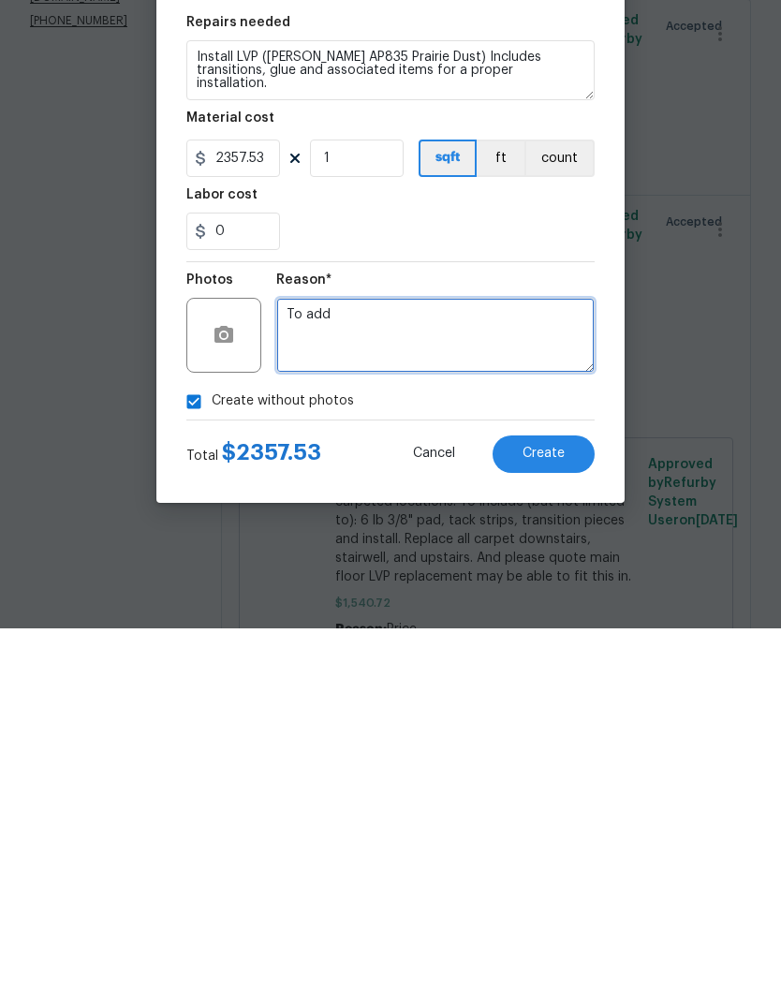
type textarea "To add"
click at [570, 809] on button "Create" at bounding box center [543, 827] width 102 height 37
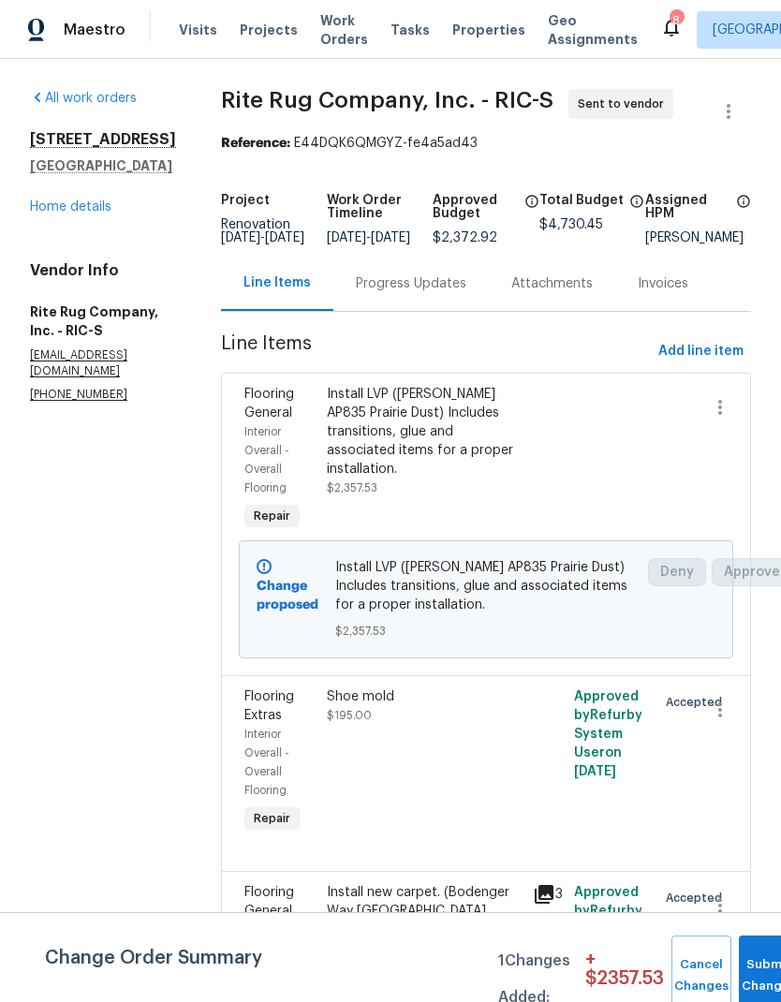
click at [487, 814] on div "Shoe mold $195.00" at bounding box center [424, 761] width 206 height 161
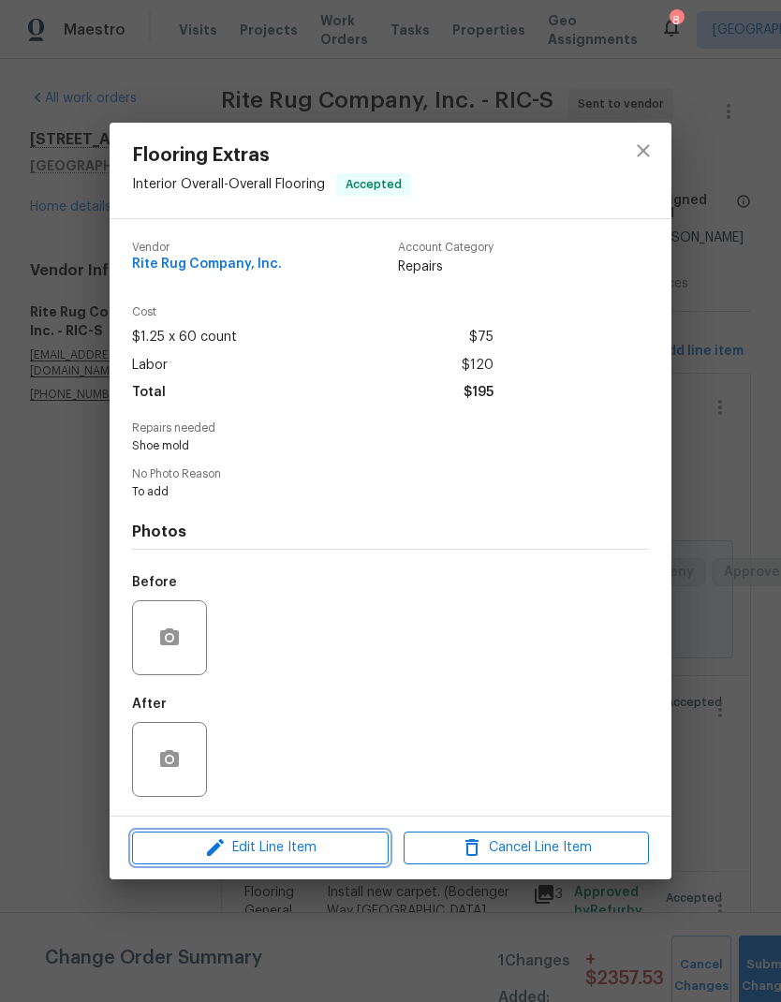
click at [362, 850] on span "Edit Line Item" at bounding box center [260, 847] width 245 height 23
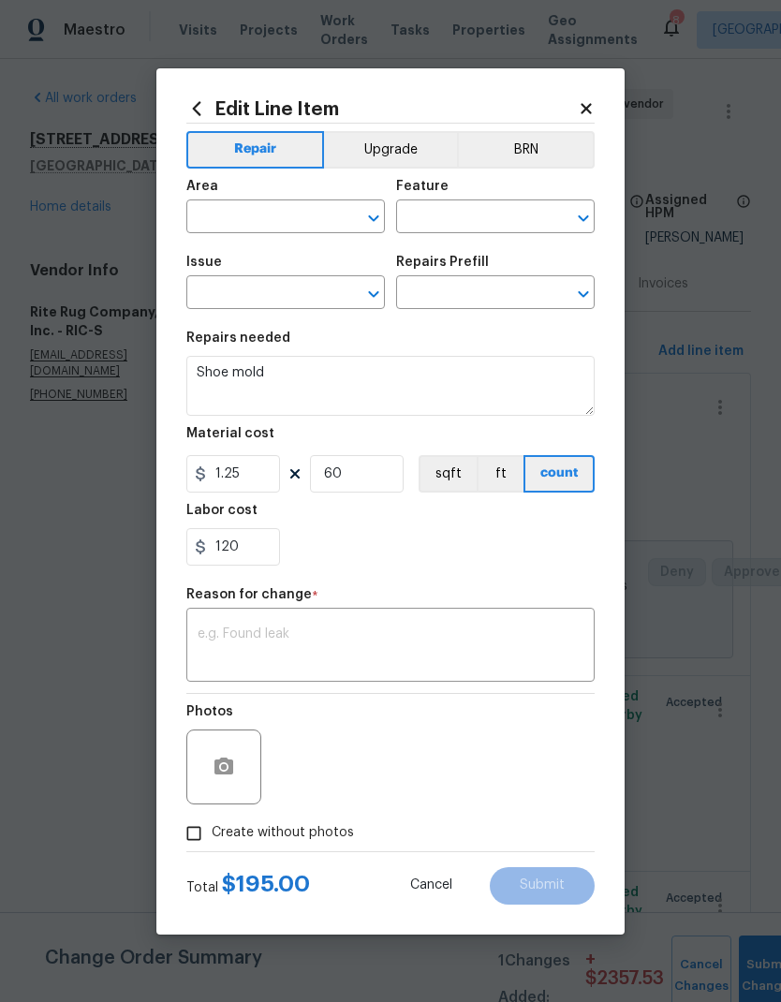
type input "Interior Overall"
type input "Overall Flooring"
type input "Flooring Extras"
type input "Add a Task $1.00"
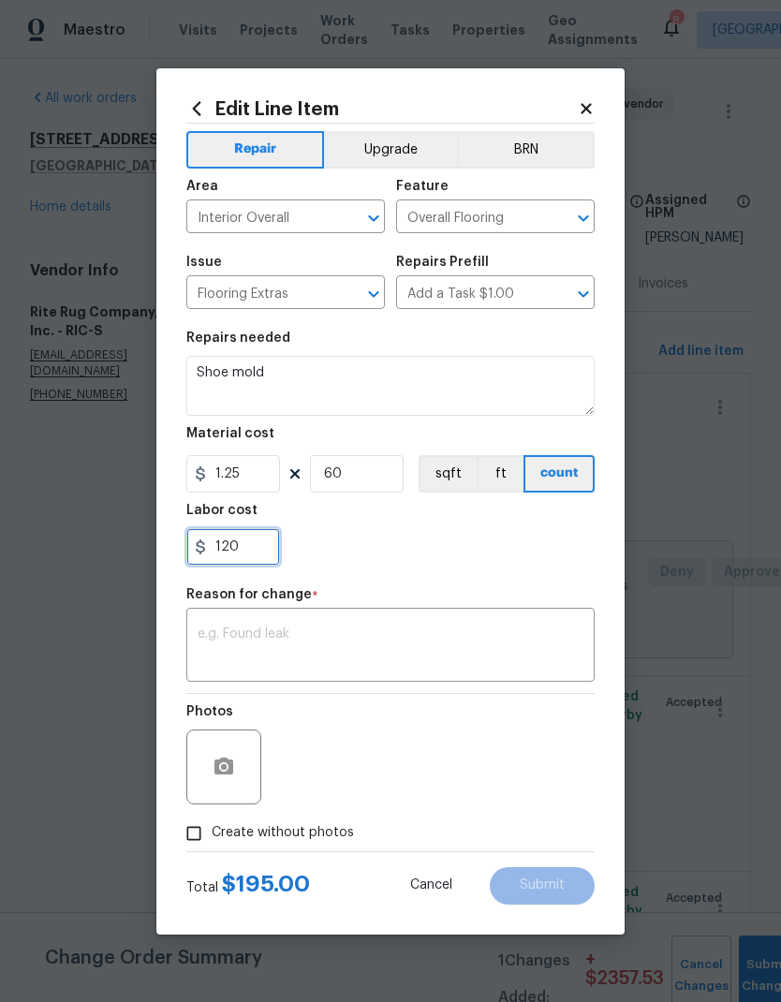
click at [267, 543] on input "120" at bounding box center [233, 546] width 94 height 37
type input "1"
click at [587, 553] on div at bounding box center [390, 546] width 408 height 37
type input "0"
click at [540, 646] on textarea at bounding box center [391, 646] width 386 height 39
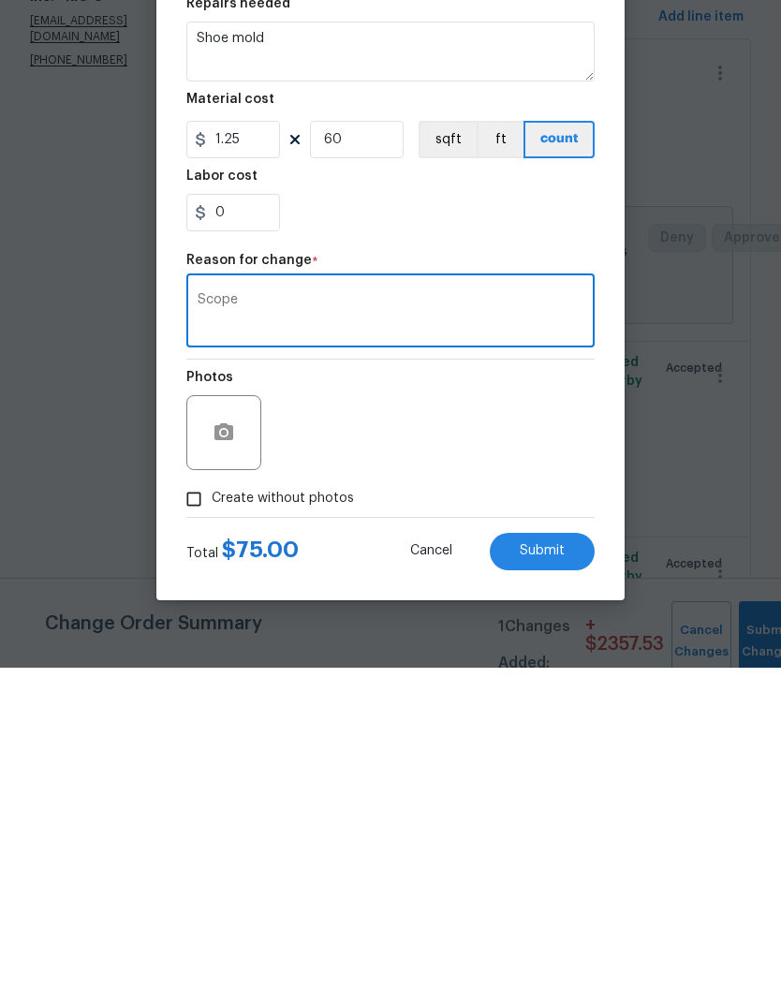
type textarea "Scope"
click at [569, 867] on button "Submit" at bounding box center [542, 885] width 105 height 37
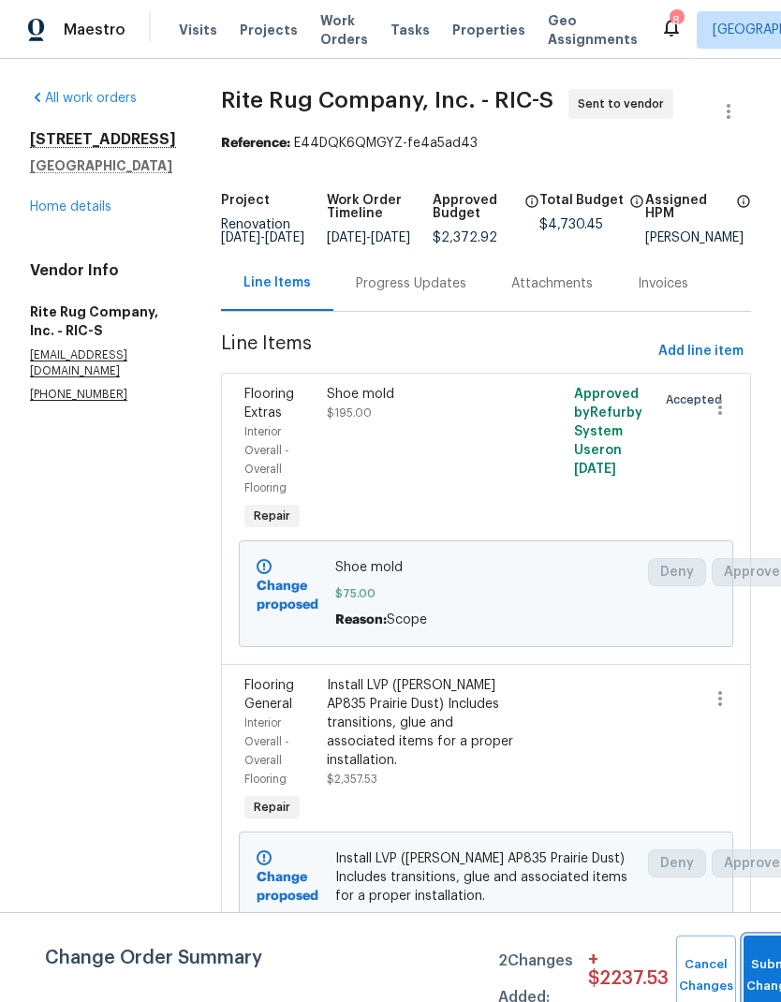
click at [743, 959] on button "Submit Changes" at bounding box center [773, 975] width 60 height 81
click at [755, 964] on button "Submit Changes" at bounding box center [773, 975] width 60 height 81
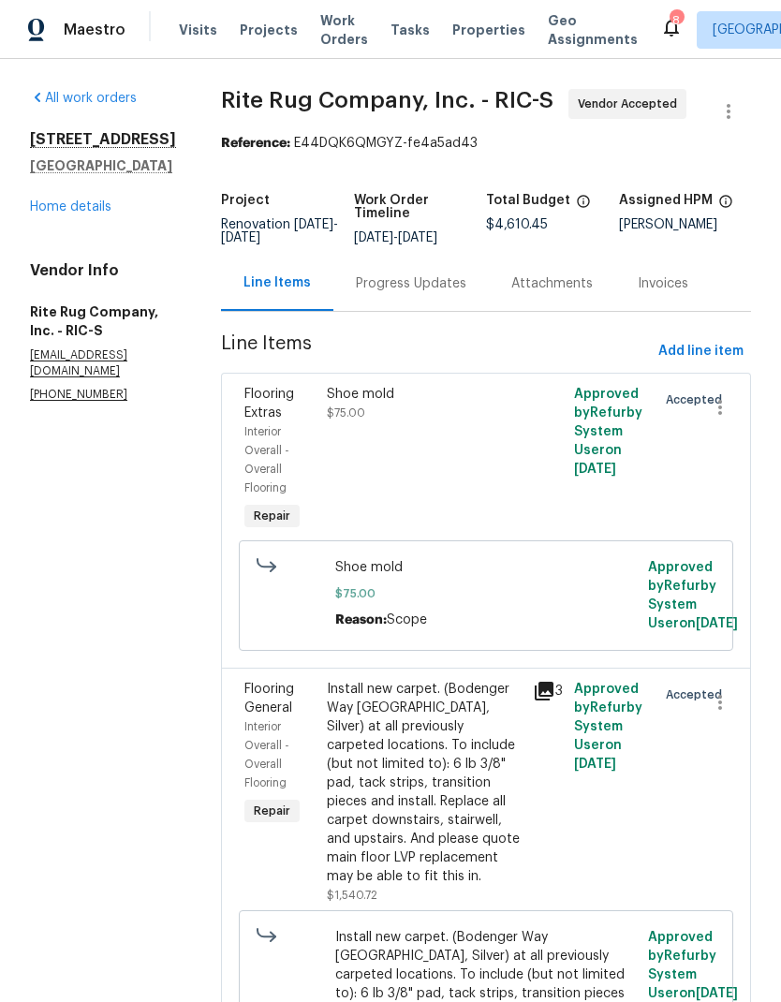
click at [354, 452] on div "Shoe mold $75.00" at bounding box center [424, 459] width 206 height 161
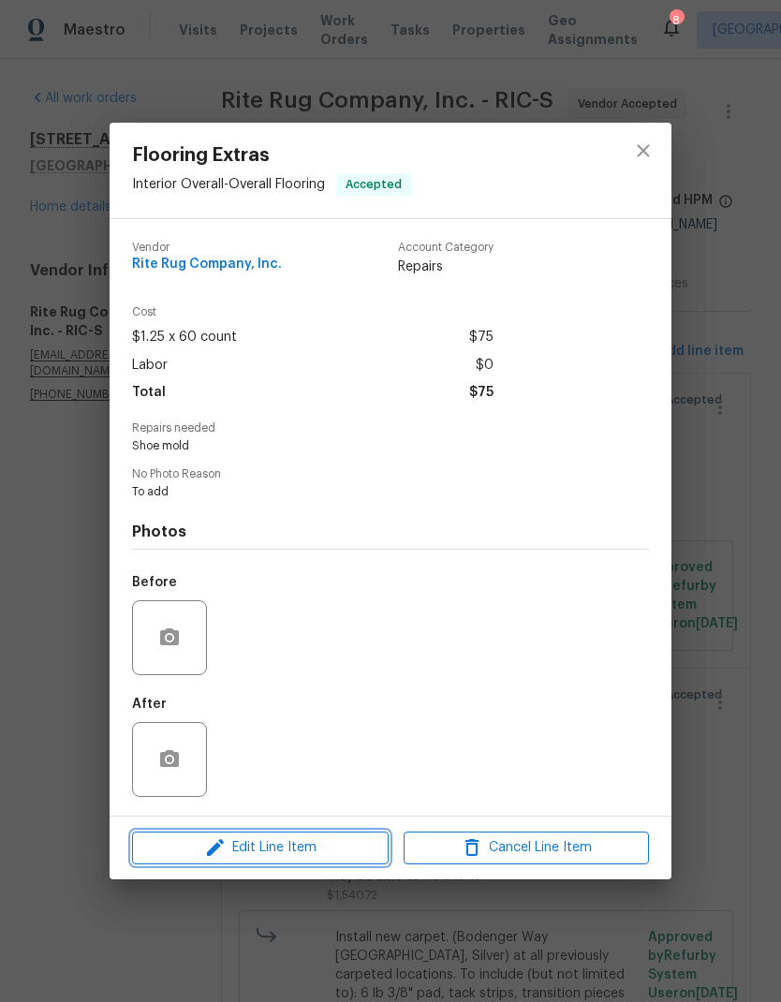
click at [224, 856] on icon "button" at bounding box center [215, 847] width 22 height 22
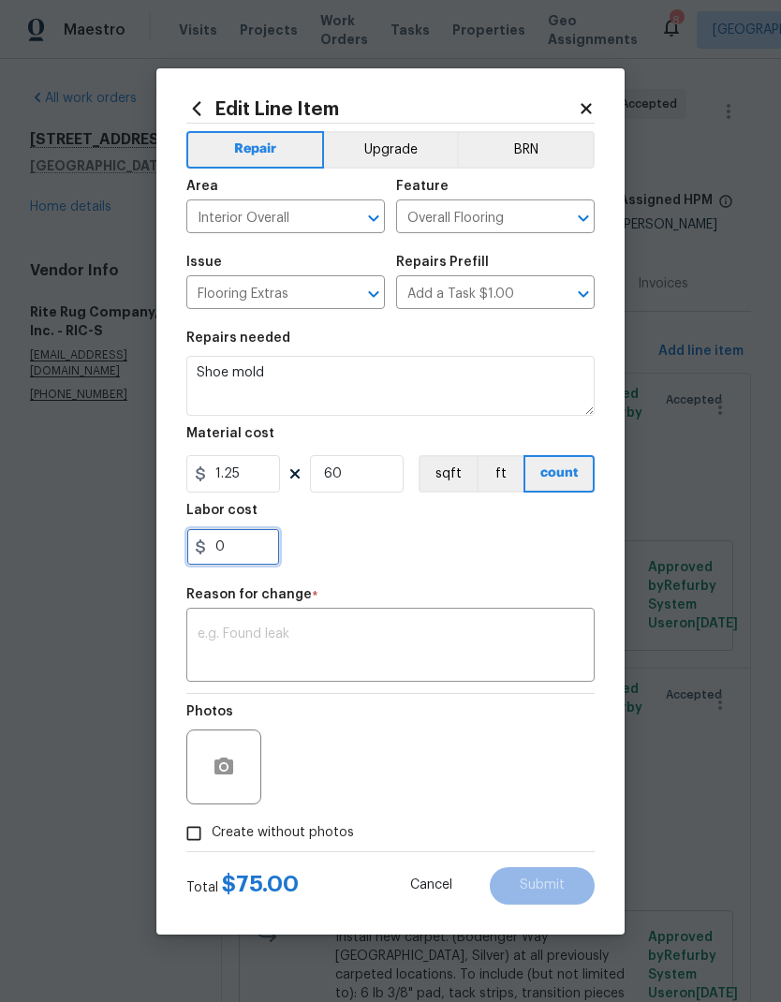
click at [256, 565] on input "0" at bounding box center [233, 546] width 94 height 37
click at [590, 108] on icon at bounding box center [586, 108] width 17 height 17
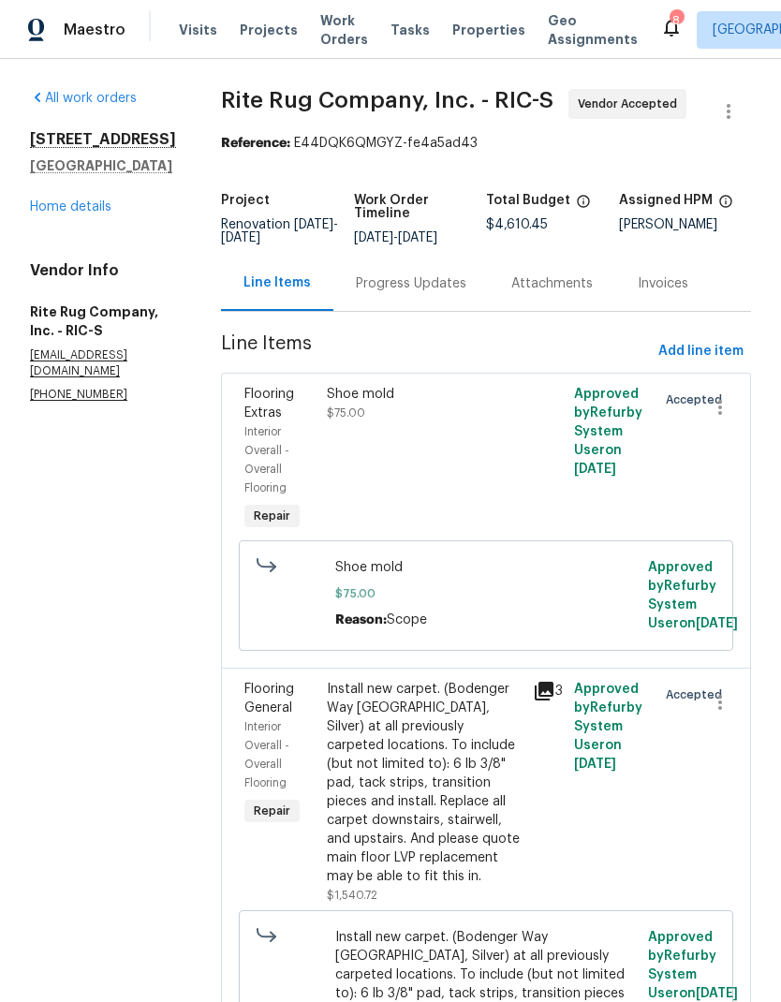
click at [447, 489] on div "Shoe mold $75.00" at bounding box center [424, 459] width 206 height 161
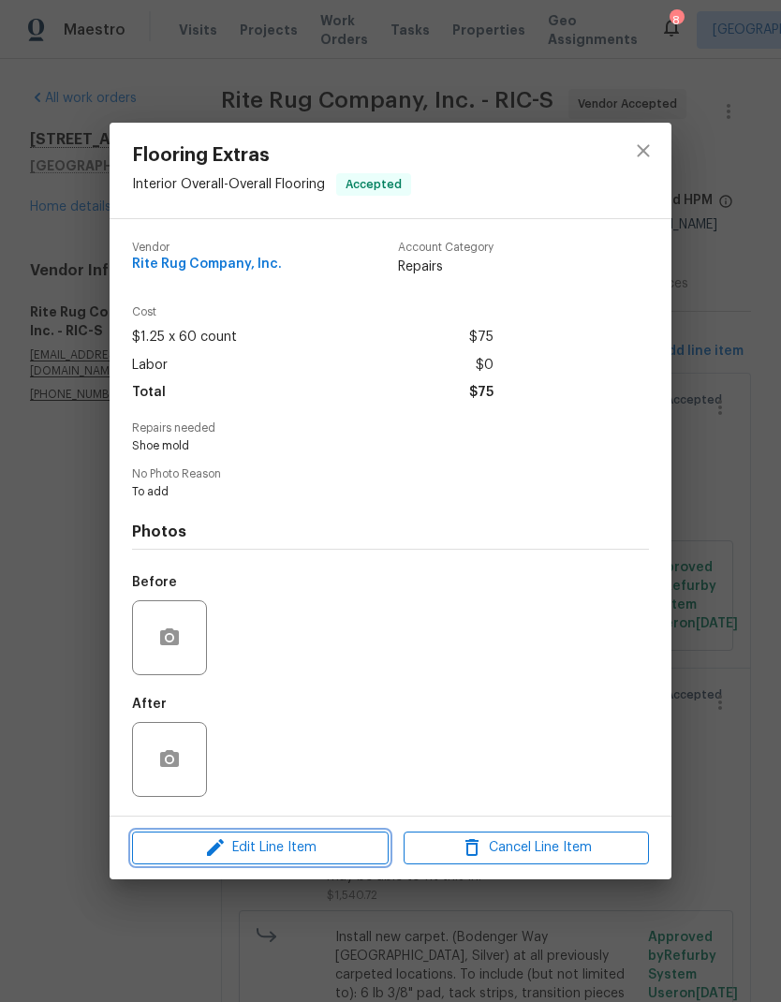
click at [341, 849] on span "Edit Line Item" at bounding box center [260, 847] width 245 height 23
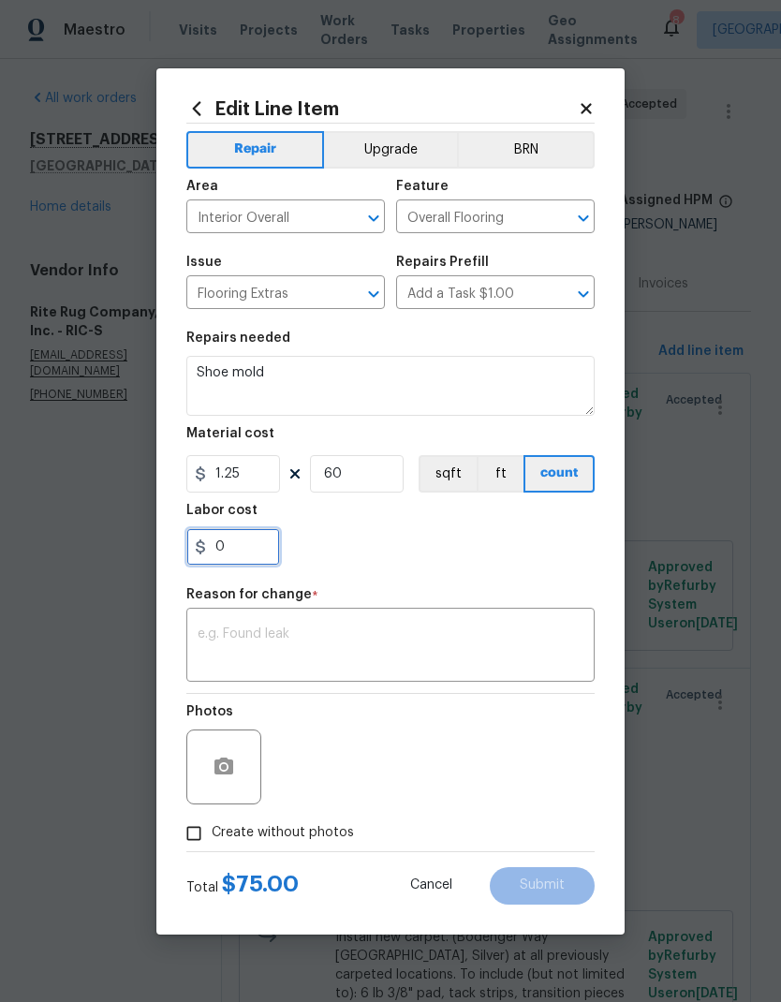
click at [261, 550] on input "0" at bounding box center [233, 546] width 94 height 37
type input "75"
click at [449, 552] on div "75" at bounding box center [390, 546] width 408 height 37
click at [460, 667] on textarea at bounding box center [391, 646] width 386 height 39
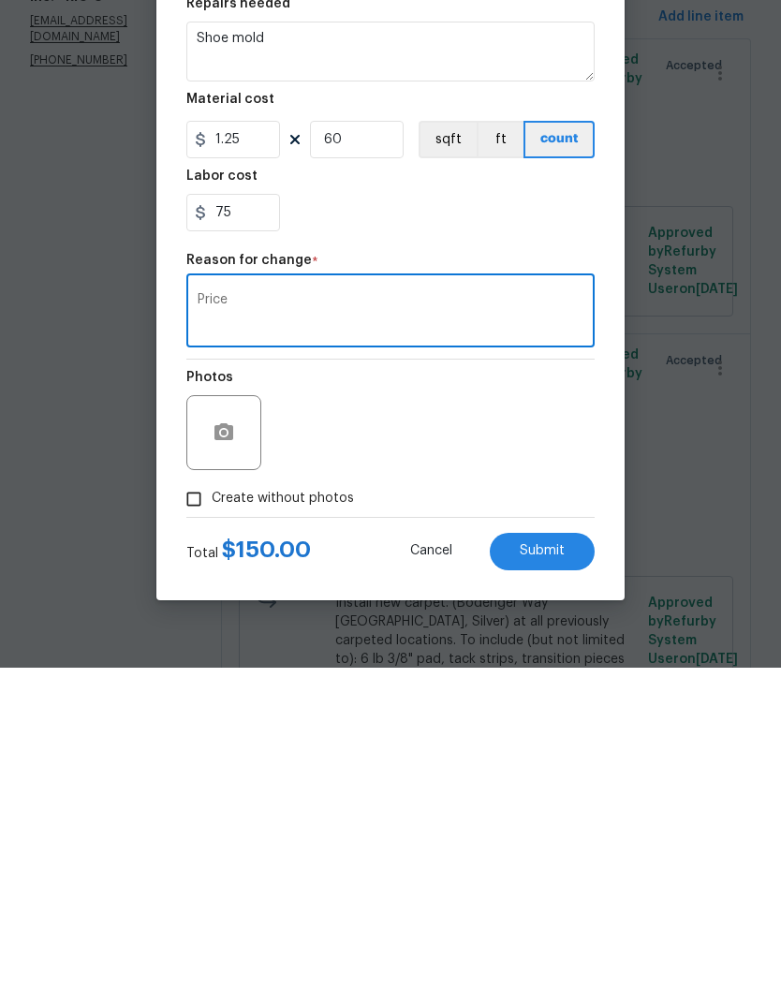
type textarea "Price"
click at [571, 867] on button "Submit" at bounding box center [542, 885] width 105 height 37
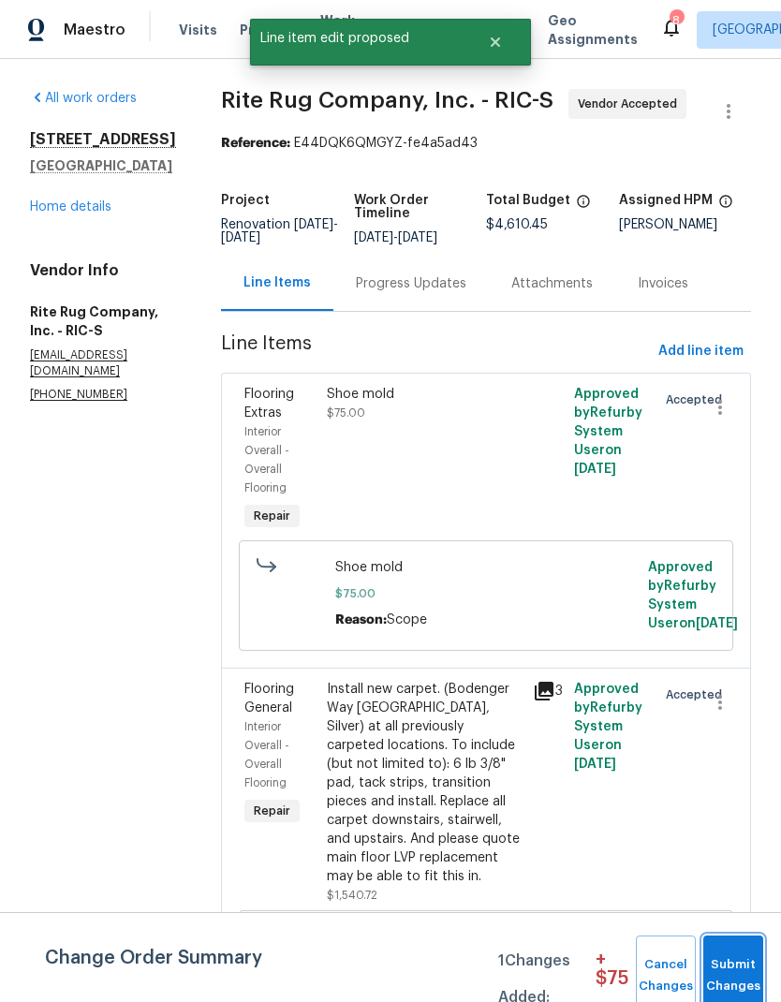
click at [755, 954] on button "Submit Changes" at bounding box center [733, 975] width 60 height 81
